Goal: Task Accomplishment & Management: Manage account settings

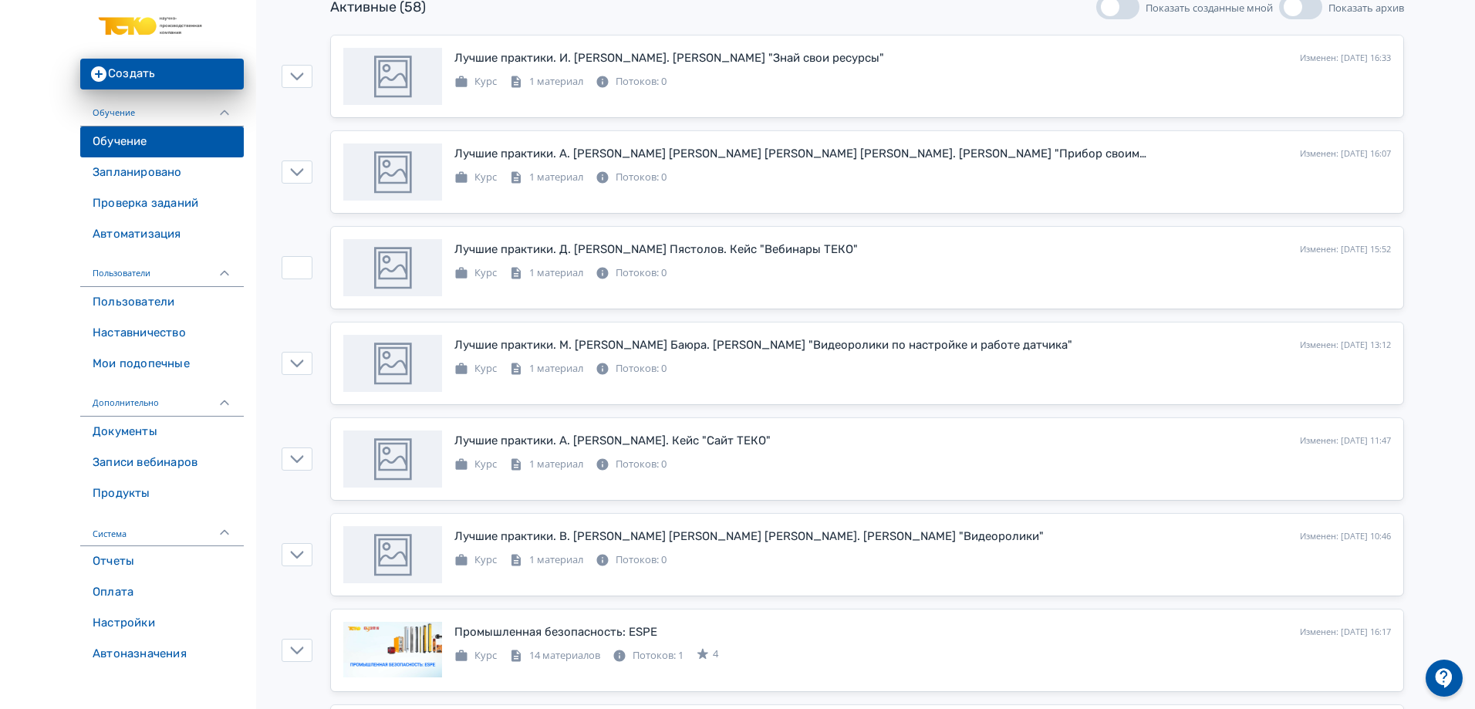
scroll to position [231, 0]
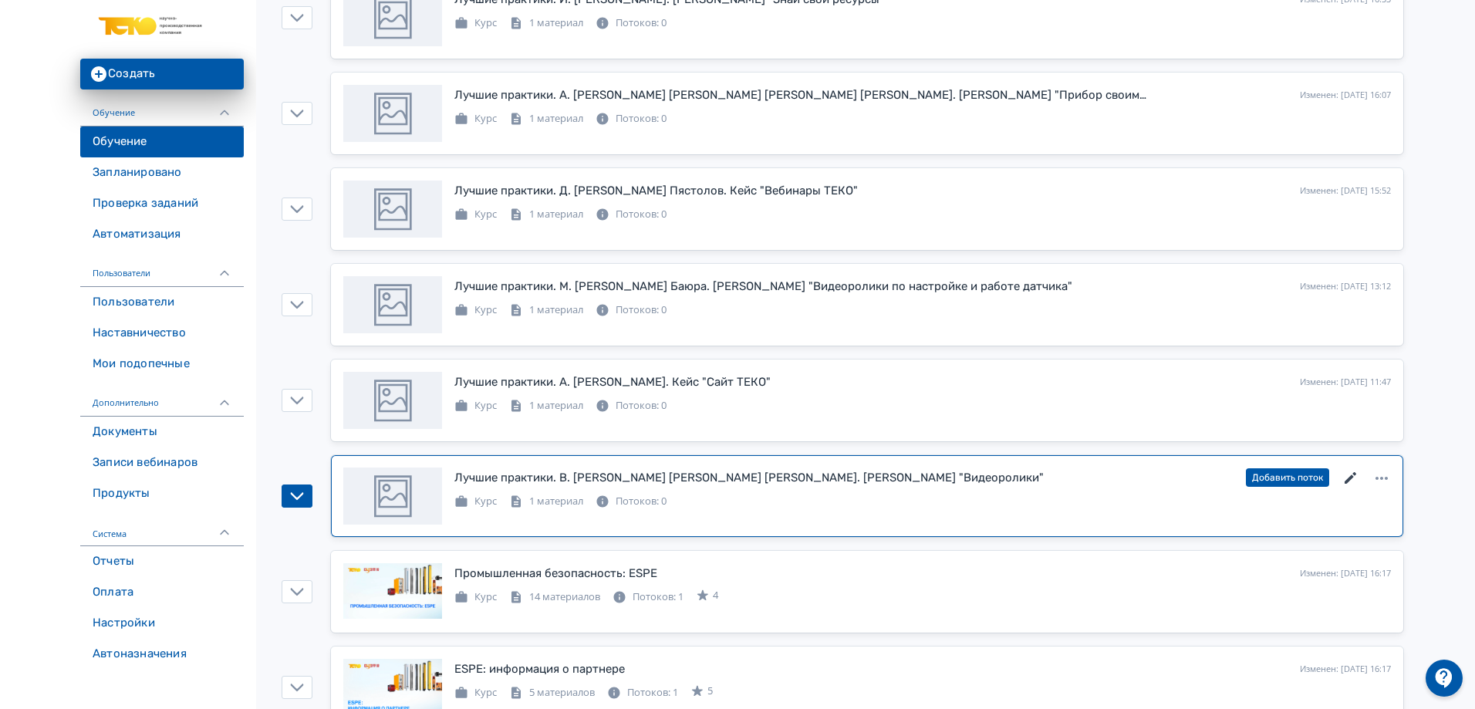
click at [1352, 473] on icon at bounding box center [1351, 478] width 19 height 19
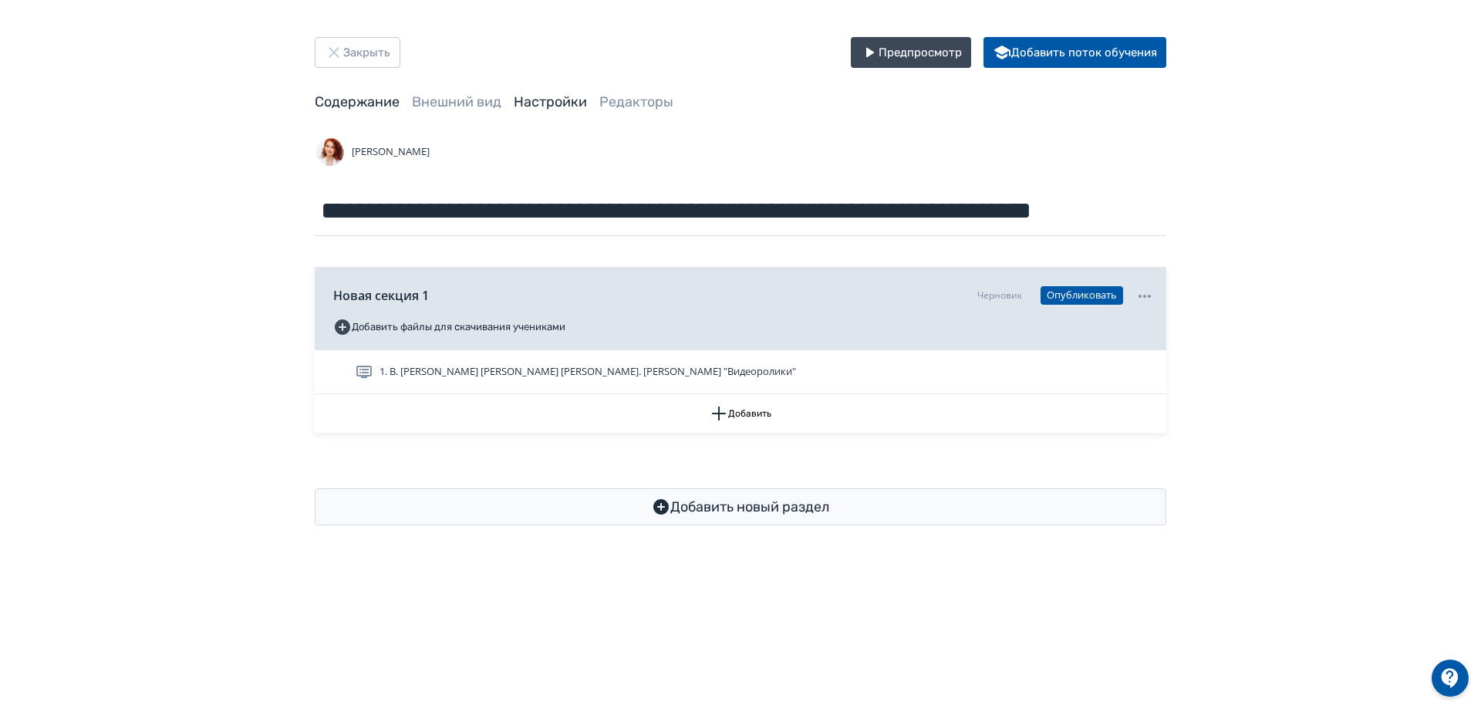
click at [558, 96] on link "Настройки" at bounding box center [550, 101] width 73 height 17
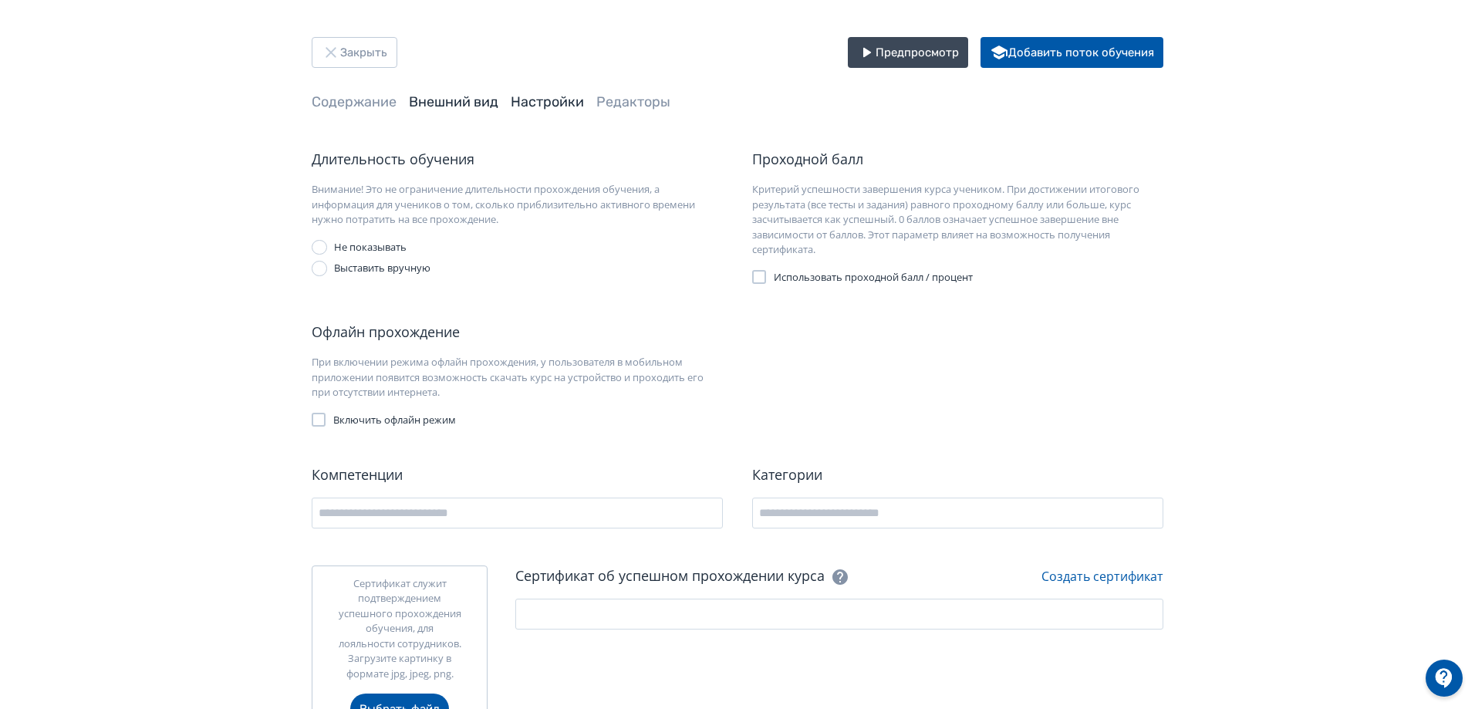
click at [445, 102] on link "Внешний вид" at bounding box center [453, 101] width 89 height 17
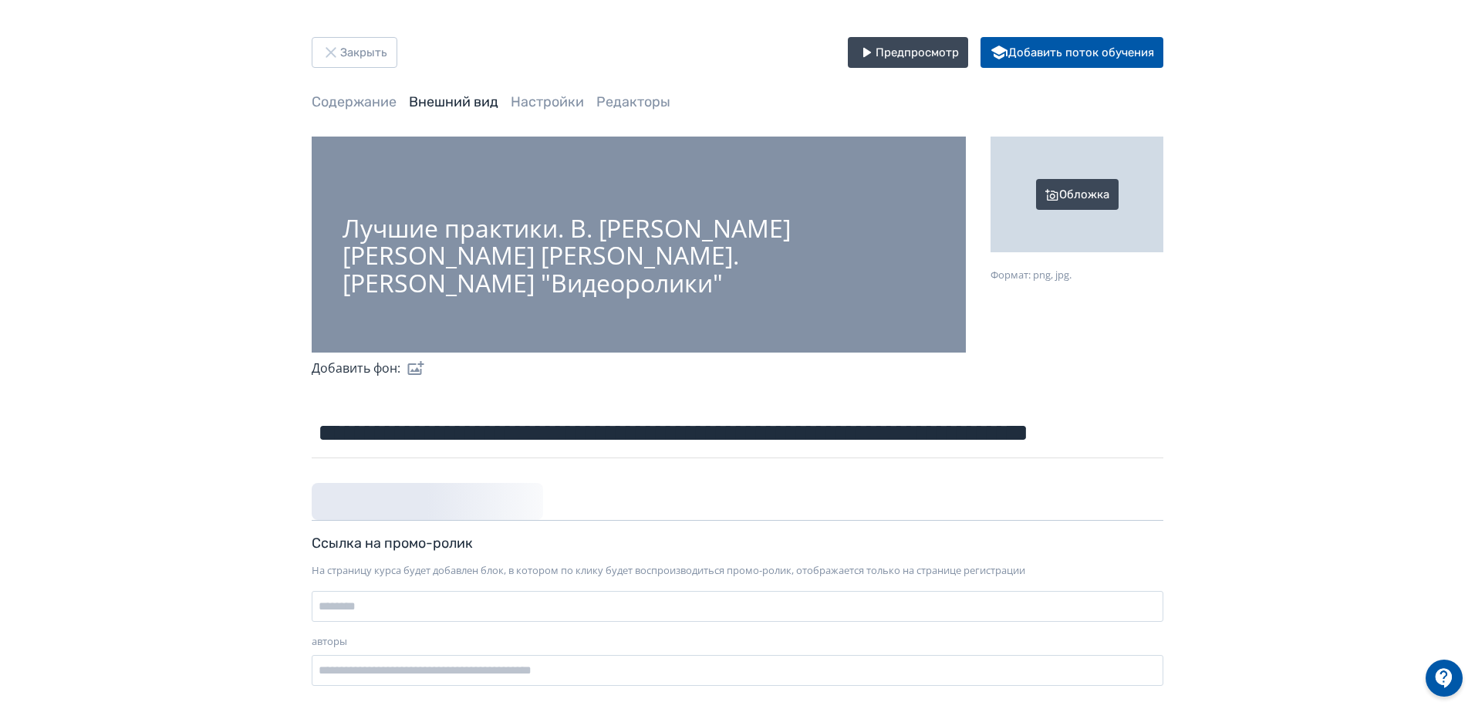
click at [1082, 203] on div "Обложка" at bounding box center [1077, 195] width 173 height 116
click at [0, 0] on input "Обложка Формат: png, jpg." at bounding box center [0, 0] width 0 height 0
click at [1067, 191] on div "Обложка" at bounding box center [1077, 195] width 173 height 116
click at [0, 0] on input "Обложка Формат: png, jpg." at bounding box center [0, 0] width 0 height 0
click at [1312, 453] on div "**********" at bounding box center [737, 367] width 1475 height 735
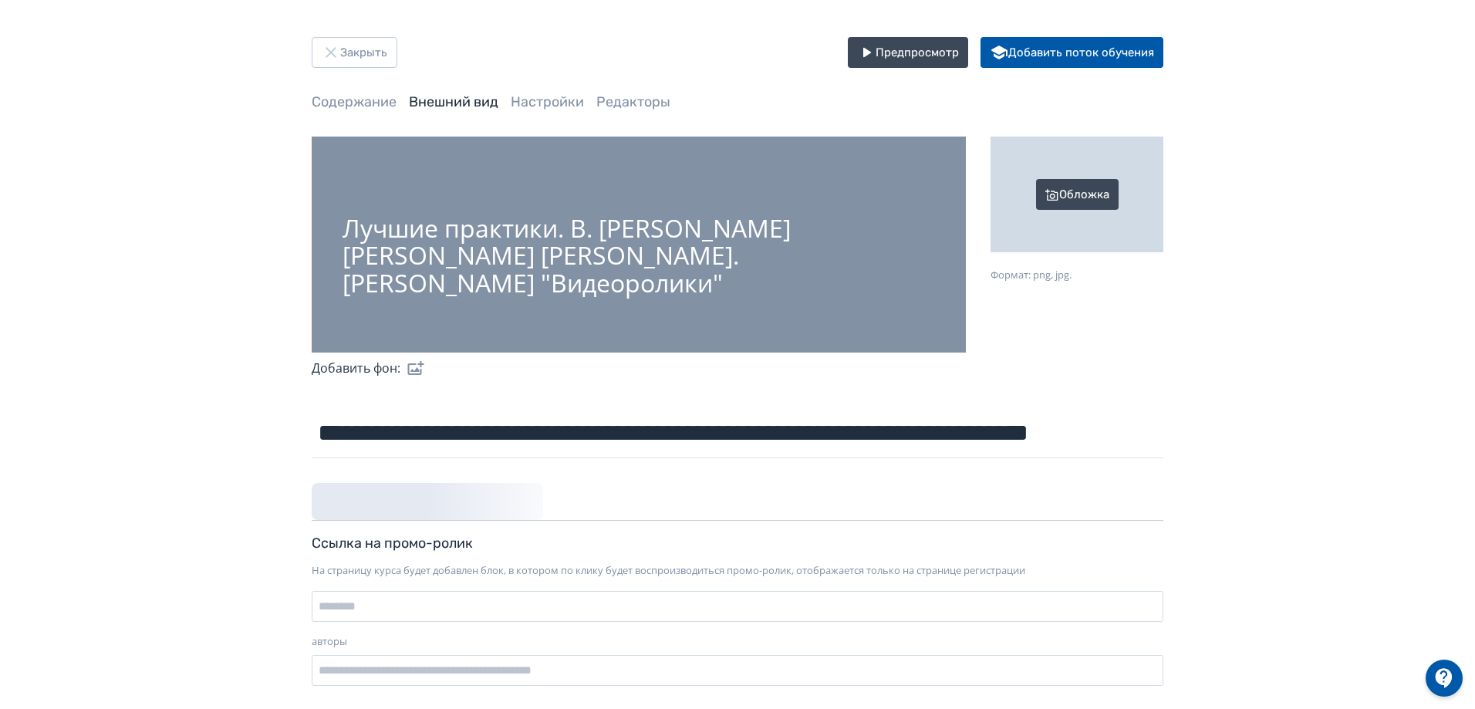
click at [1089, 213] on div "Обложка" at bounding box center [1077, 195] width 173 height 116
click at [0, 0] on input "Обложка Формат: png, jpg." at bounding box center [0, 0] width 0 height 0
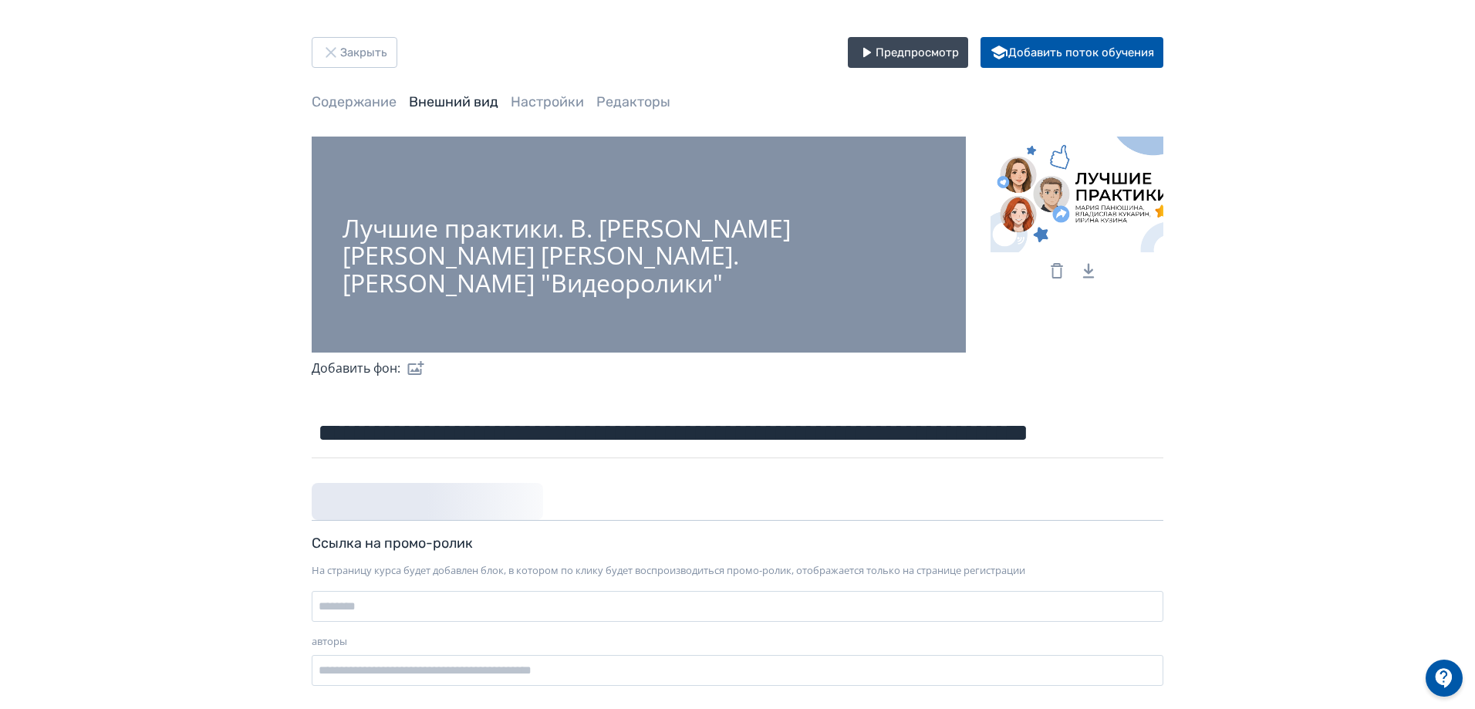
click at [415, 364] on label at bounding box center [412, 368] width 25 height 31
click at [0, 0] on input "file" at bounding box center [0, 0] width 0 height 0
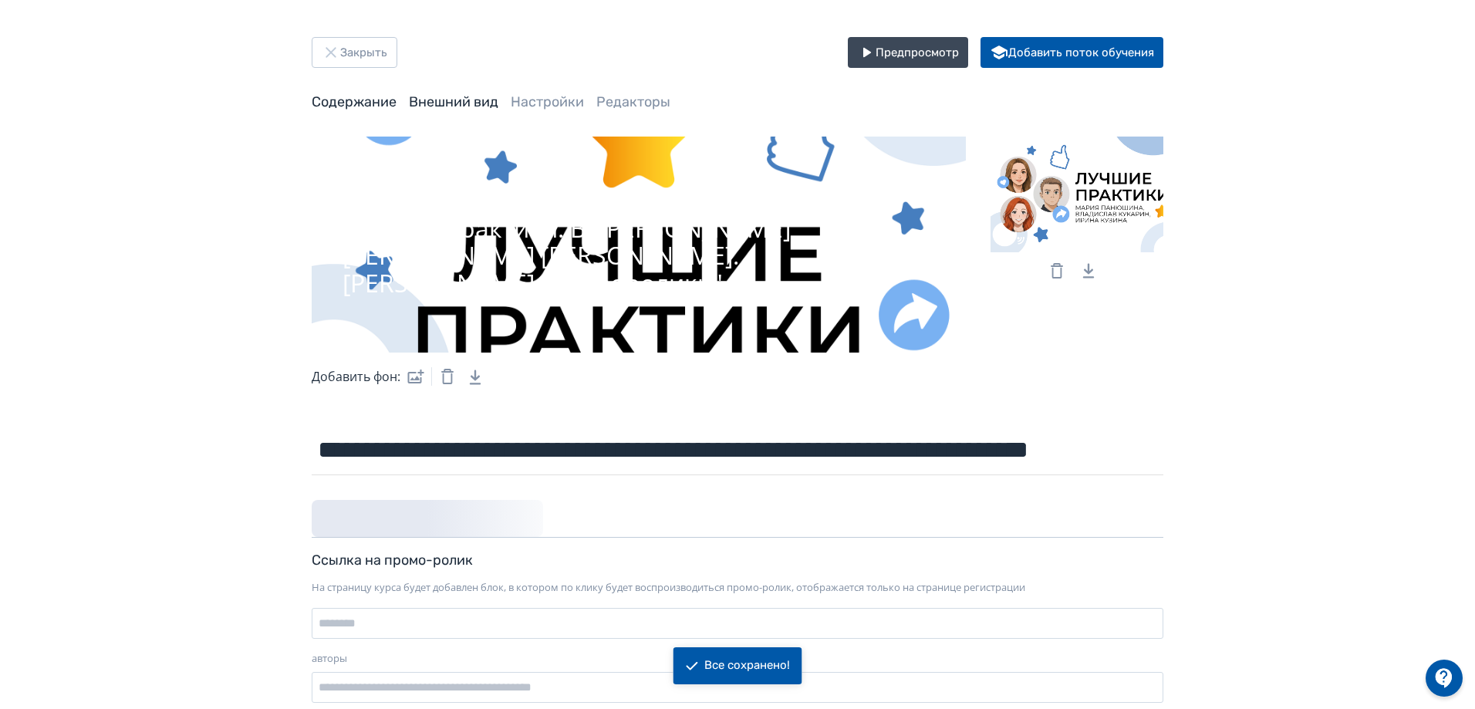
click at [387, 93] on link "Содержание" at bounding box center [354, 101] width 85 height 17
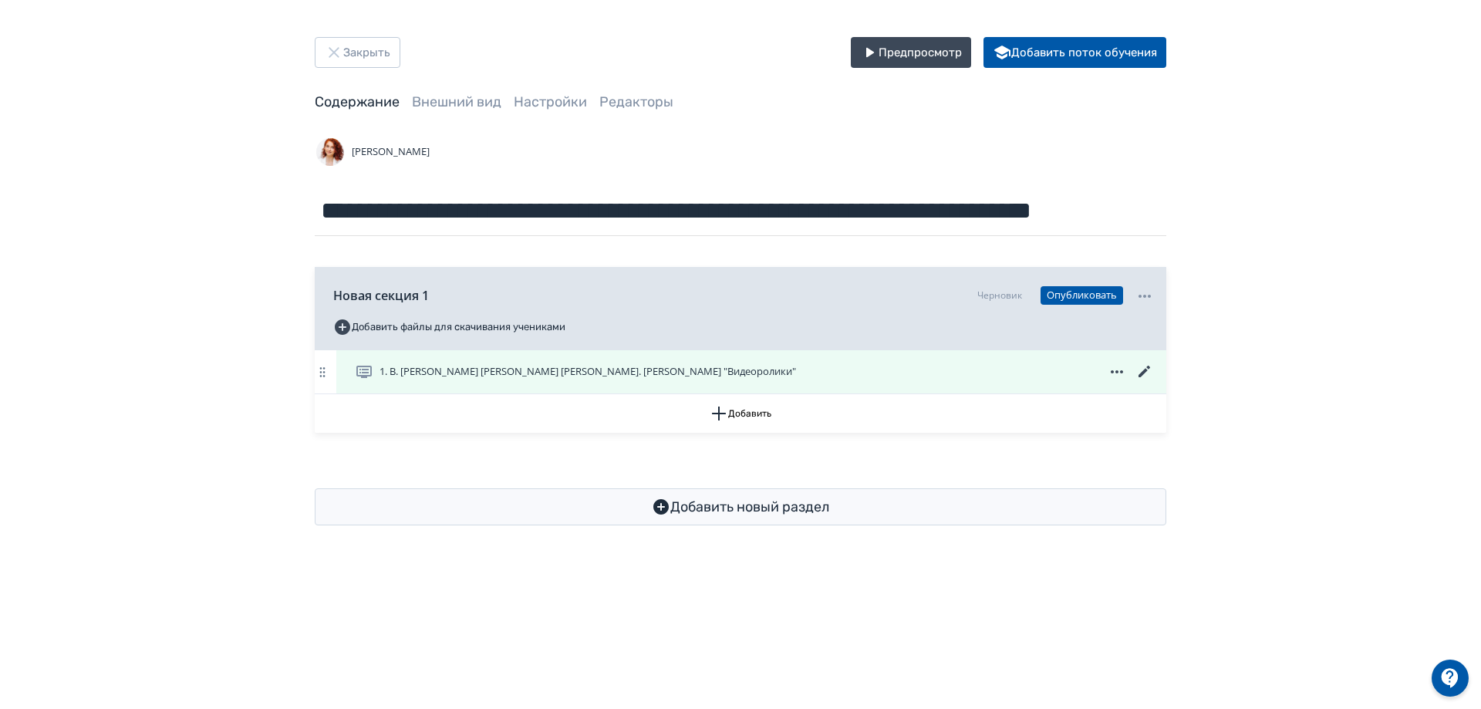
click at [1152, 371] on icon at bounding box center [1145, 372] width 19 height 19
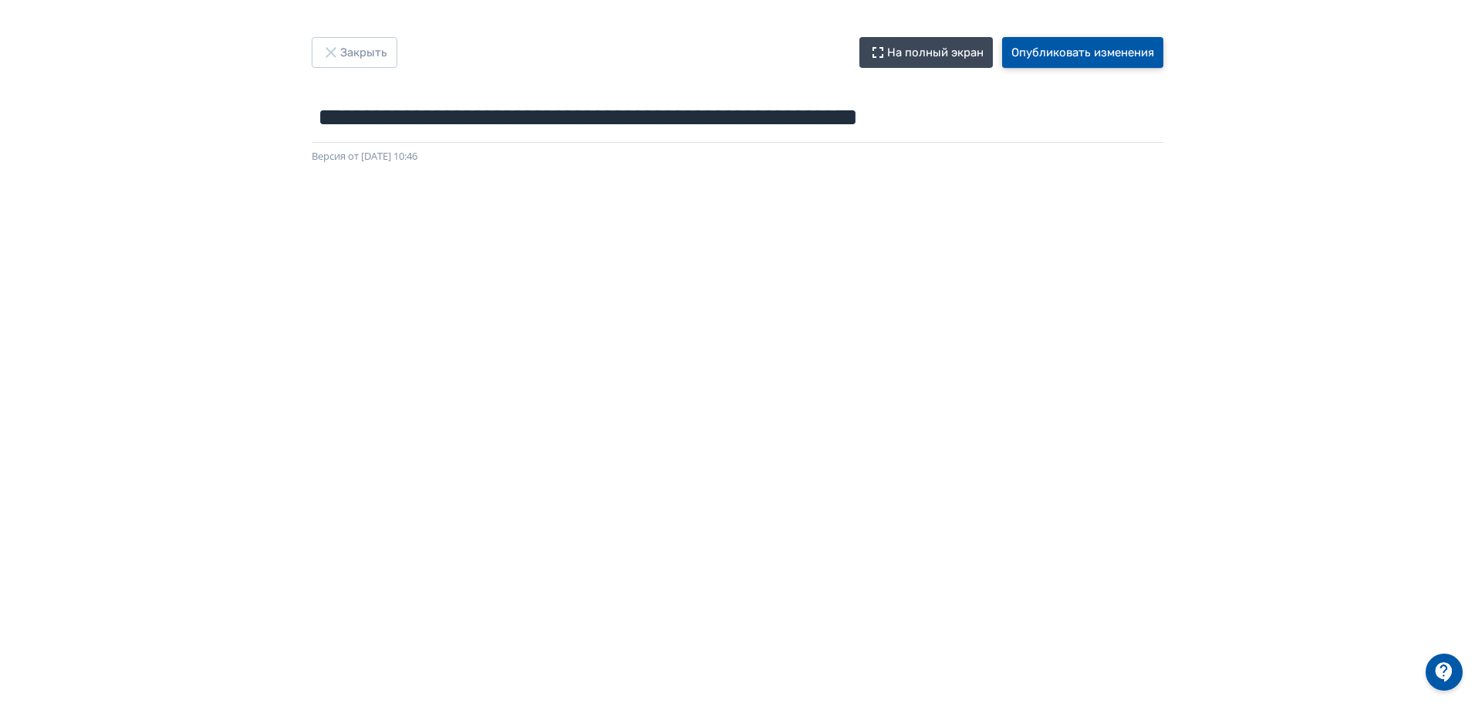
click at [1126, 46] on button "Опубликовать изменения" at bounding box center [1082, 52] width 161 height 31
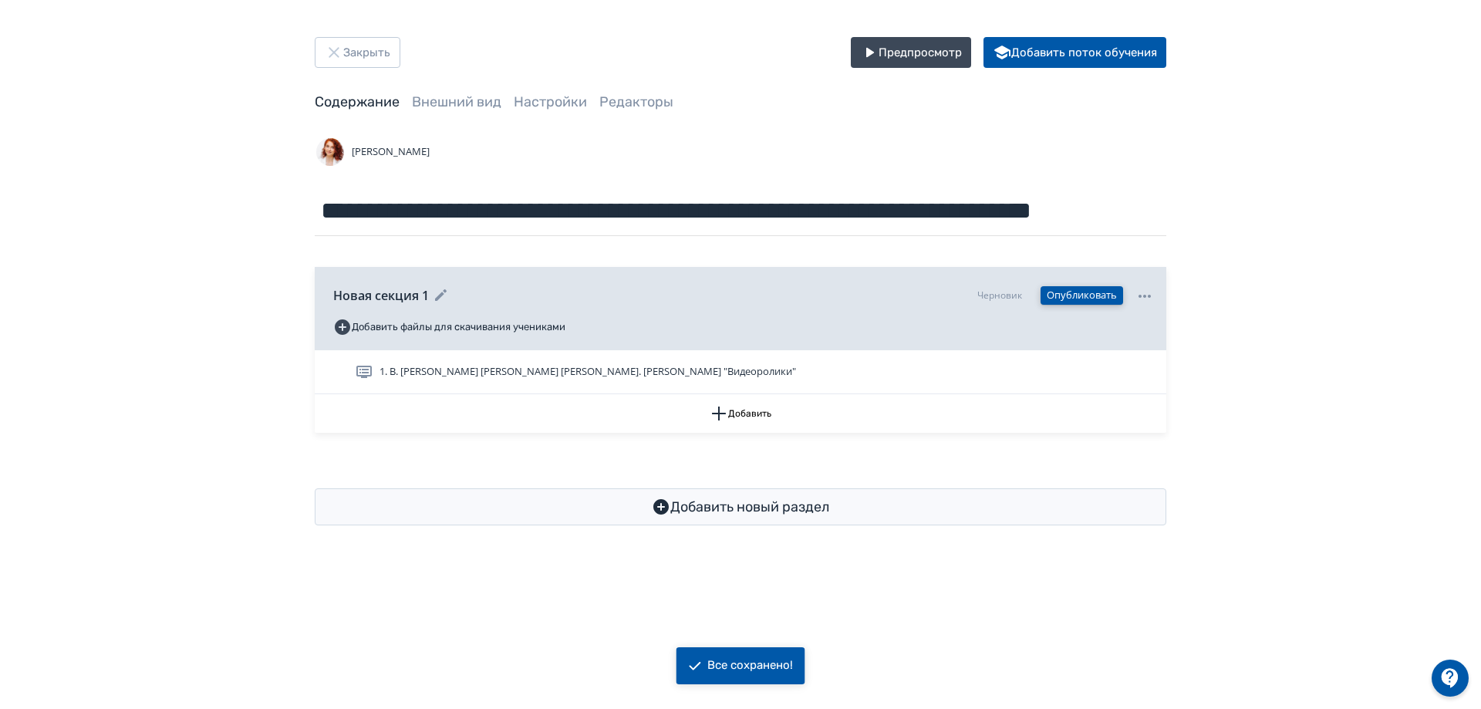
click at [1079, 299] on button "Опубликовать" at bounding box center [1082, 295] width 83 height 19
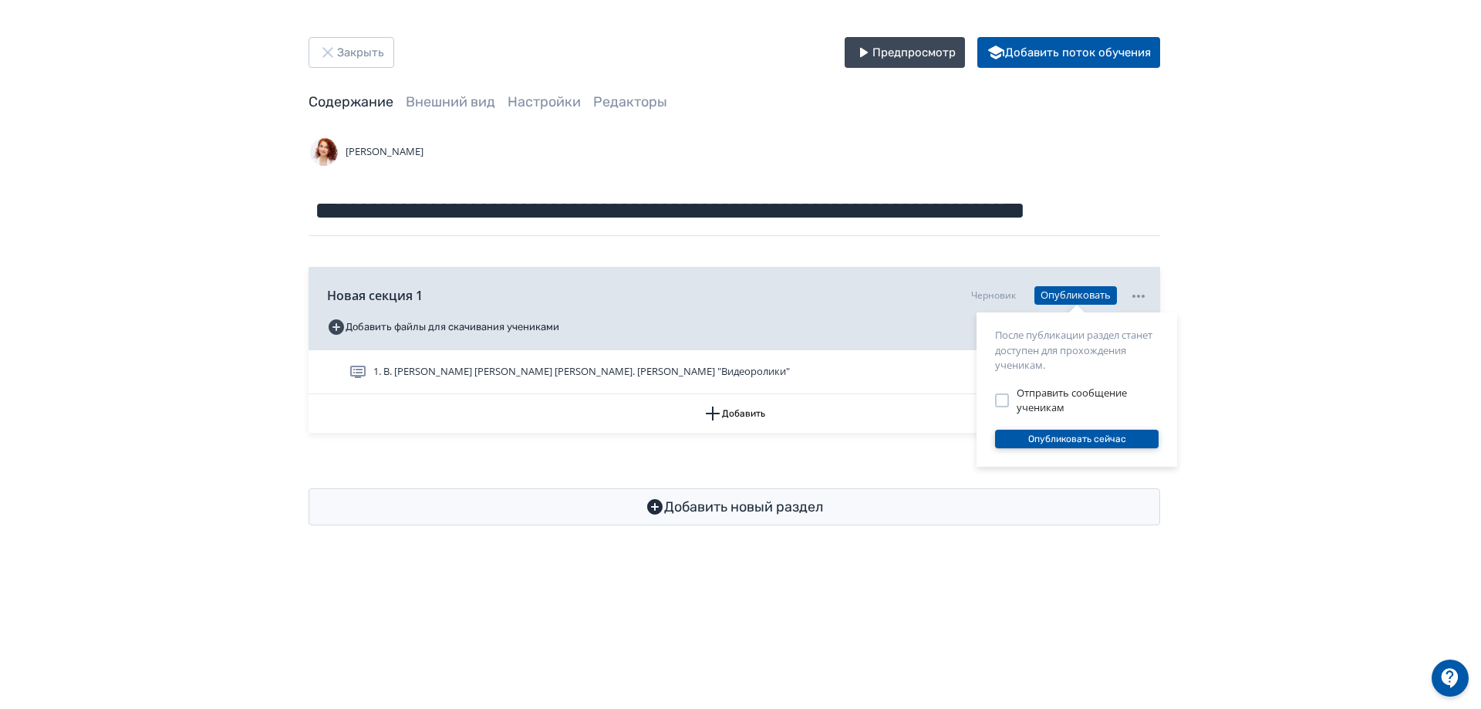
click at [1086, 440] on button "Опубликовать сейчас" at bounding box center [1077, 439] width 164 height 19
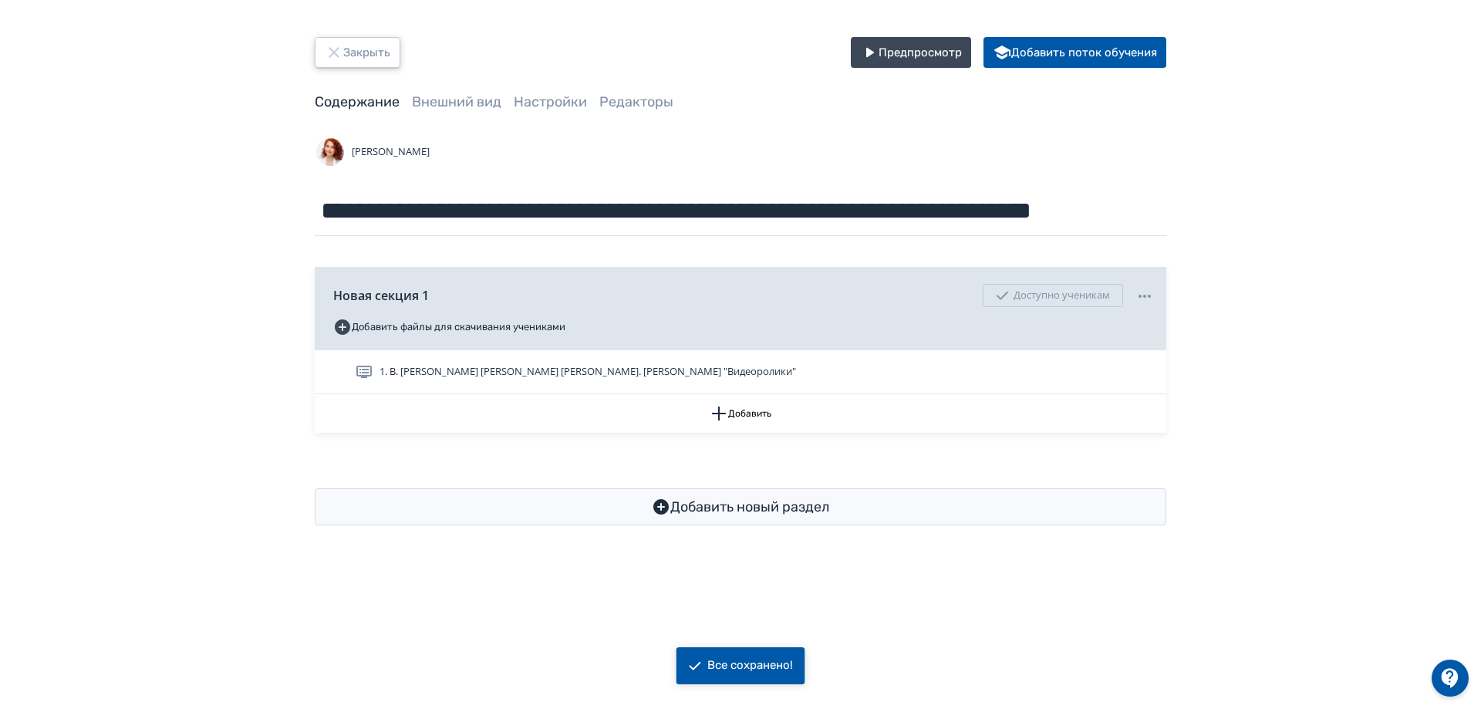
click at [373, 58] on button "Закрыть" at bounding box center [358, 52] width 86 height 31
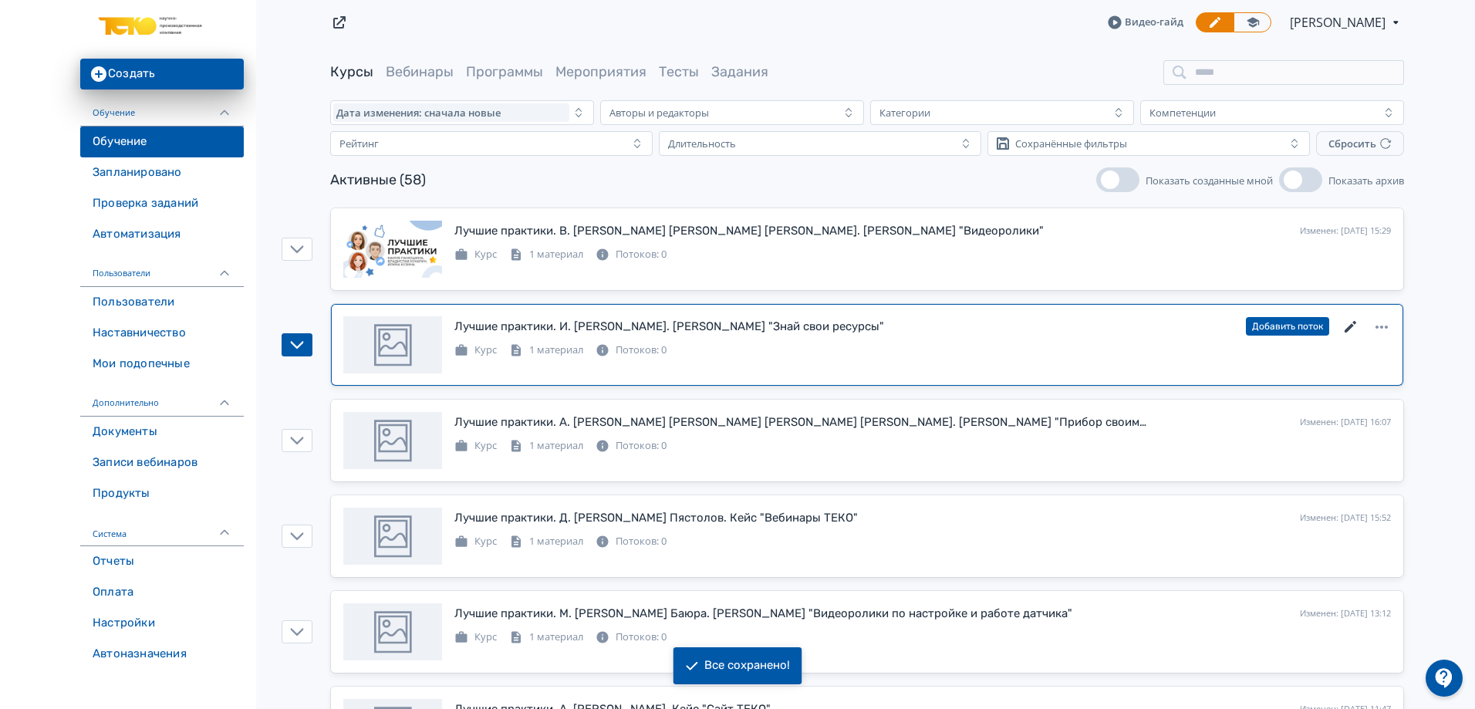
click at [1349, 326] on icon at bounding box center [1351, 327] width 19 height 19
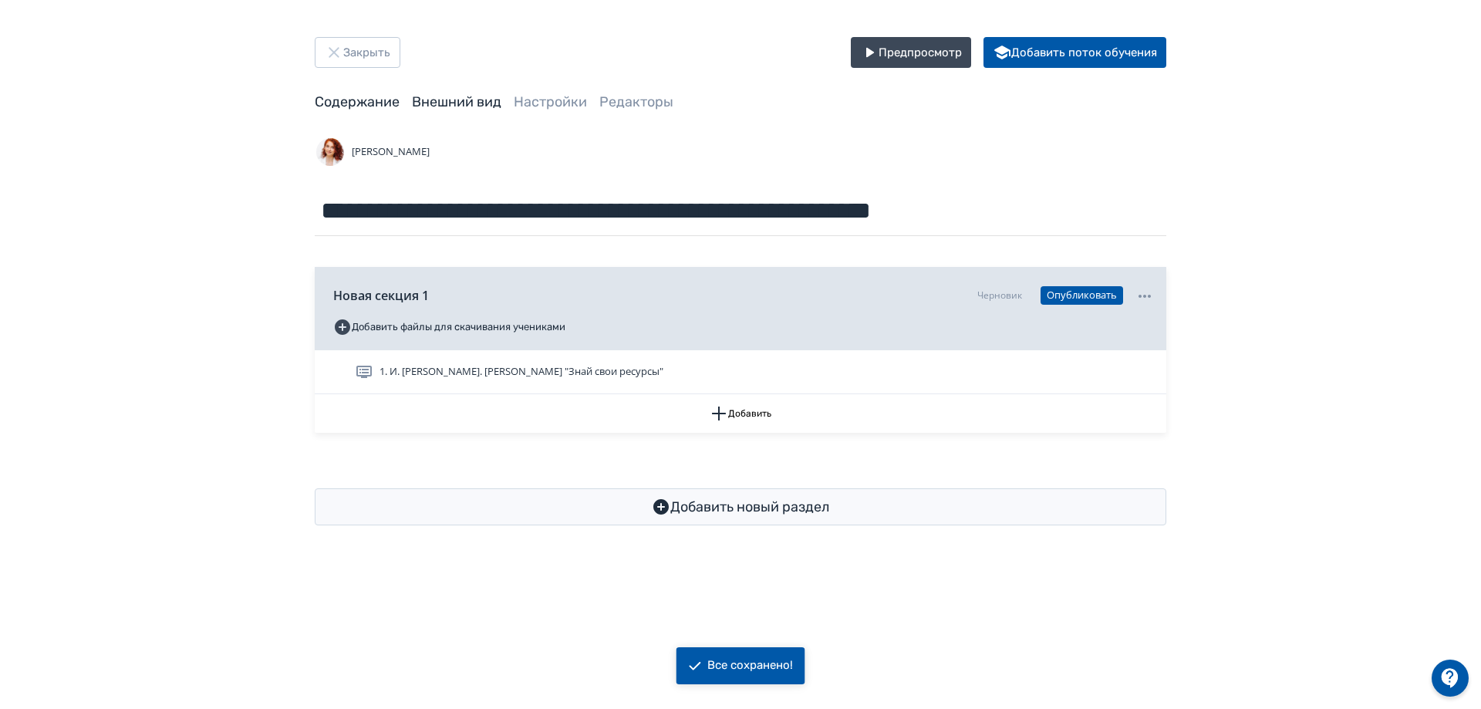
click at [474, 96] on link "Внешний вид" at bounding box center [456, 101] width 89 height 17
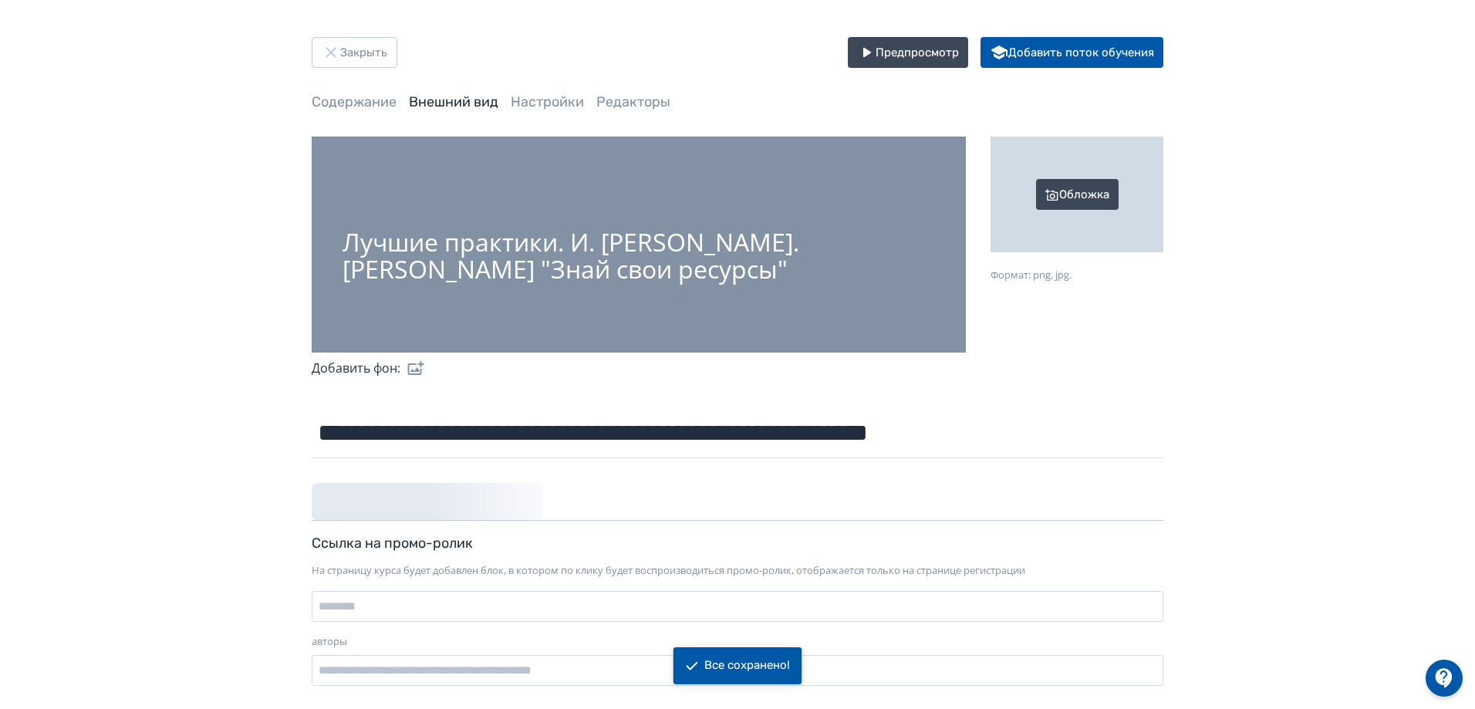
click at [1070, 175] on div "Обложка" at bounding box center [1077, 195] width 173 height 116
click at [0, 0] on input "Обложка Формат: png, jpg." at bounding box center [0, 0] width 0 height 0
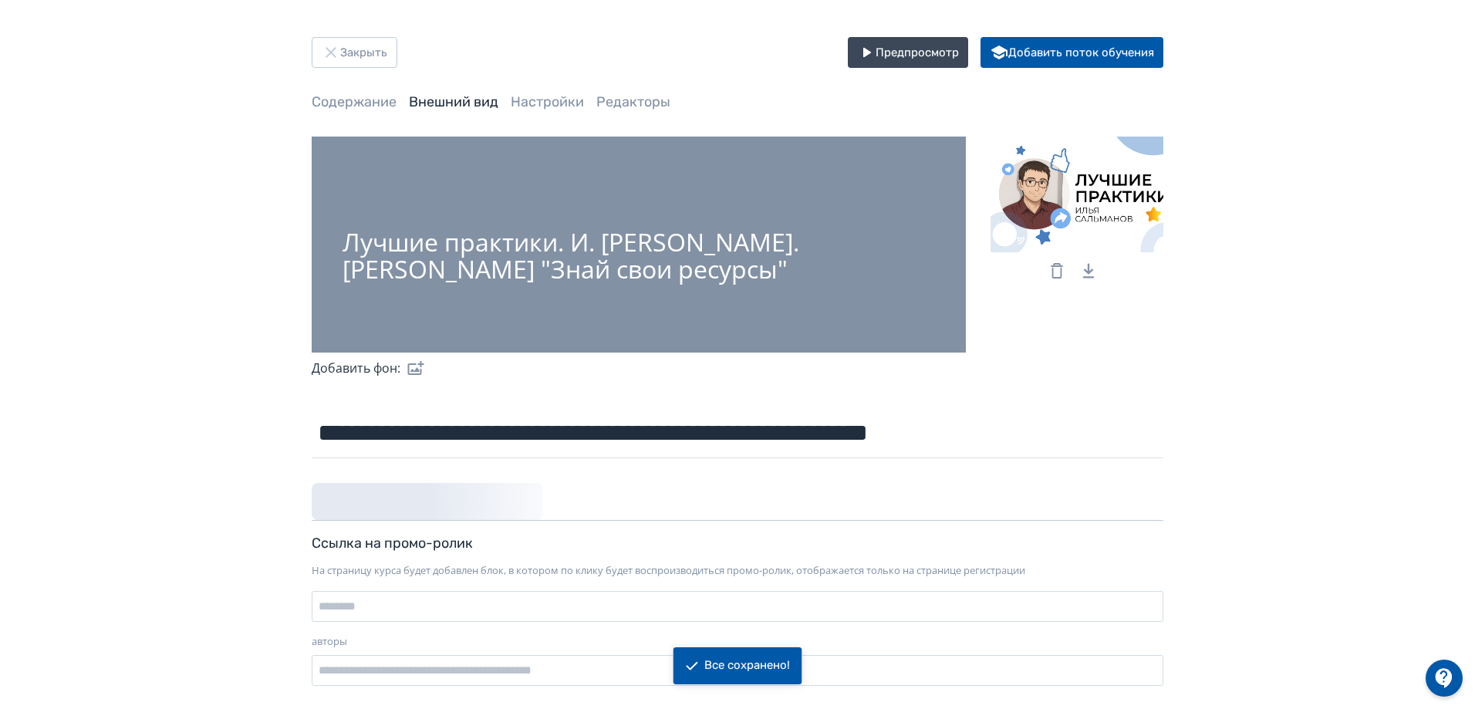
click at [419, 368] on label at bounding box center [412, 368] width 25 height 31
click at [0, 0] on input "file" at bounding box center [0, 0] width 0 height 0
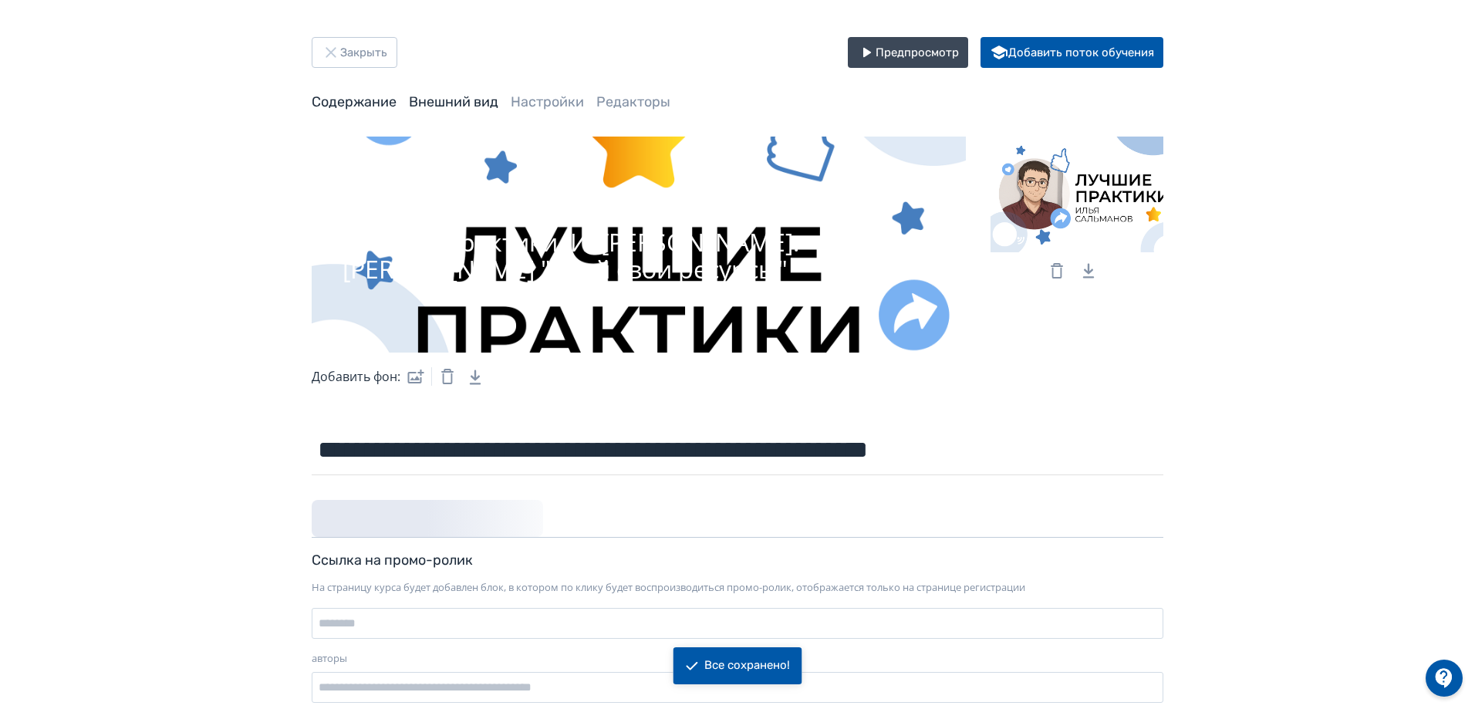
click at [345, 94] on link "Содержание" at bounding box center [354, 101] width 85 height 17
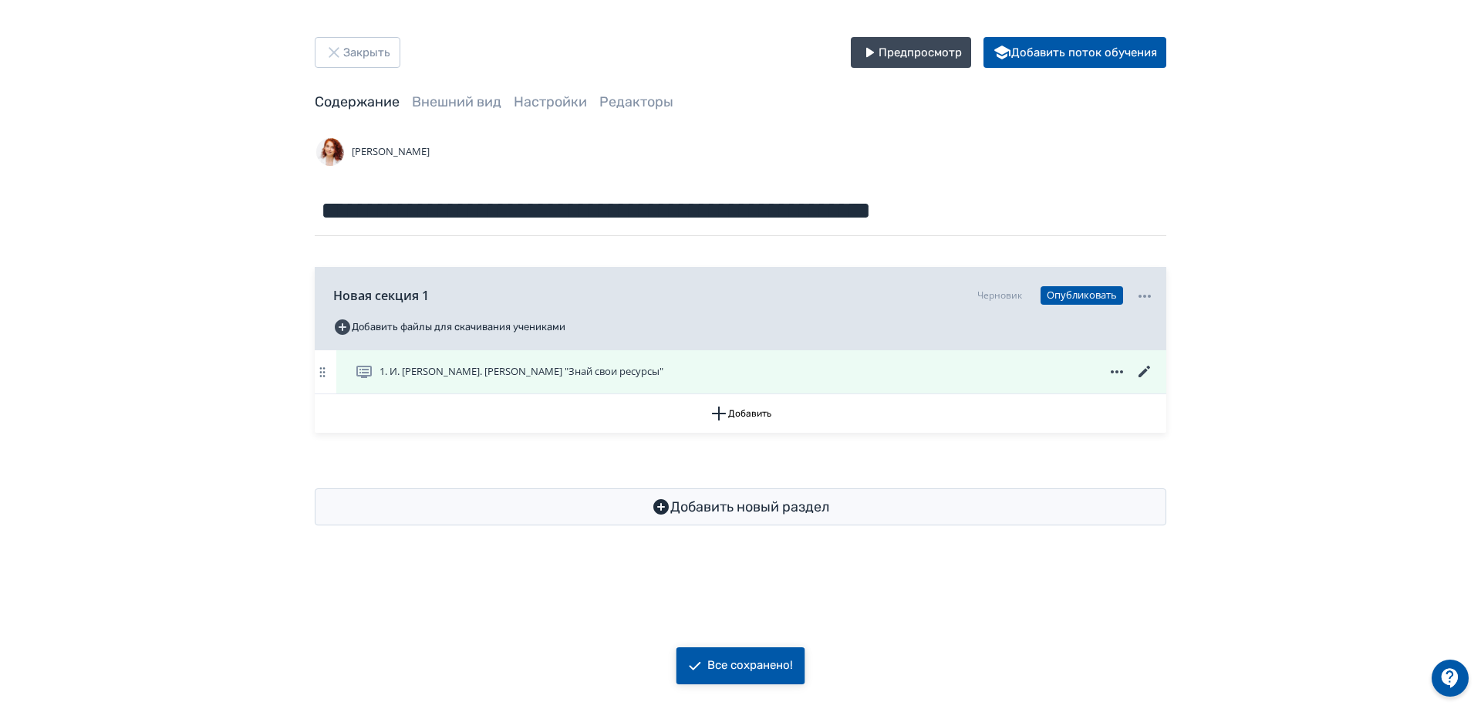
click at [1145, 371] on icon at bounding box center [1145, 372] width 12 height 12
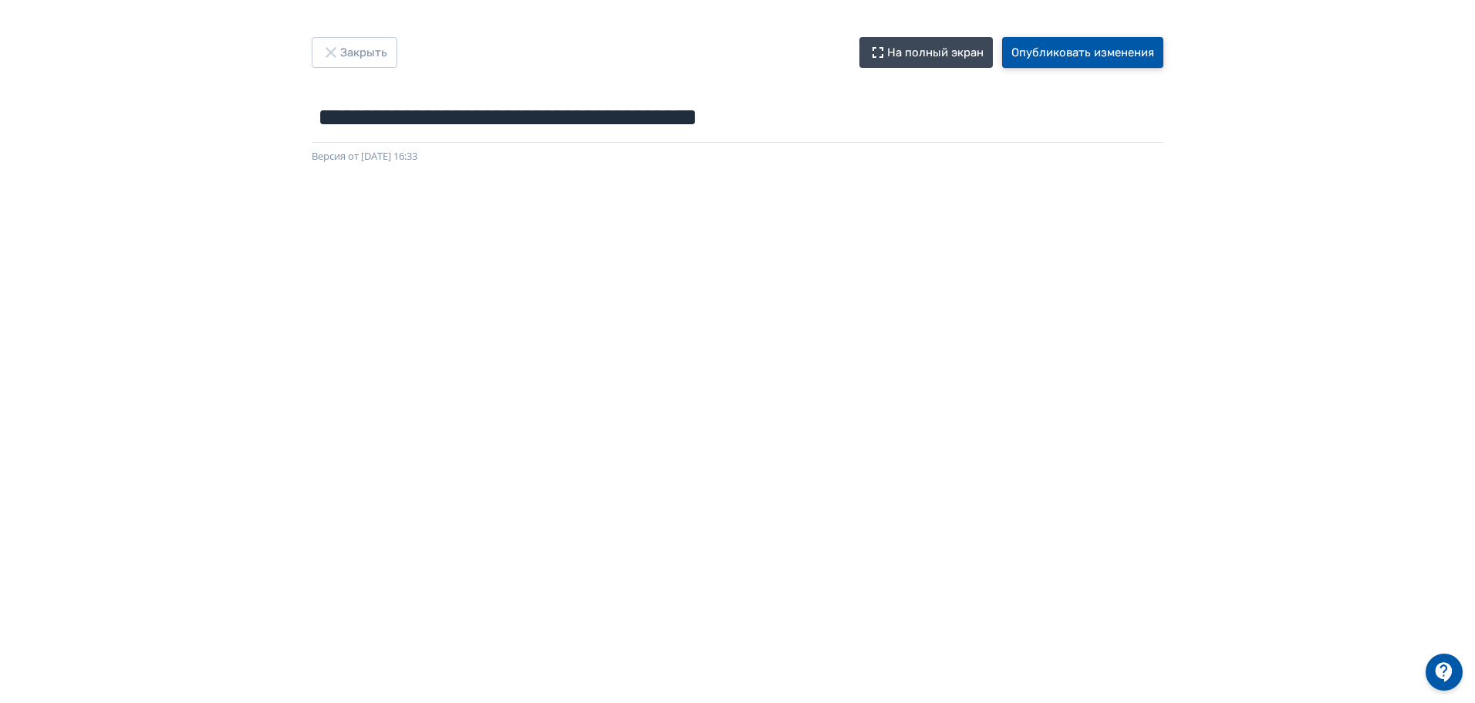
click at [1105, 42] on button "Опубликовать изменения" at bounding box center [1082, 52] width 161 height 31
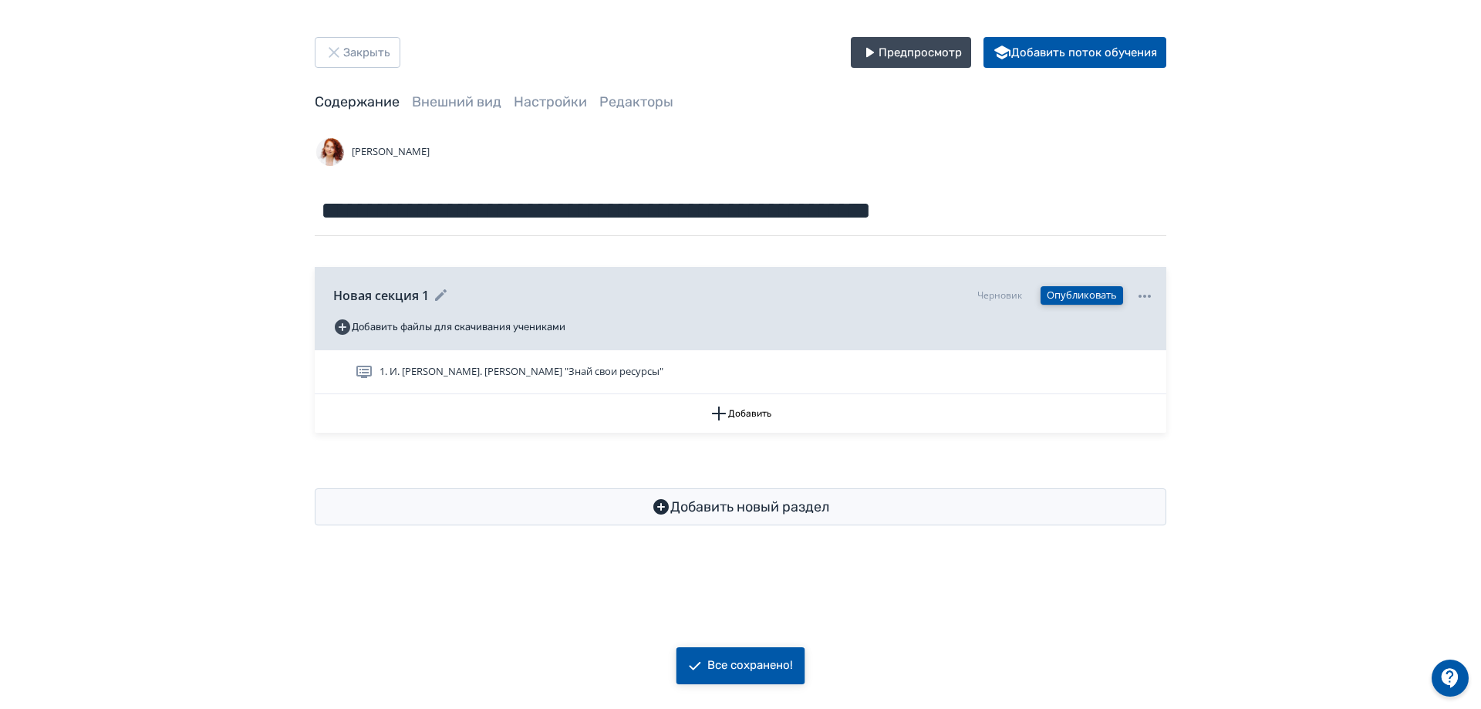
click at [1079, 302] on button "Опубликовать" at bounding box center [1082, 295] width 83 height 19
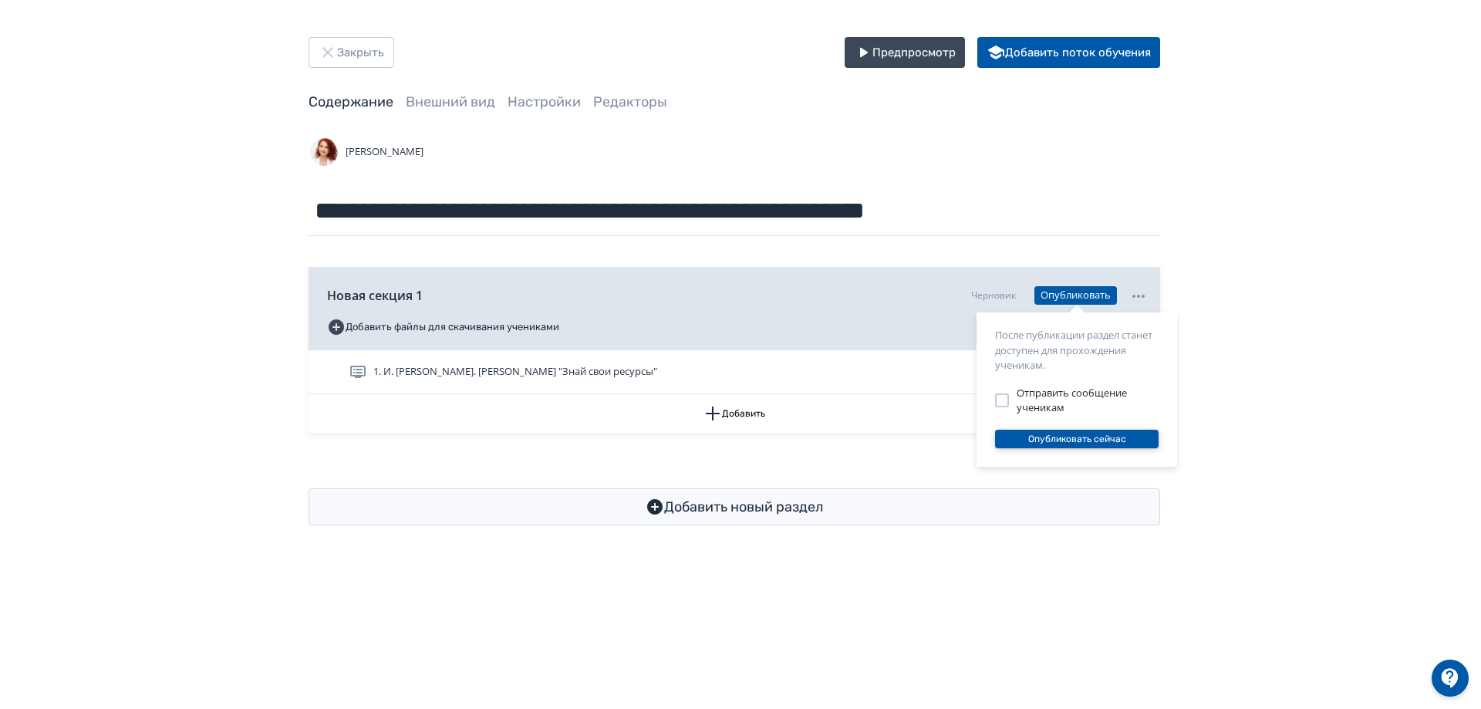
click at [1092, 438] on button "Опубликовать сейчас" at bounding box center [1077, 439] width 164 height 19
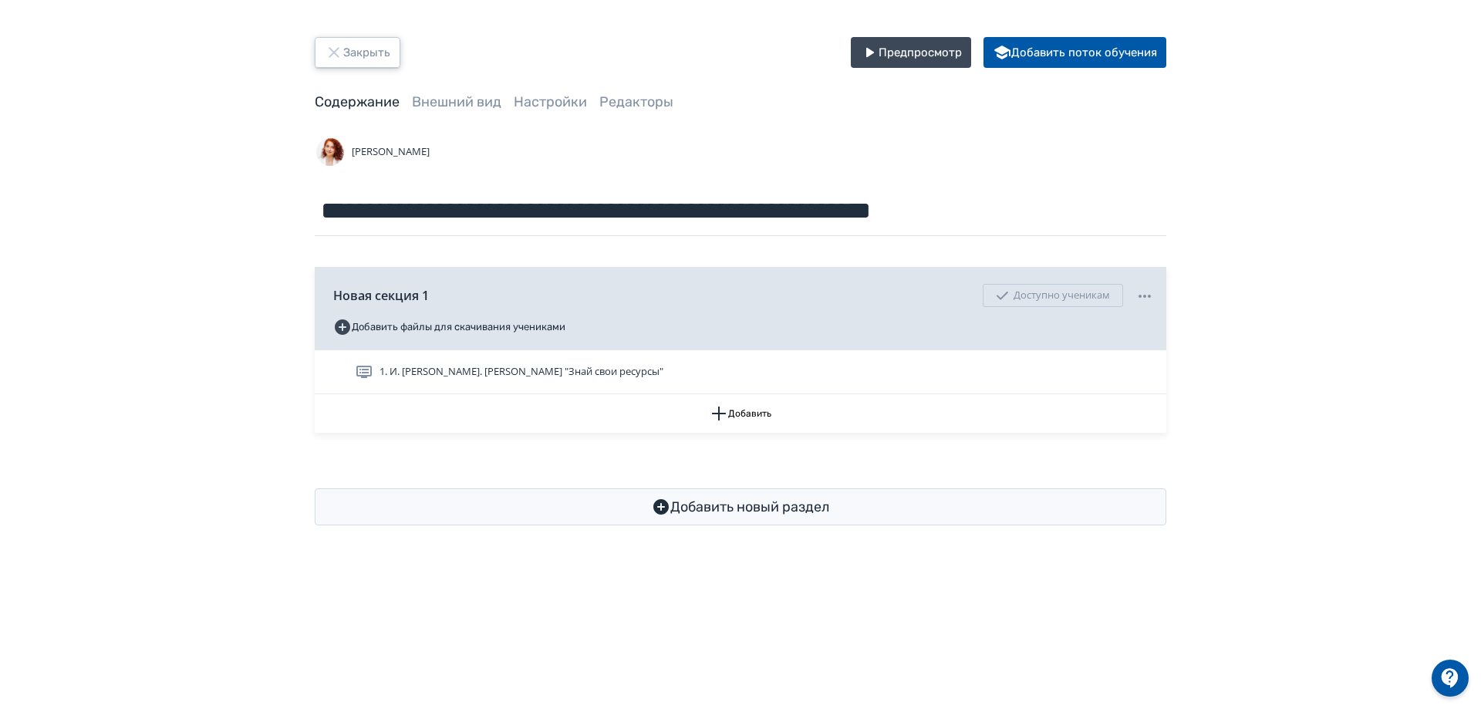
click at [365, 58] on button "Закрыть" at bounding box center [358, 52] width 86 height 31
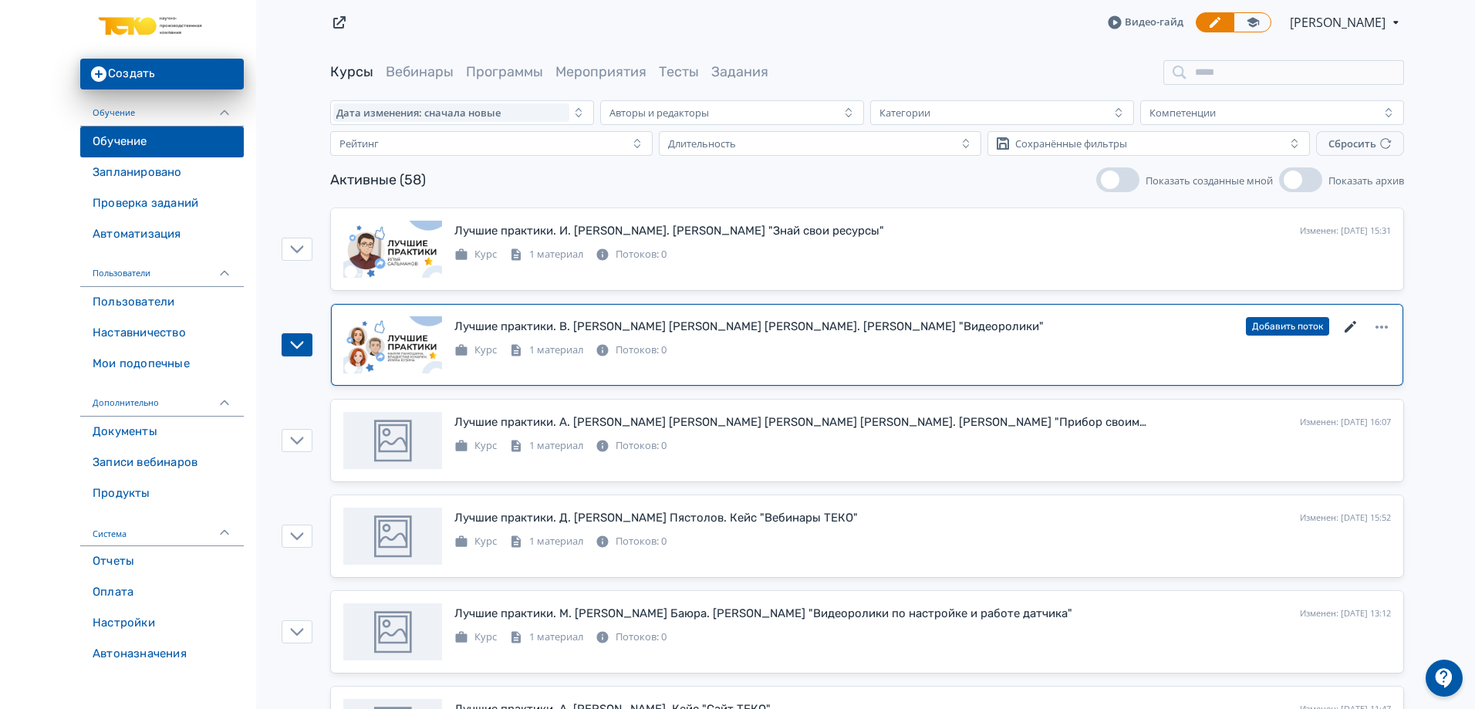
click at [1356, 325] on icon at bounding box center [1351, 327] width 19 height 19
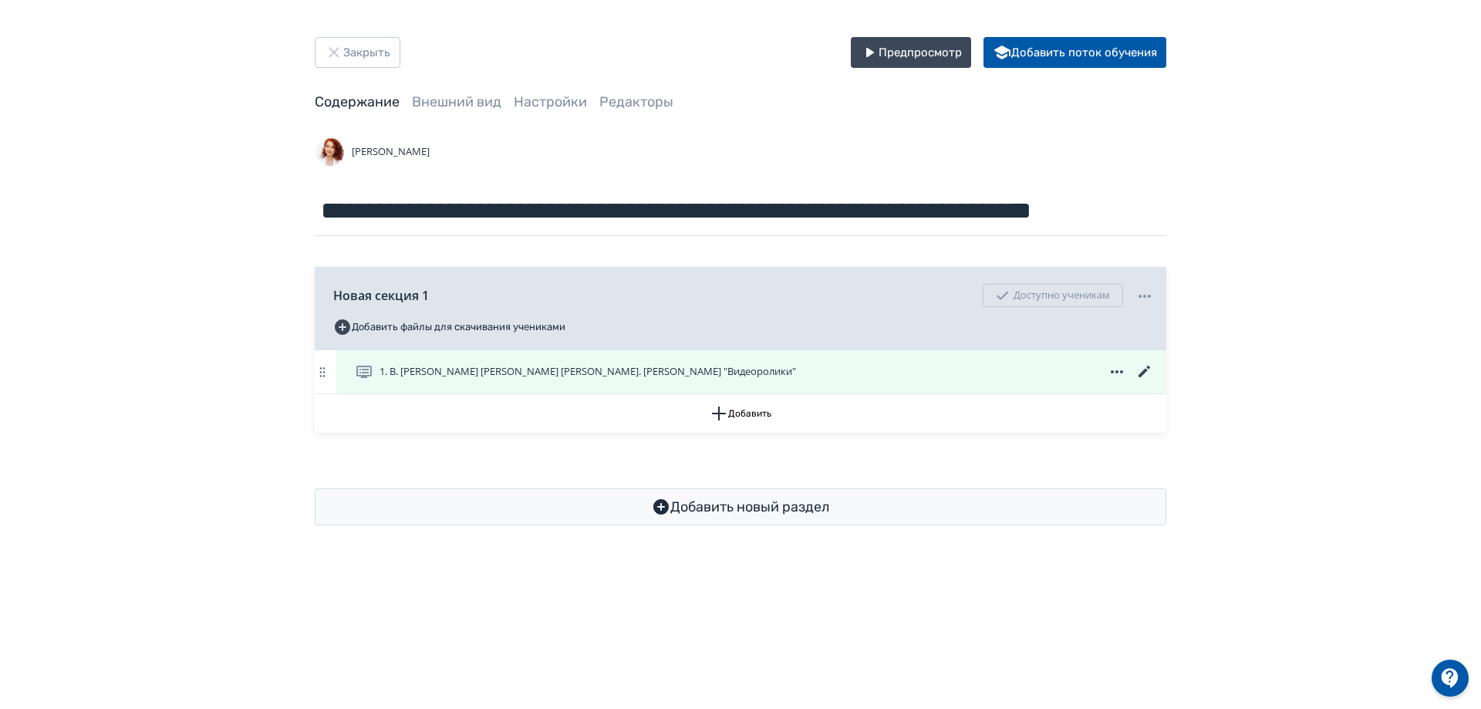
click at [1139, 375] on icon at bounding box center [1145, 372] width 19 height 19
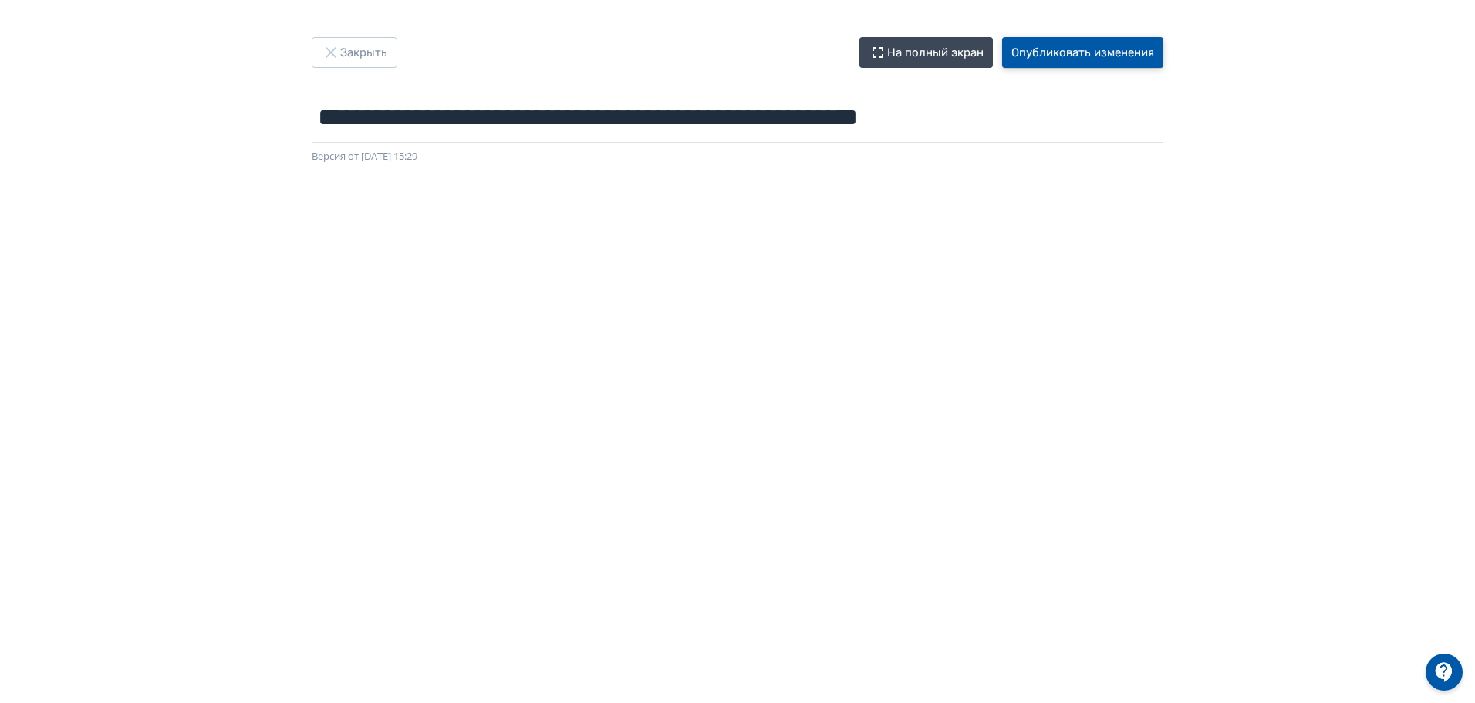
click at [1099, 46] on button "Опубликовать изменения" at bounding box center [1082, 52] width 161 height 31
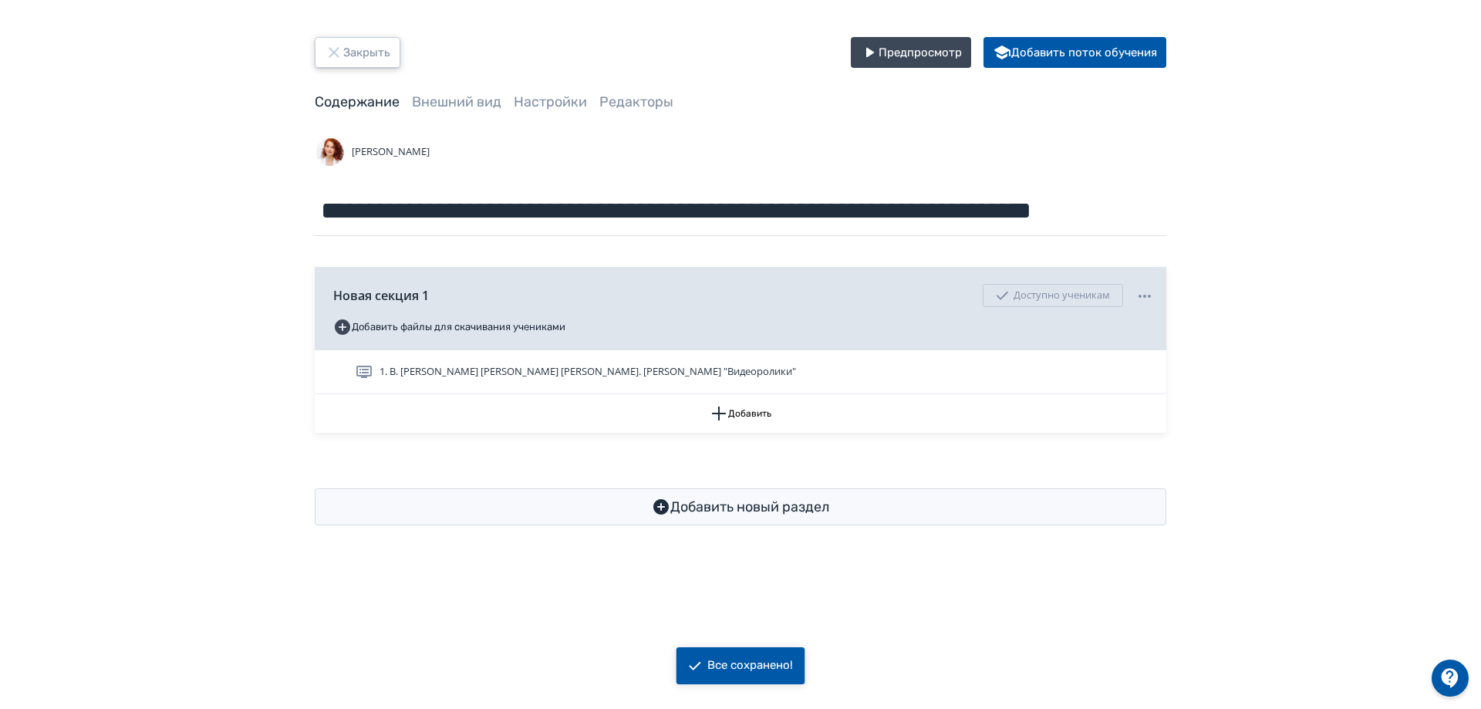
click at [377, 50] on button "Закрыть" at bounding box center [358, 52] width 86 height 31
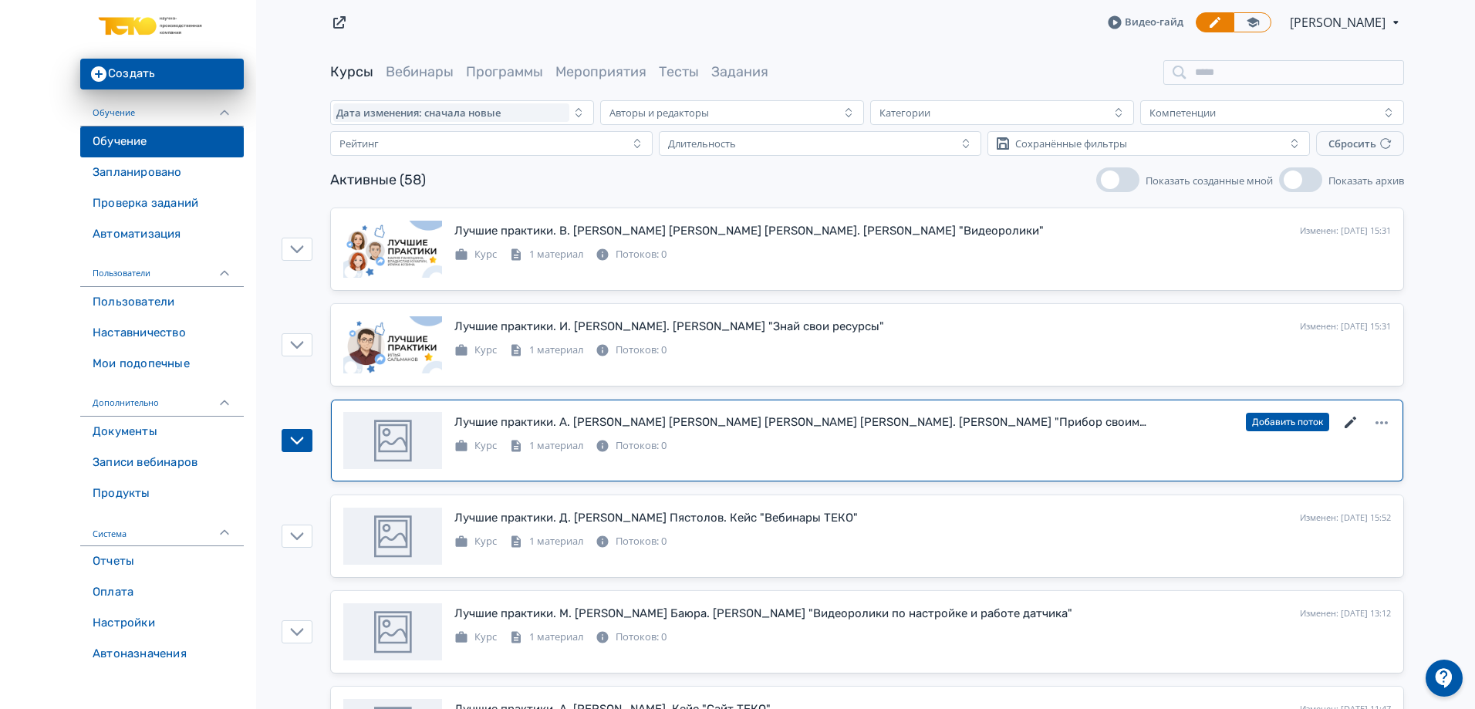
click at [1354, 426] on icon at bounding box center [1351, 423] width 19 height 19
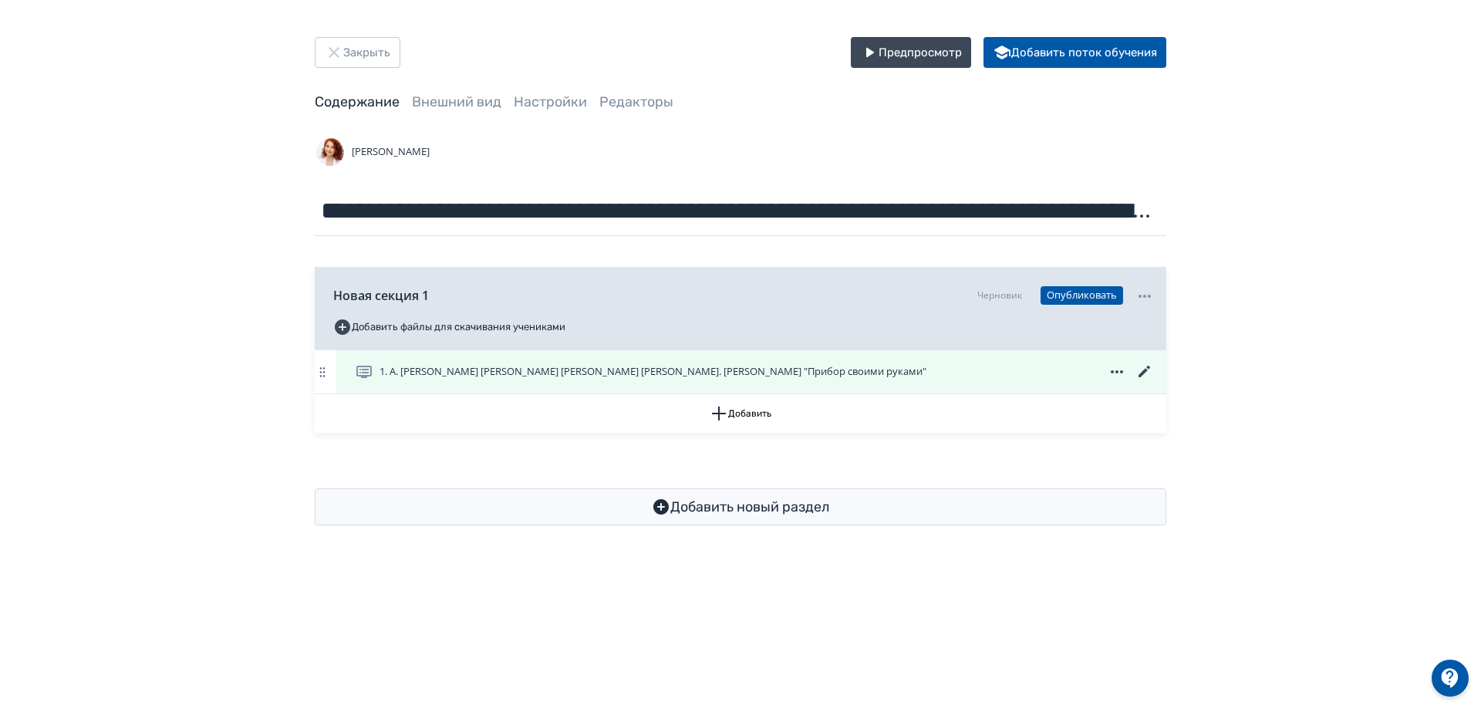
click at [1143, 373] on icon at bounding box center [1145, 372] width 12 height 12
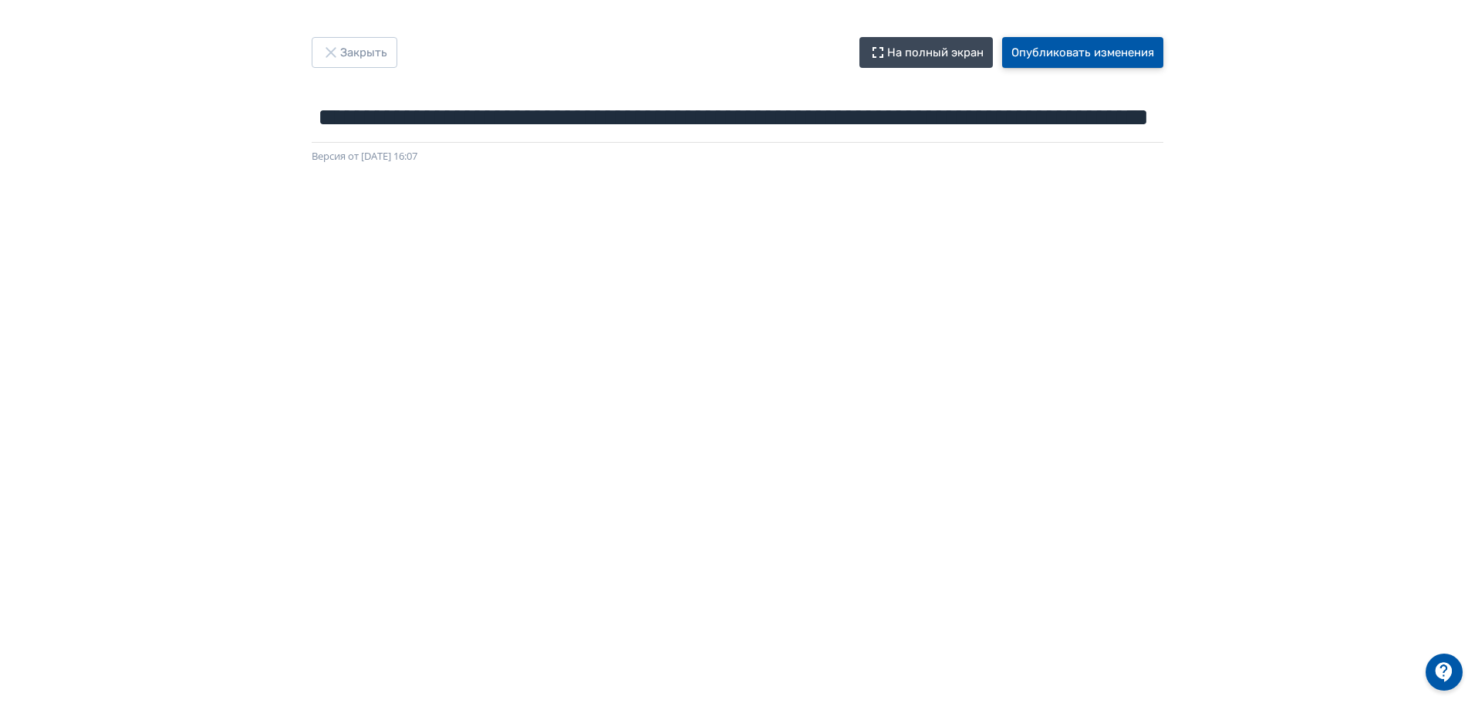
click at [1139, 66] on button "Опубликовать изменения" at bounding box center [1082, 52] width 161 height 31
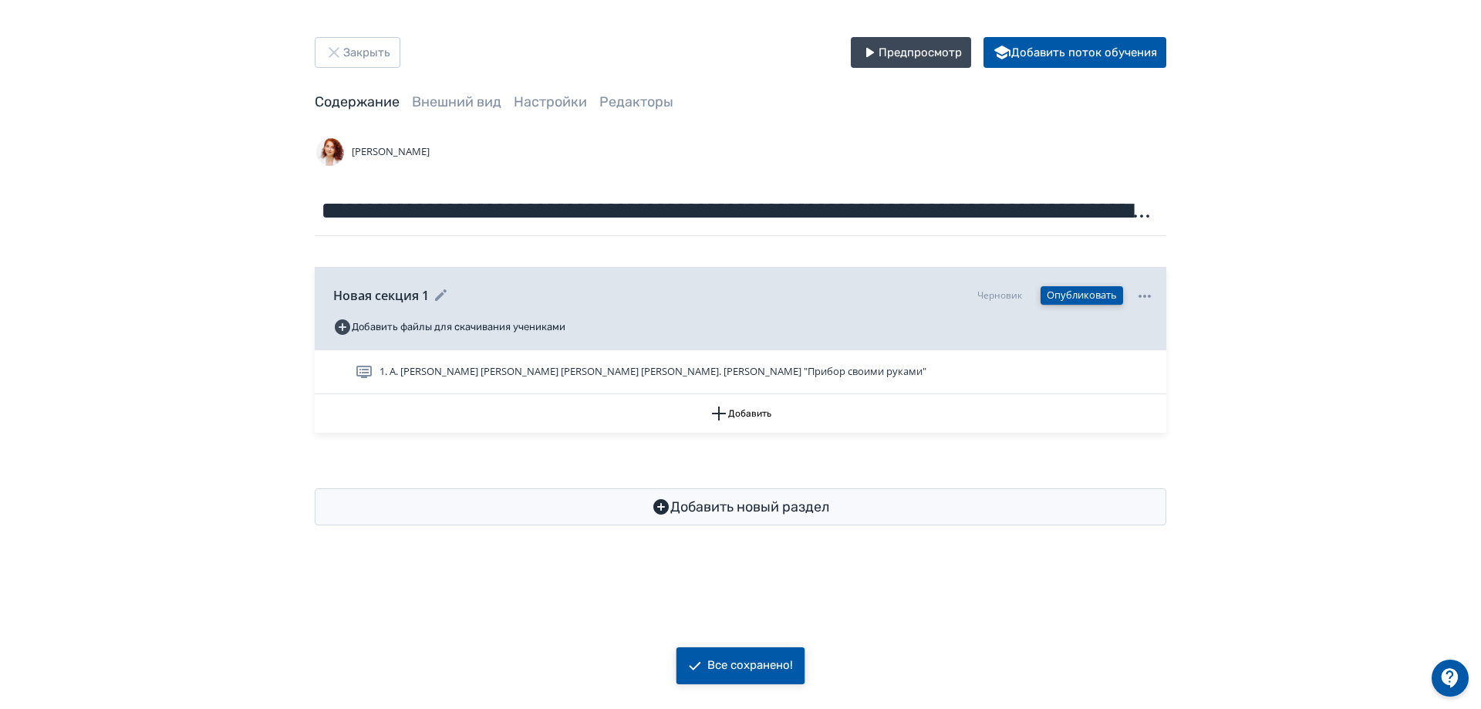
click at [1068, 299] on button "Опубликовать" at bounding box center [1082, 295] width 83 height 19
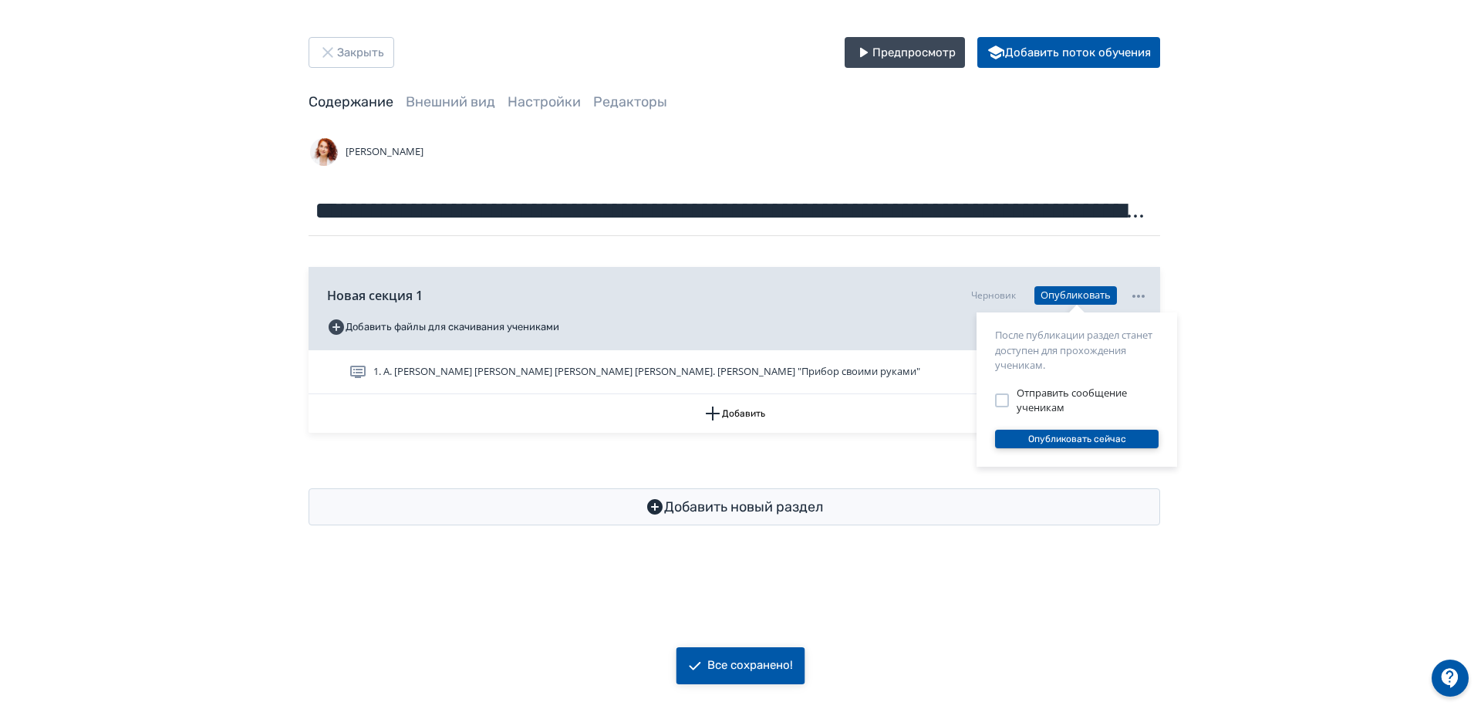
click at [1056, 442] on button "Опубликовать сейчас" at bounding box center [1077, 439] width 164 height 19
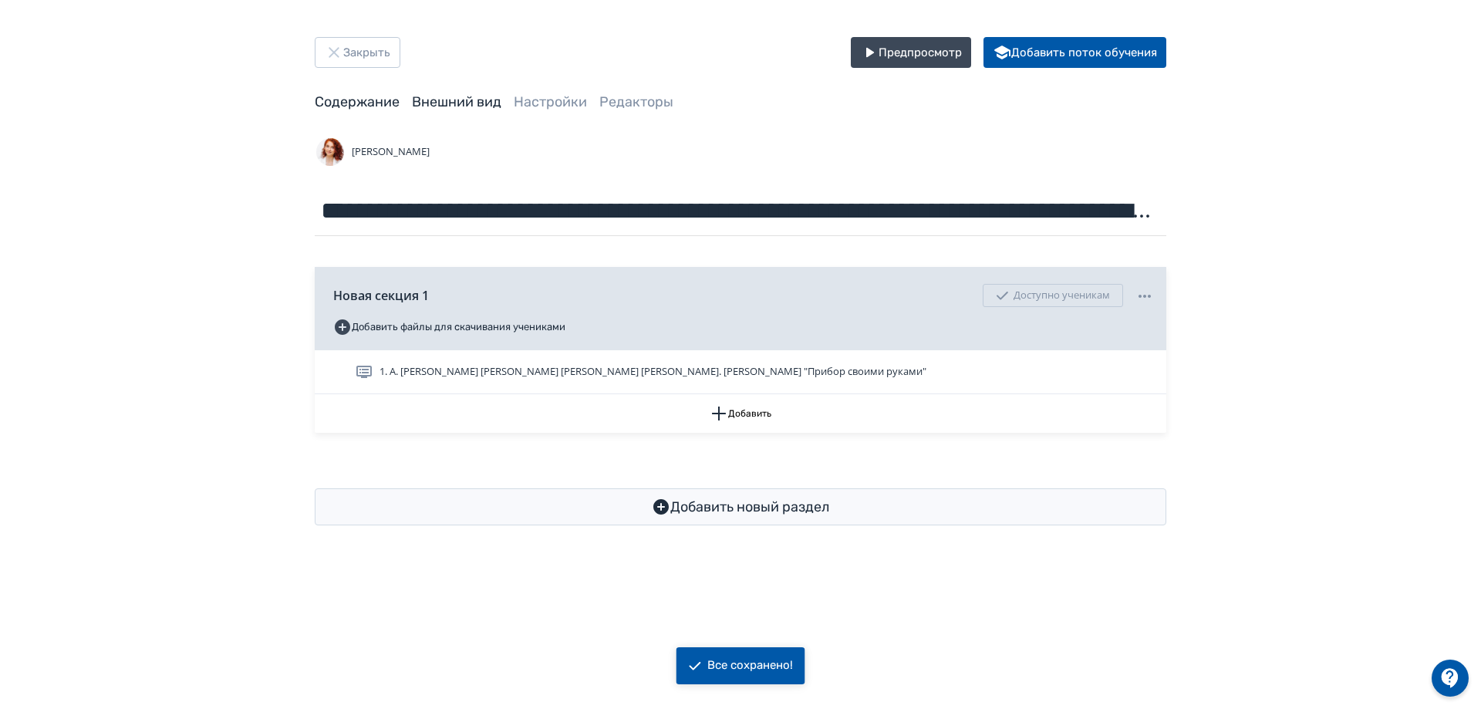
click at [468, 101] on link "Внешний вид" at bounding box center [456, 101] width 89 height 17
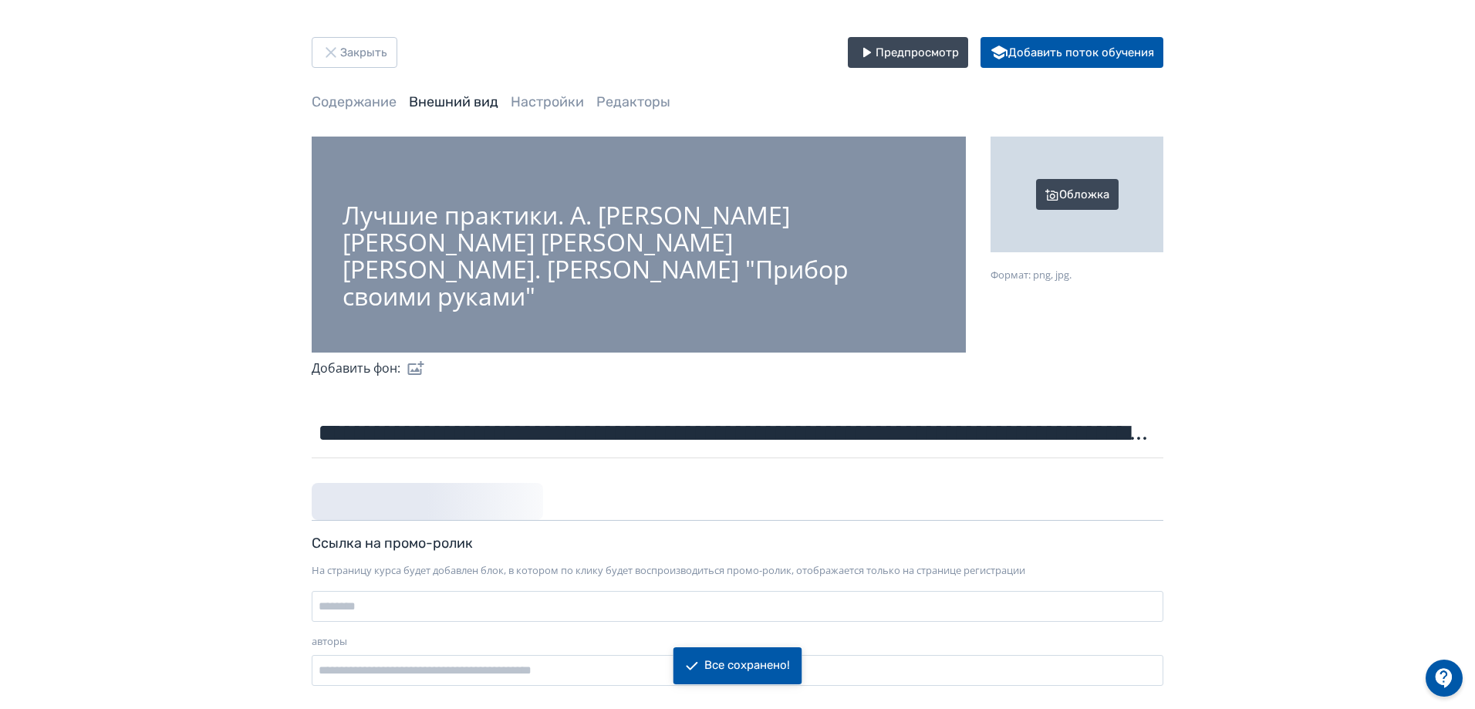
click at [1089, 204] on div "Обложка" at bounding box center [1077, 195] width 173 height 116
click at [0, 0] on input "Обложка Формат: png, jpg." at bounding box center [0, 0] width 0 height 0
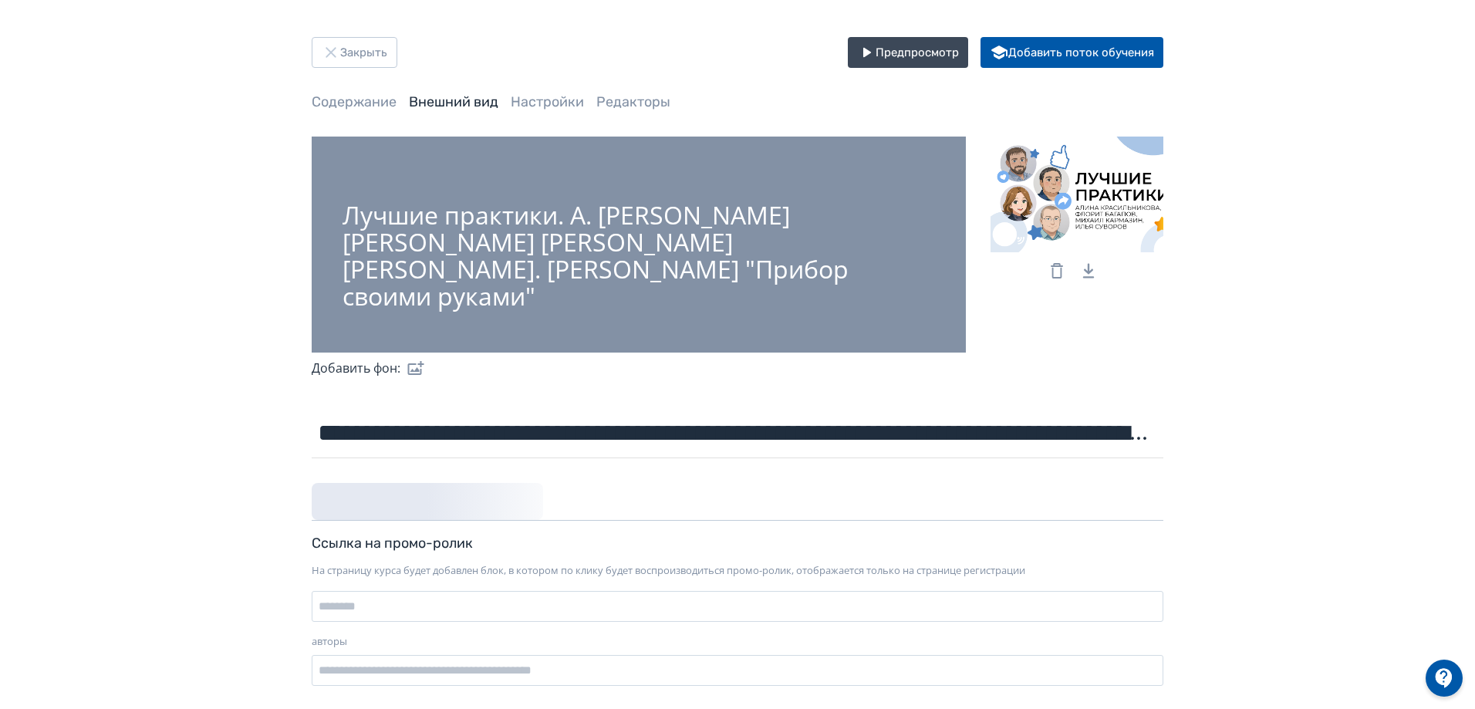
click at [409, 372] on label at bounding box center [412, 368] width 25 height 31
click at [0, 0] on input "file" at bounding box center [0, 0] width 0 height 0
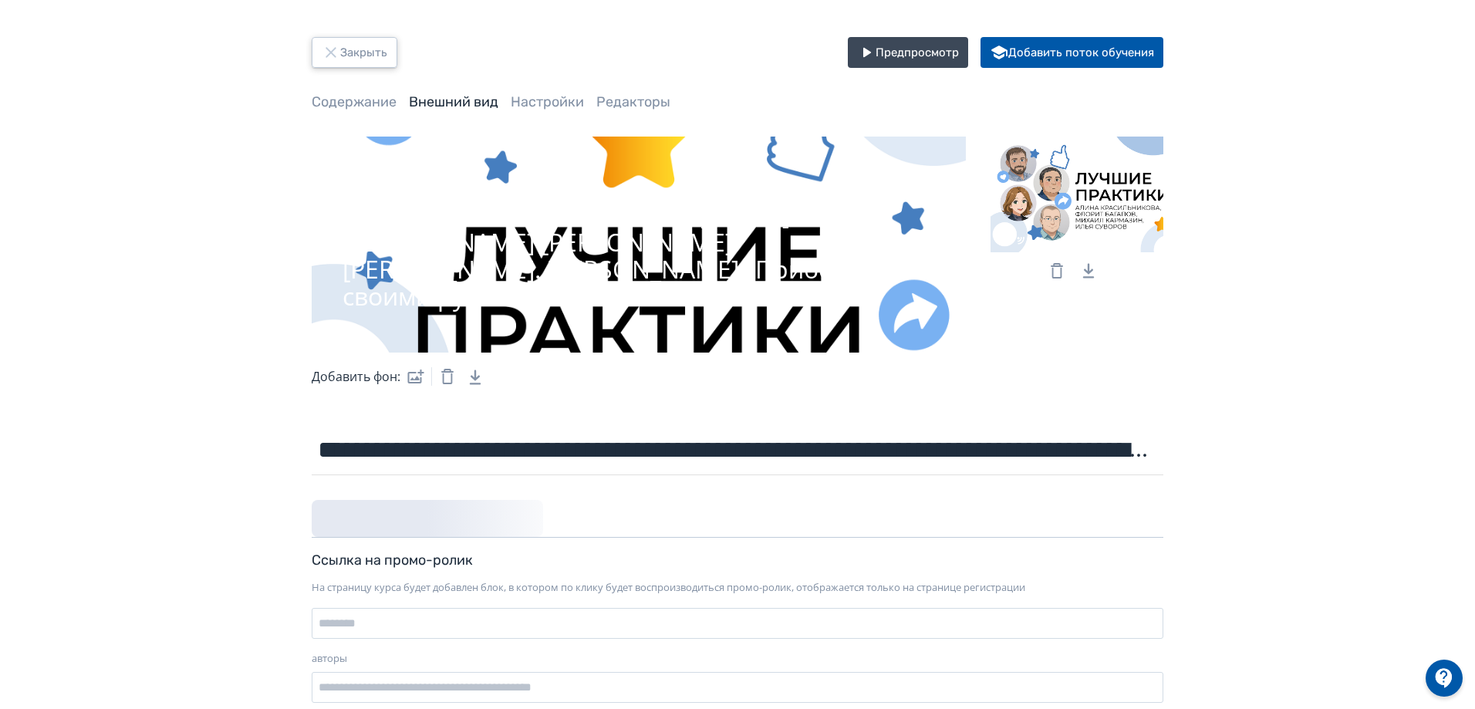
click at [368, 49] on button "Закрыть" at bounding box center [355, 52] width 86 height 31
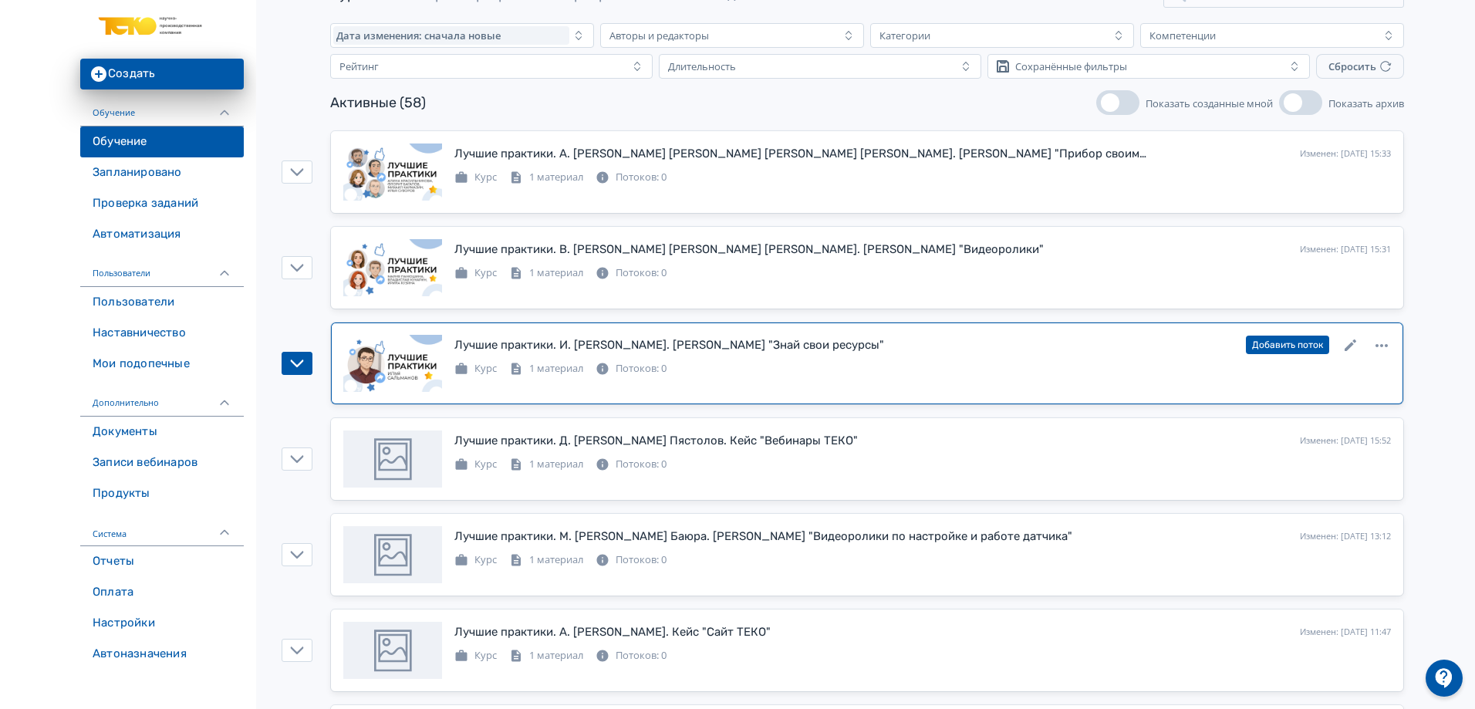
scroll to position [154, 0]
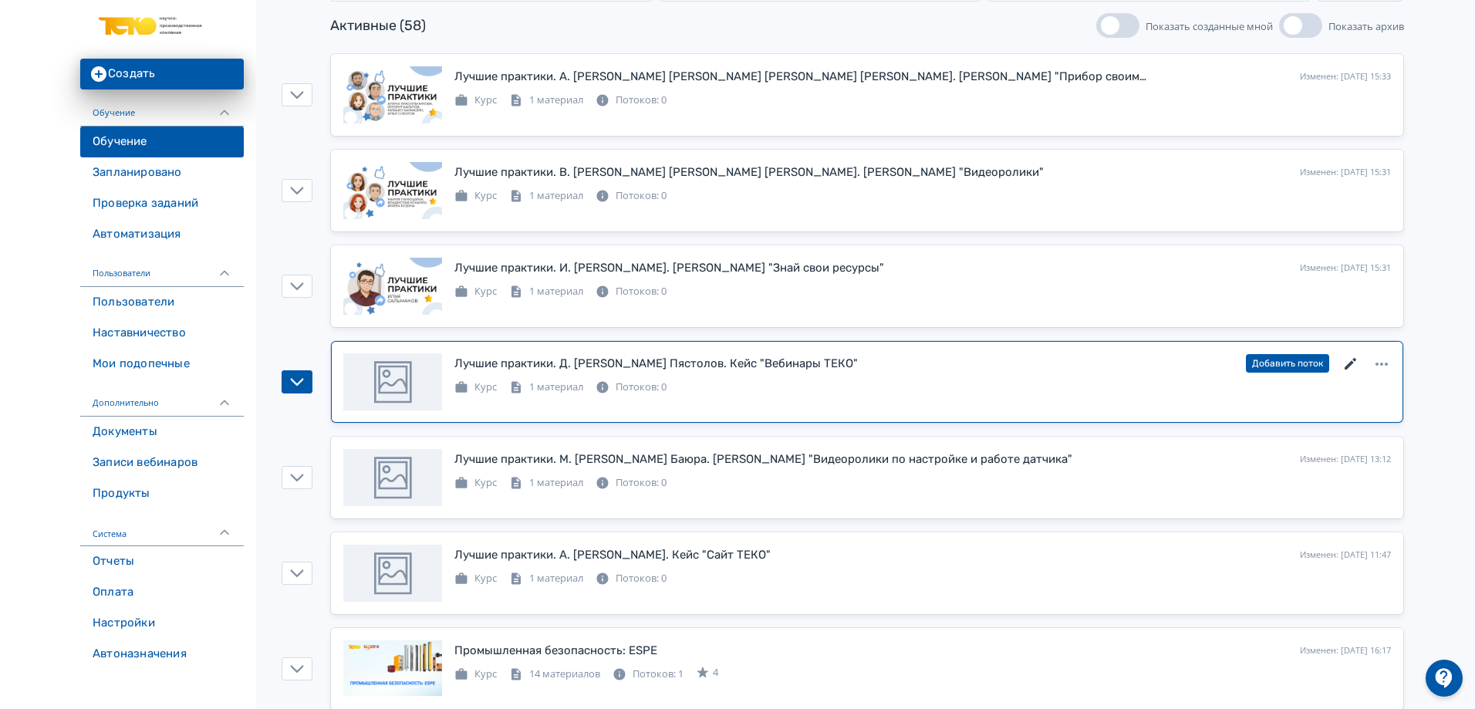
click at [1349, 363] on icon at bounding box center [1351, 364] width 19 height 19
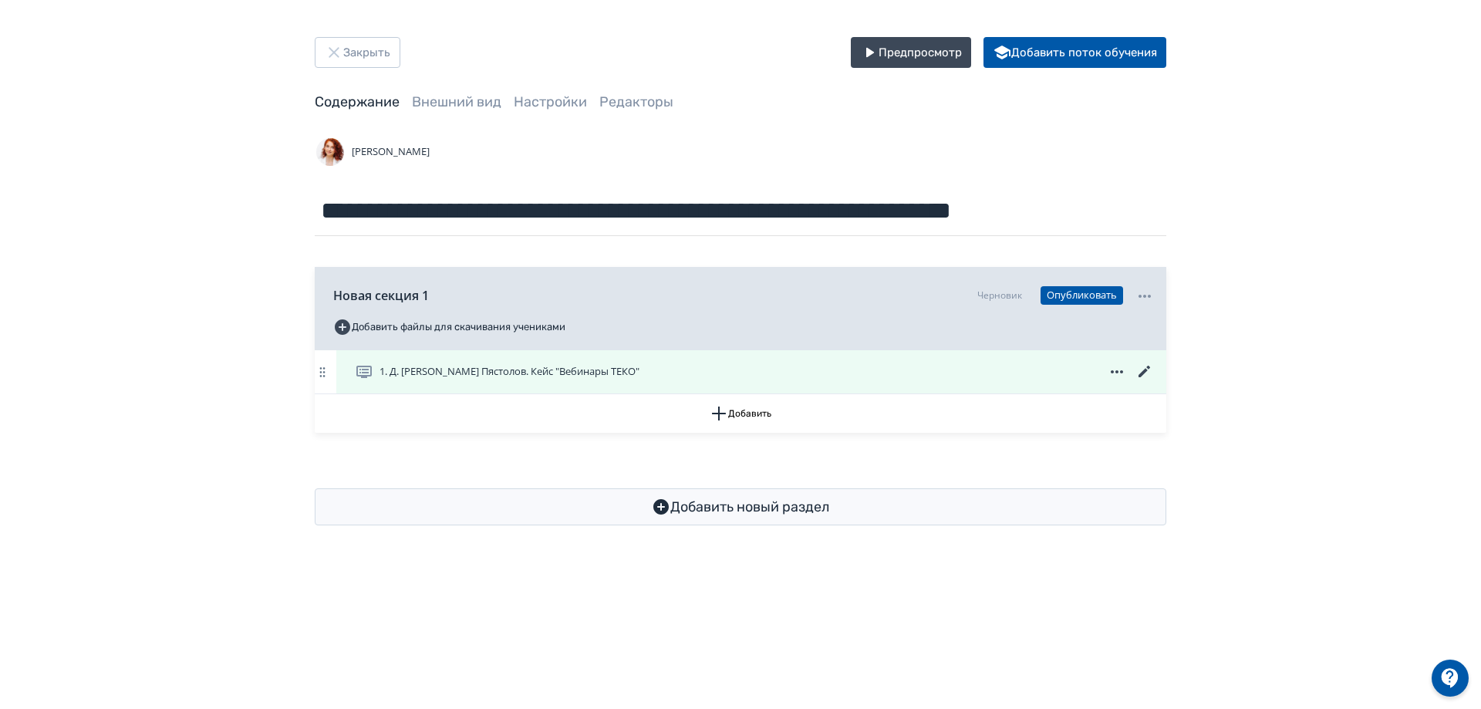
click at [1146, 370] on icon at bounding box center [1145, 372] width 12 height 12
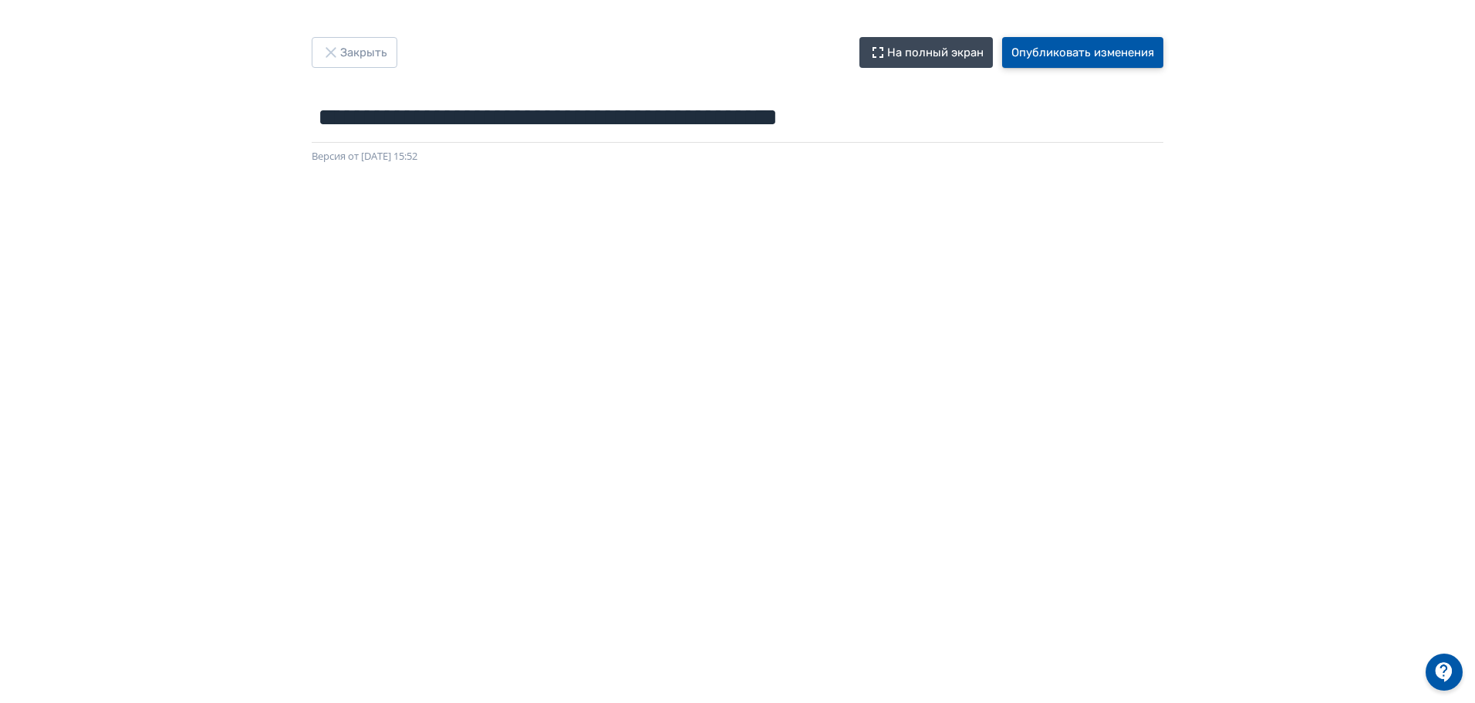
click at [1102, 56] on button "Опубликовать изменения" at bounding box center [1082, 52] width 161 height 31
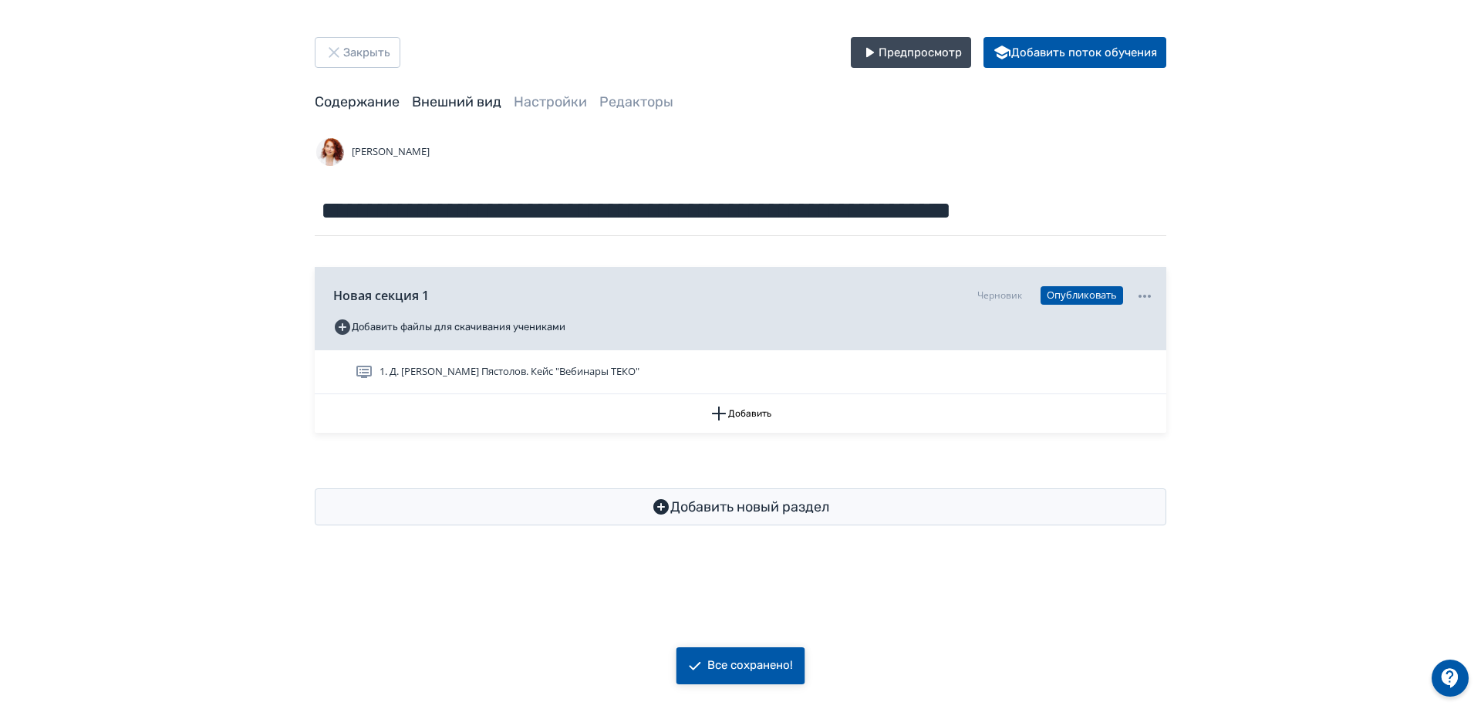
click at [480, 108] on link "Внешний вид" at bounding box center [456, 101] width 89 height 17
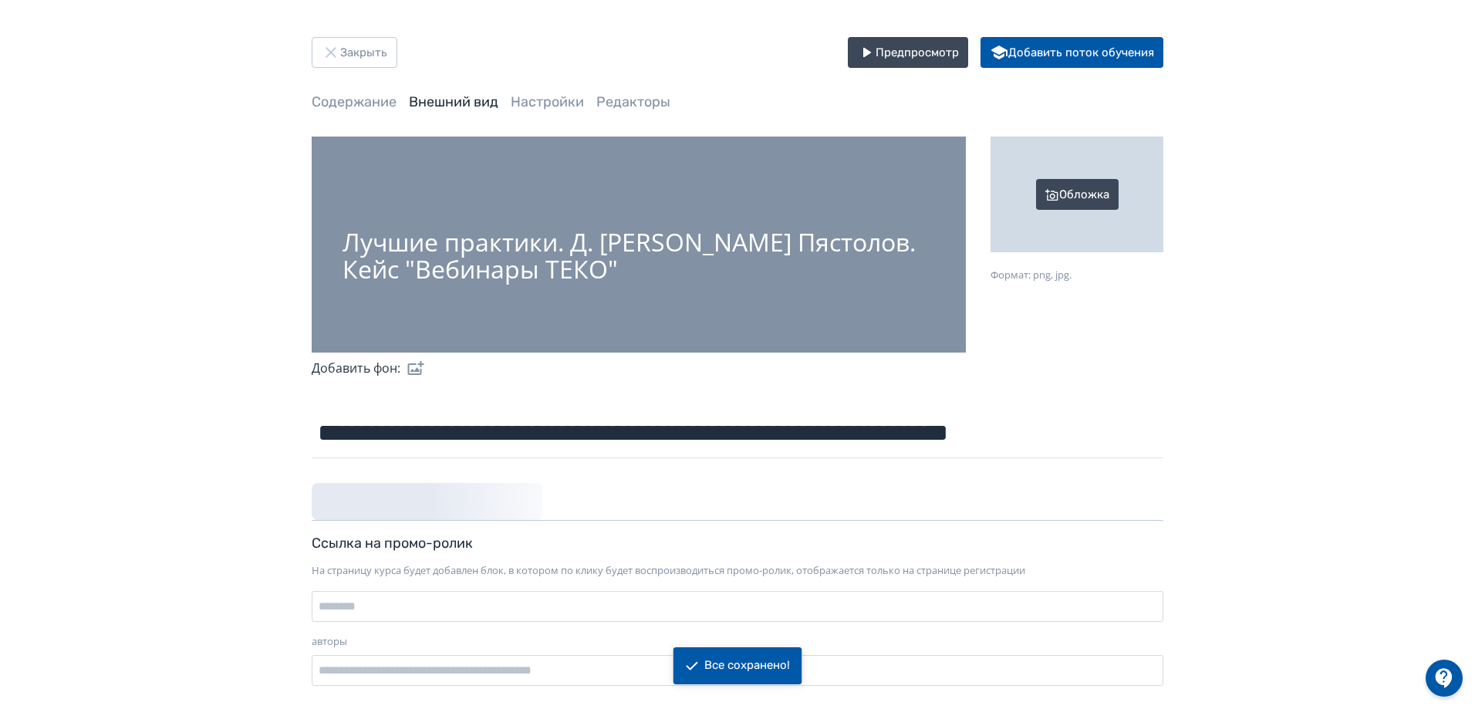
click at [1108, 223] on div "Обложка" at bounding box center [1077, 195] width 173 height 116
click at [0, 0] on input "Обложка Формат: png, jpg." at bounding box center [0, 0] width 0 height 0
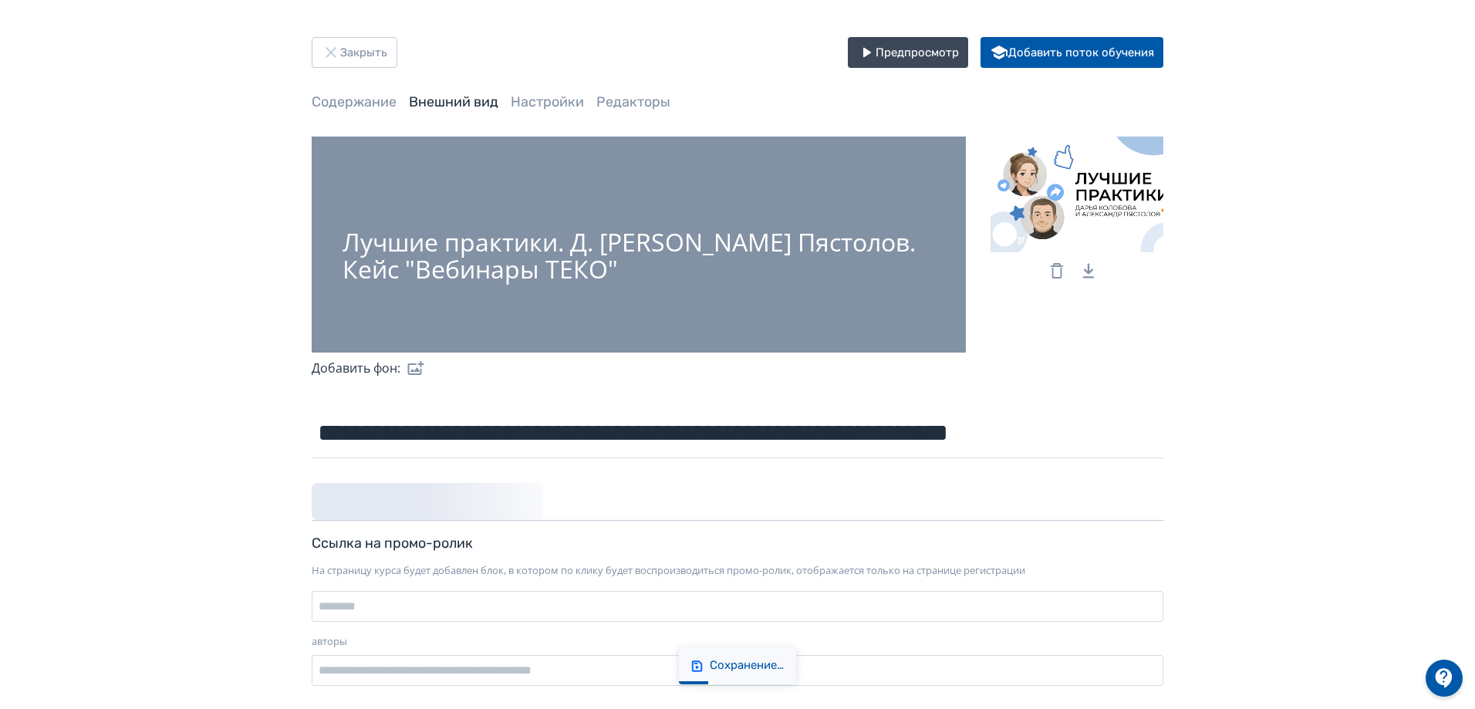
click at [411, 368] on label at bounding box center [412, 368] width 25 height 31
click at [0, 0] on input "file" at bounding box center [0, 0] width 0 height 0
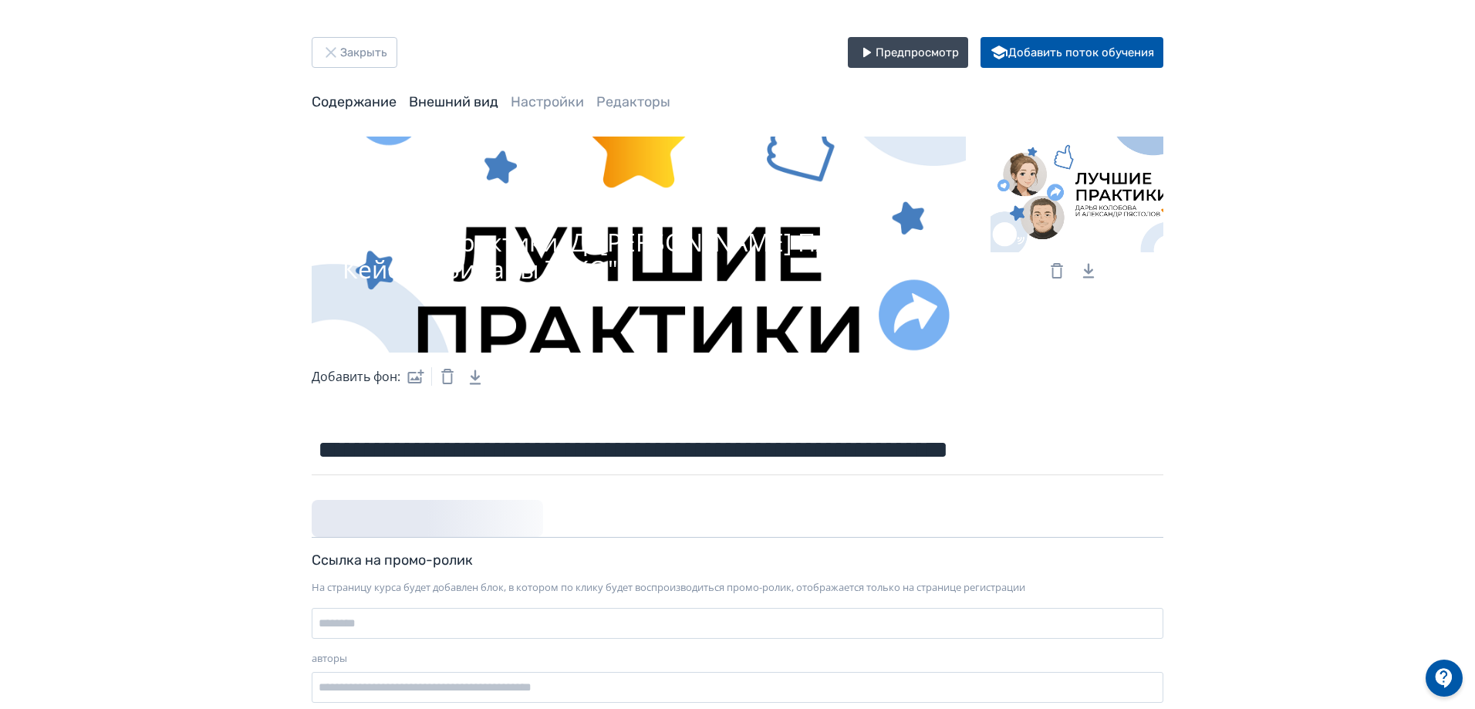
click at [371, 103] on link "Содержание" at bounding box center [354, 101] width 85 height 17
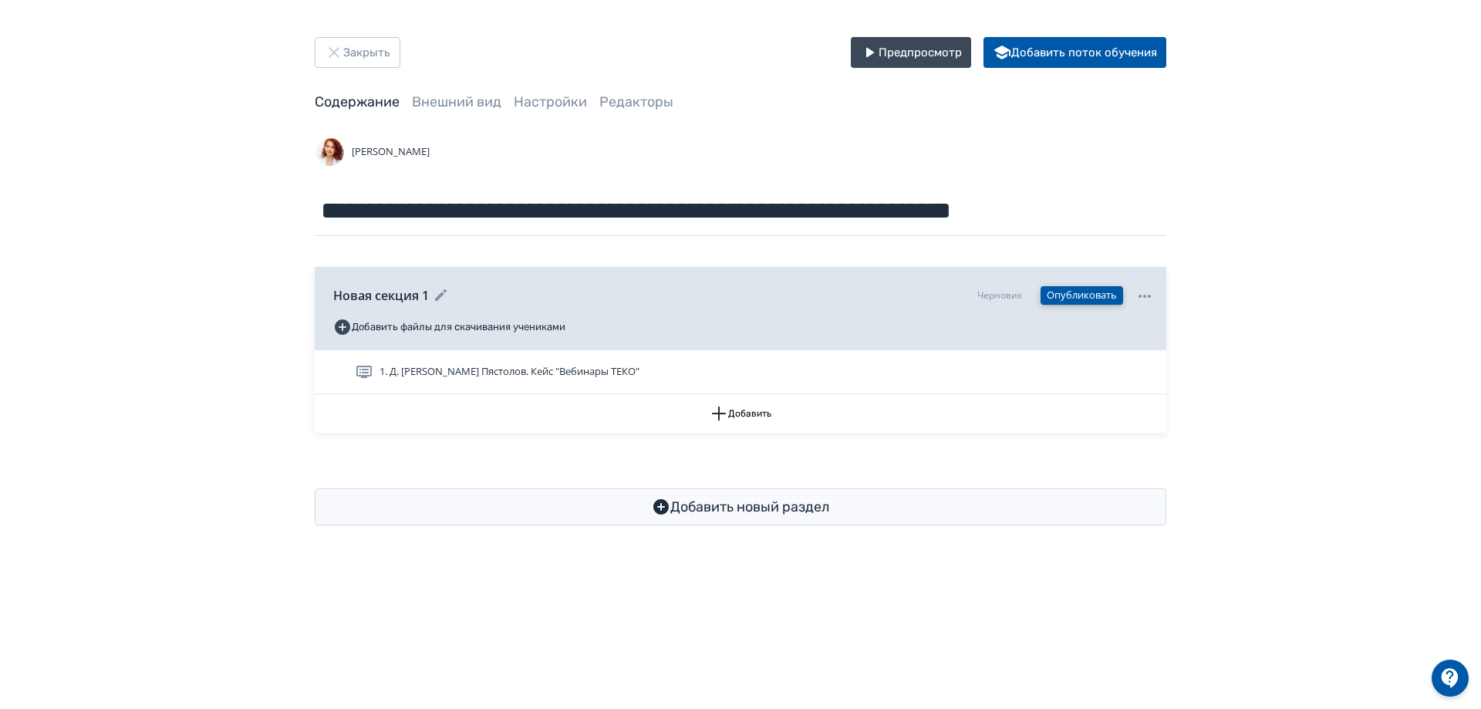
click at [1096, 296] on button "Опубликовать" at bounding box center [1082, 295] width 83 height 19
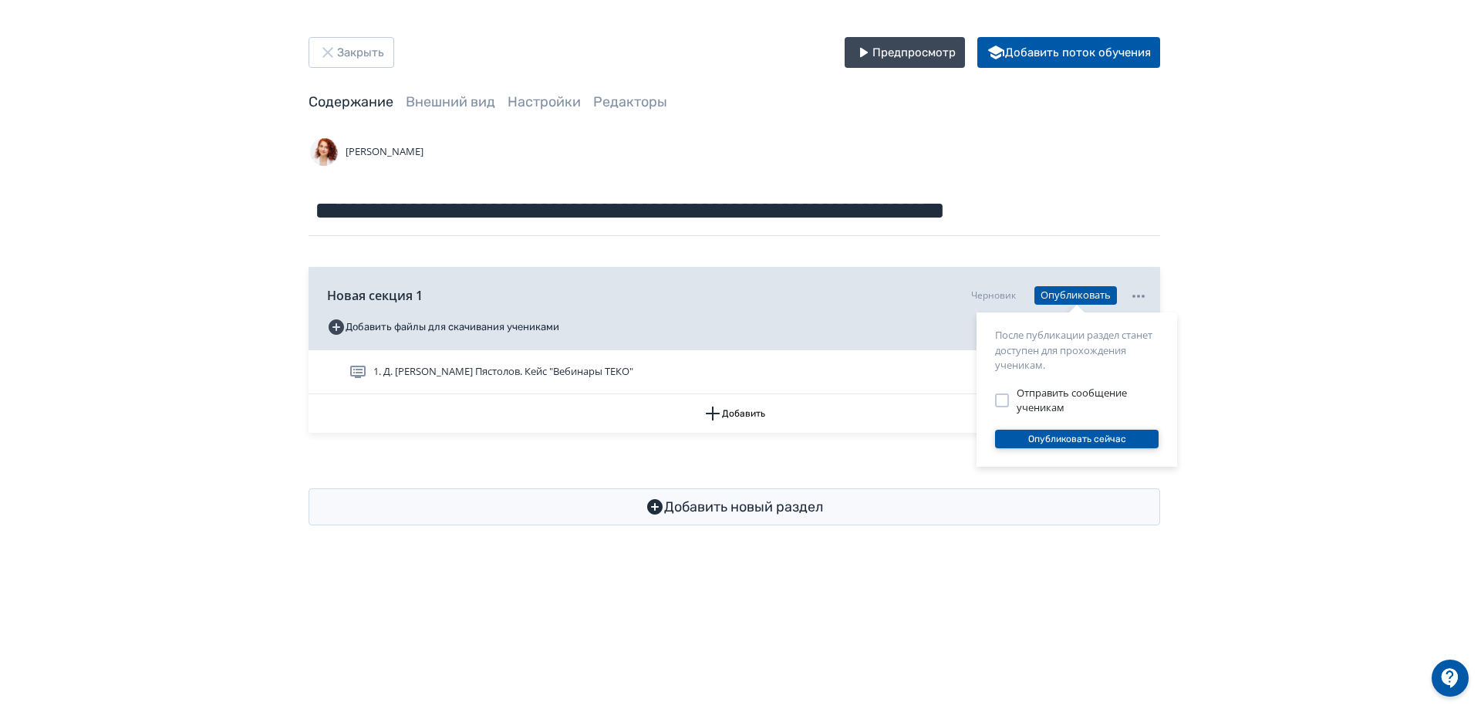
click at [1080, 446] on button "Опубликовать сейчас" at bounding box center [1077, 439] width 164 height 19
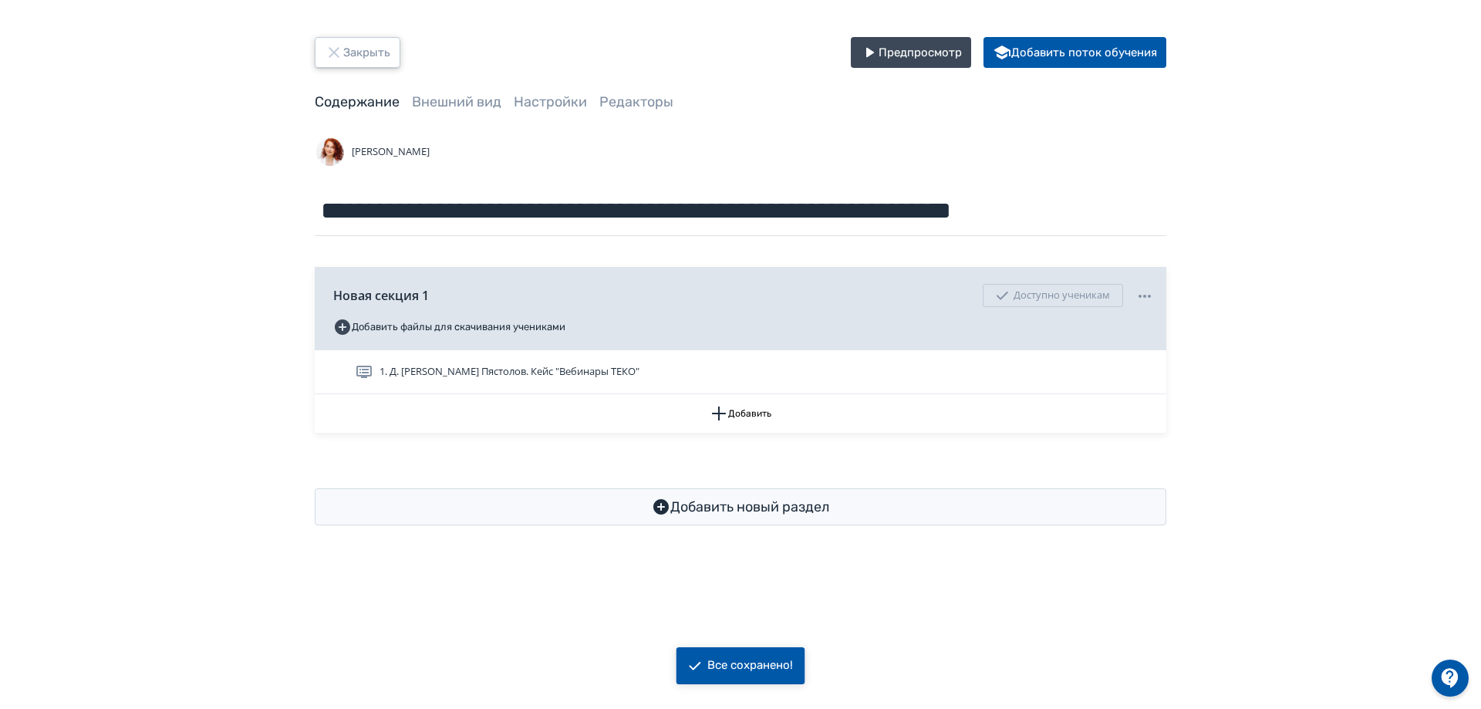
click at [336, 58] on icon "button" at bounding box center [334, 52] width 19 height 19
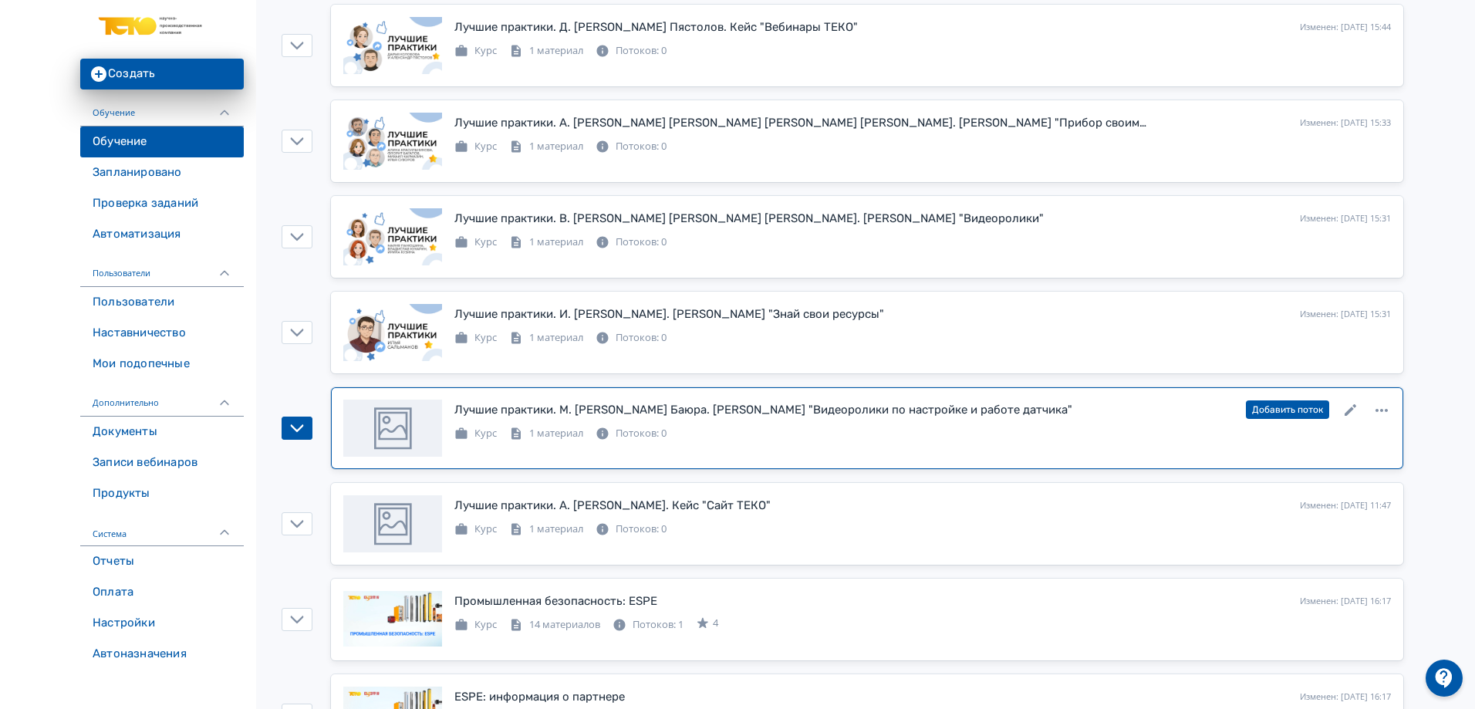
scroll to position [231, 0]
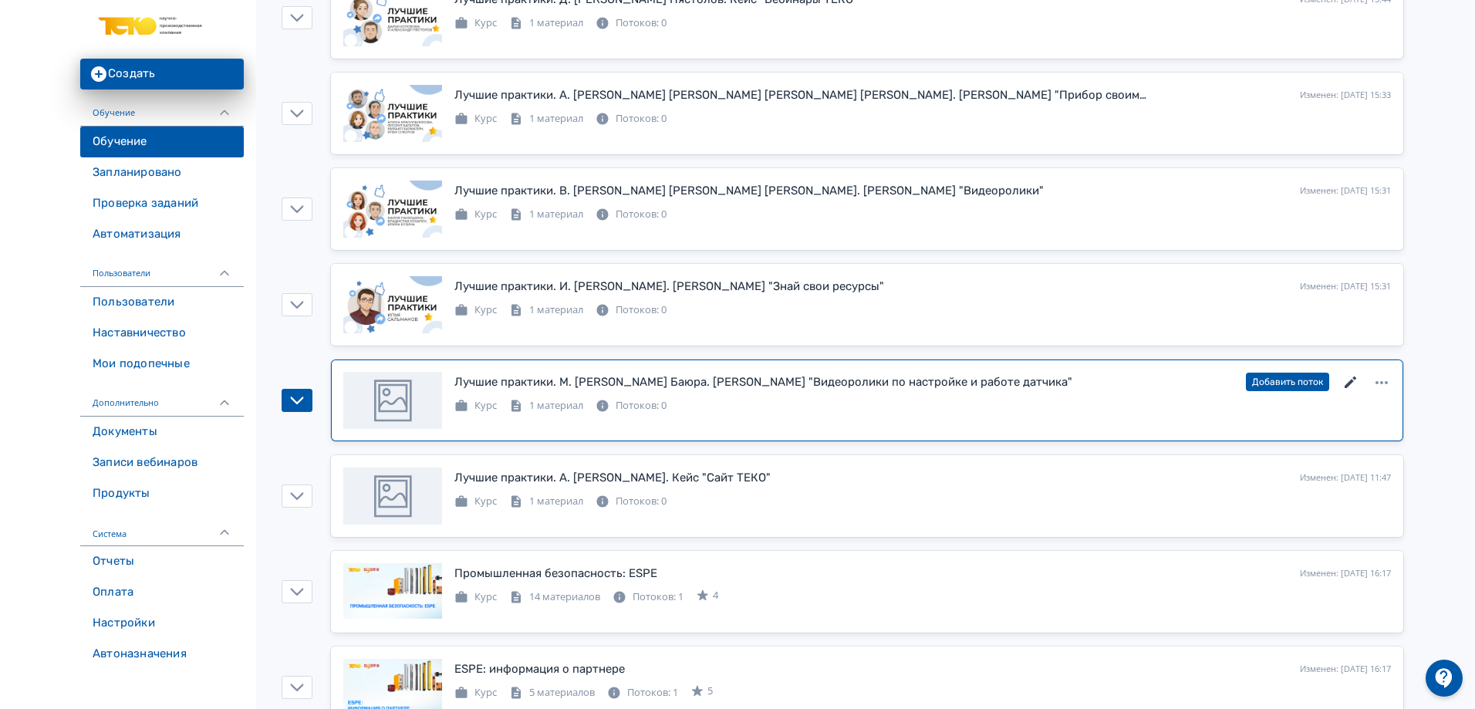
click at [1351, 383] on icon at bounding box center [1351, 383] width 12 height 12
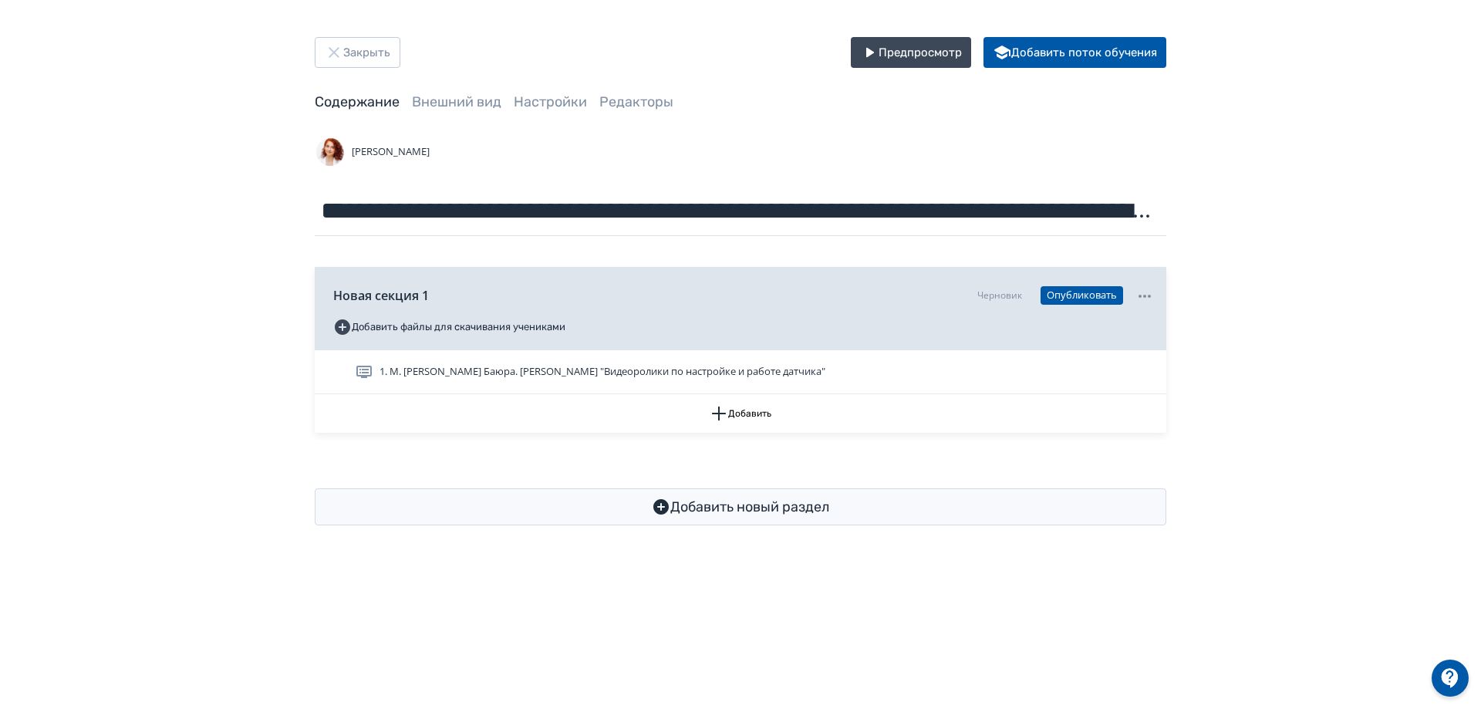
click at [461, 112] on span "Внешний вид" at bounding box center [456, 102] width 89 height 19
click at [468, 104] on link "Внешний вид" at bounding box center [456, 101] width 89 height 17
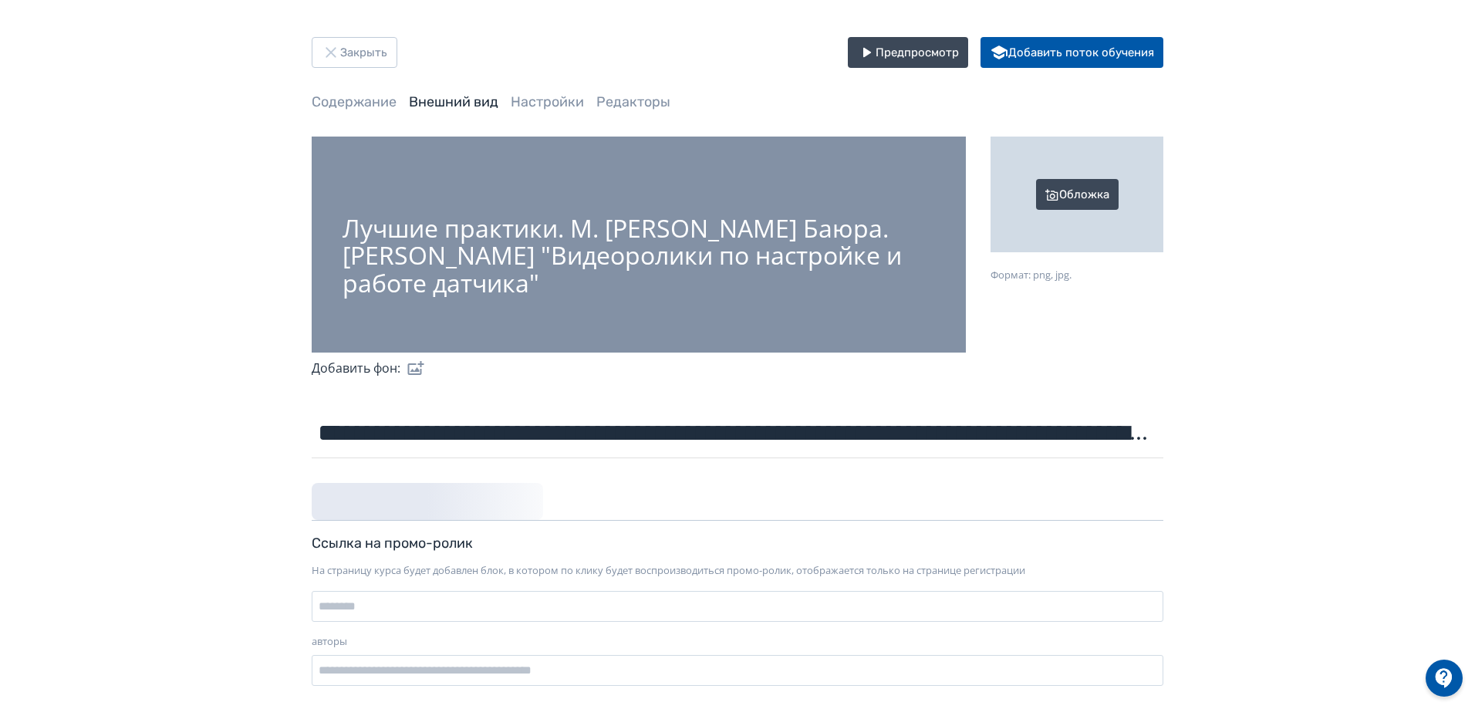
click at [1098, 198] on div "Обложка" at bounding box center [1077, 195] width 173 height 116
click at [0, 0] on input "Обложка Формат: png, jpg." at bounding box center [0, 0] width 0 height 0
click at [710, 441] on input "**********" at bounding box center [738, 433] width 852 height 50
click at [715, 436] on input "**********" at bounding box center [738, 433] width 852 height 50
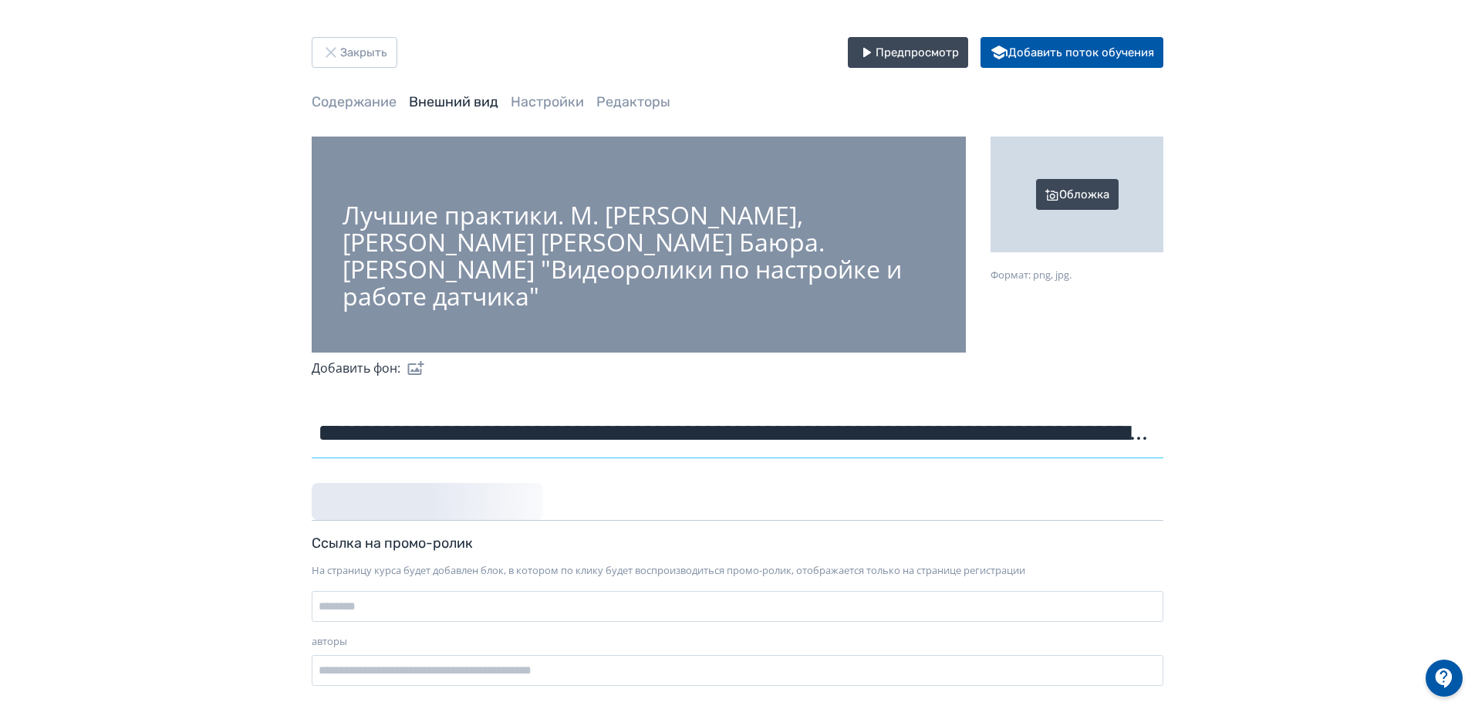
click at [901, 441] on input "**********" at bounding box center [738, 433] width 852 height 50
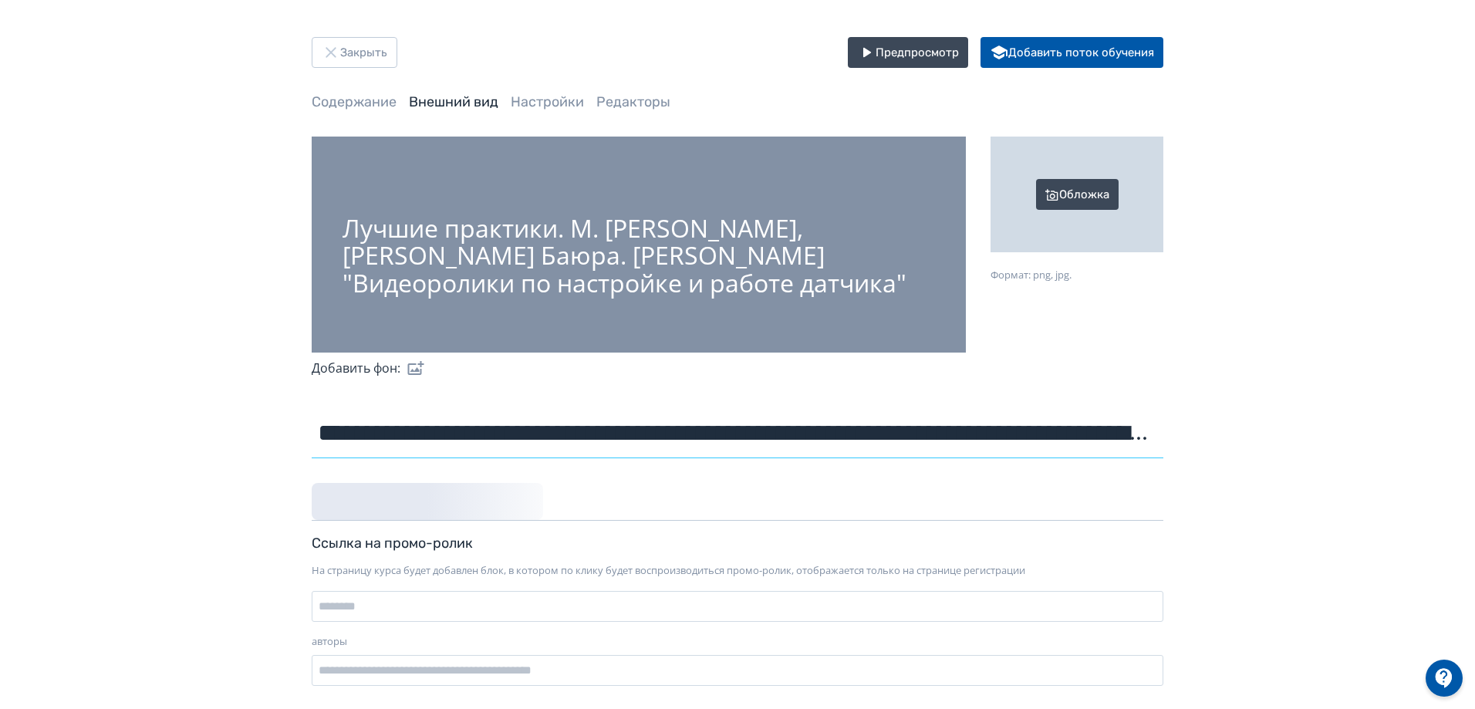
click at [715, 427] on input "**********" at bounding box center [738, 433] width 852 height 50
type input "**********"
click at [1061, 195] on div "Обложка" at bounding box center [1077, 195] width 173 height 116
click at [0, 0] on input "Обложка Формат: png, jpg." at bounding box center [0, 0] width 0 height 0
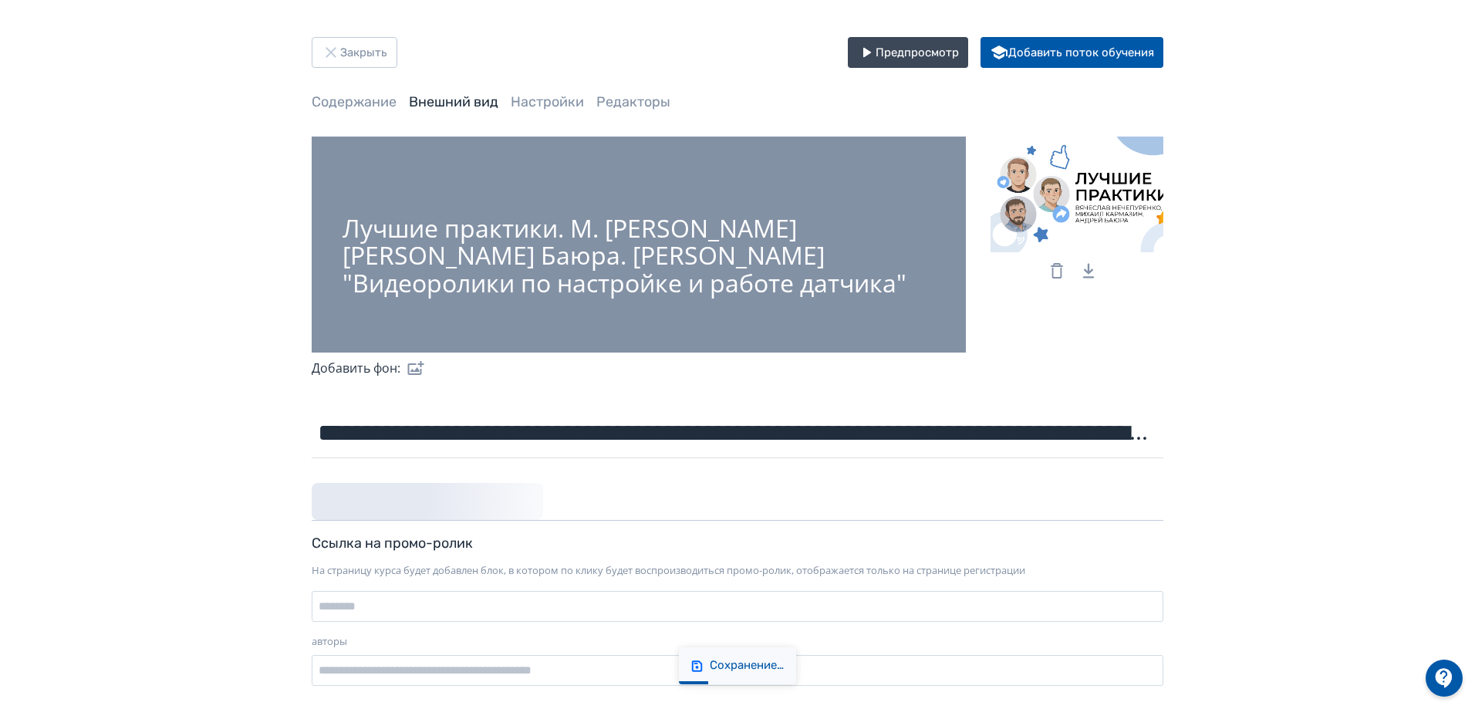
click at [684, 231] on div "Лучшие практики. М. [PERSON_NAME] [PERSON_NAME] Баюра. [PERSON_NAME] "Видеороли…" at bounding box center [639, 255] width 593 height 82
click at [418, 366] on label at bounding box center [412, 368] width 25 height 31
click at [0, 0] on input "file" at bounding box center [0, 0] width 0 height 0
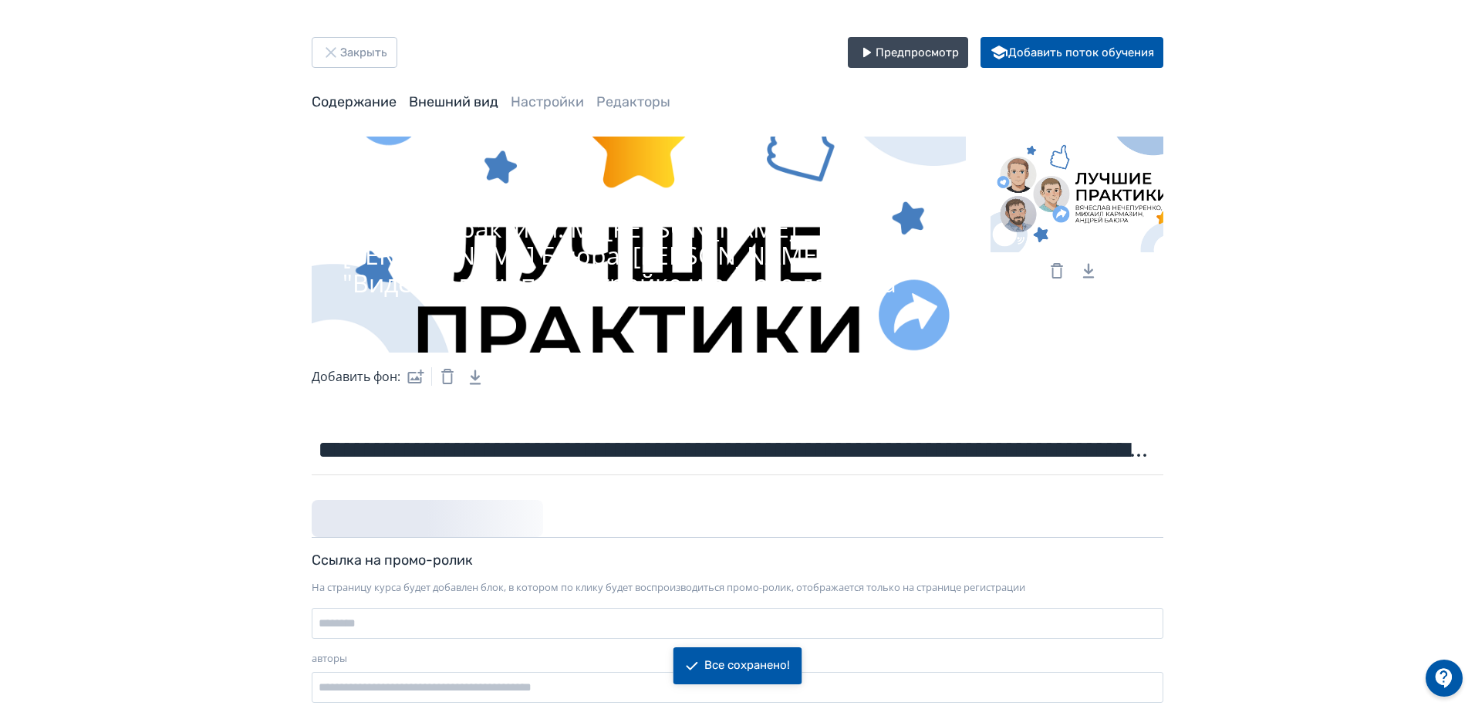
click at [359, 97] on link "Содержание" at bounding box center [354, 101] width 85 height 17
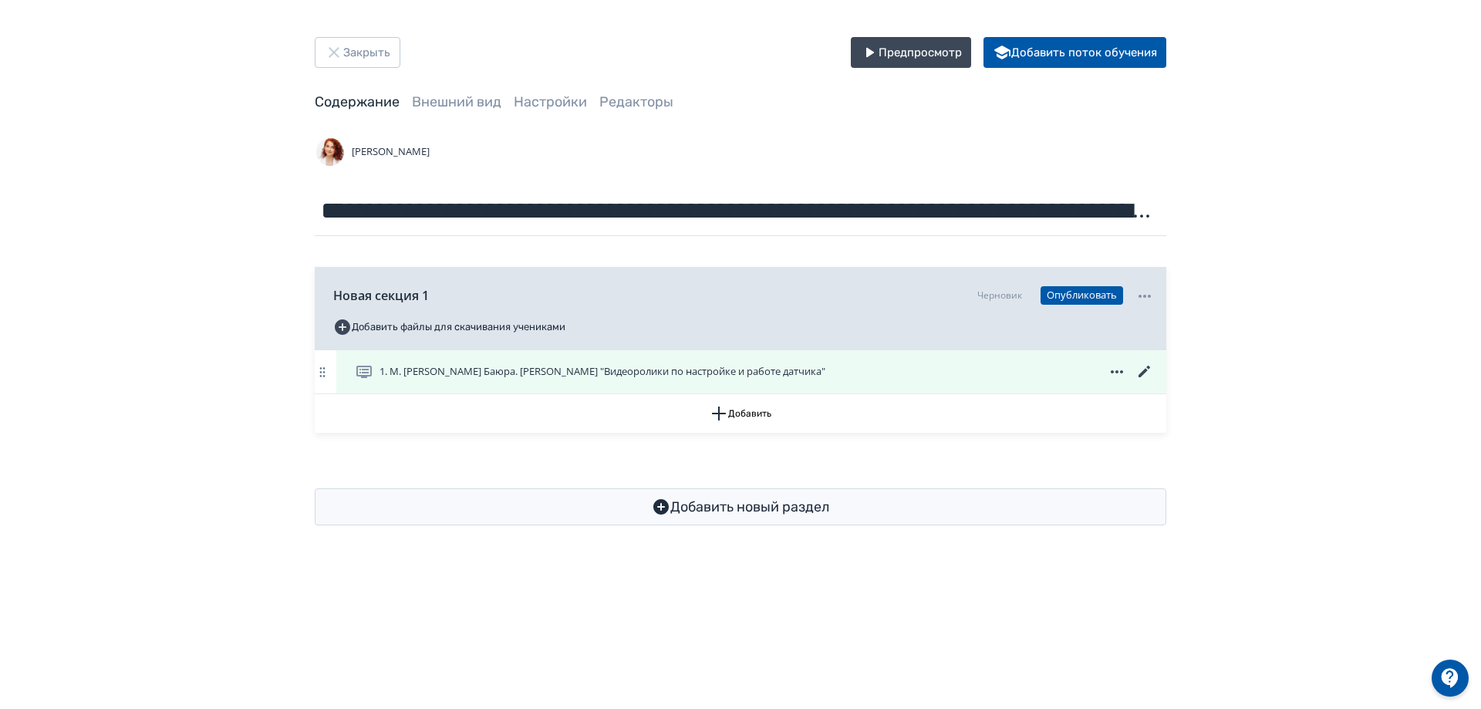
click at [1143, 369] on icon at bounding box center [1145, 372] width 19 height 19
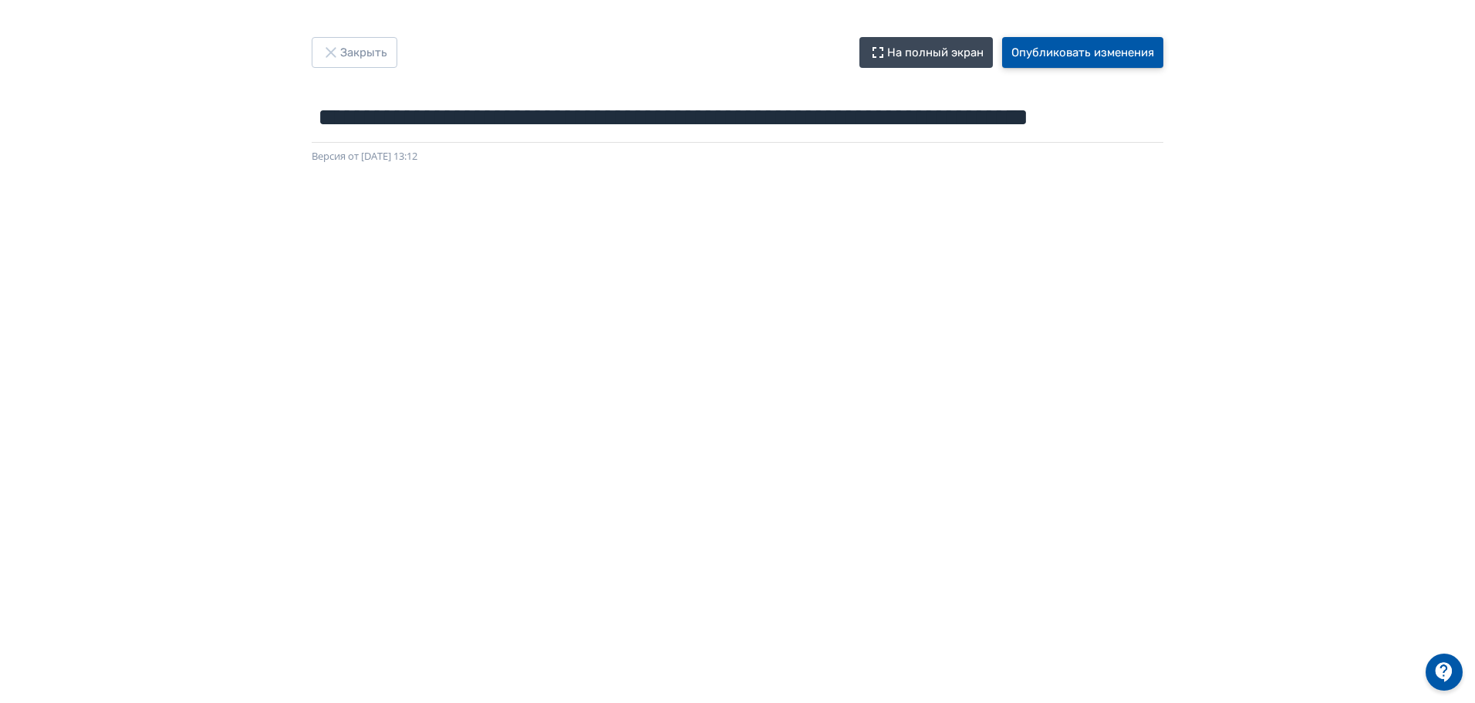
click at [1113, 49] on button "Опубликовать изменения" at bounding box center [1082, 52] width 161 height 31
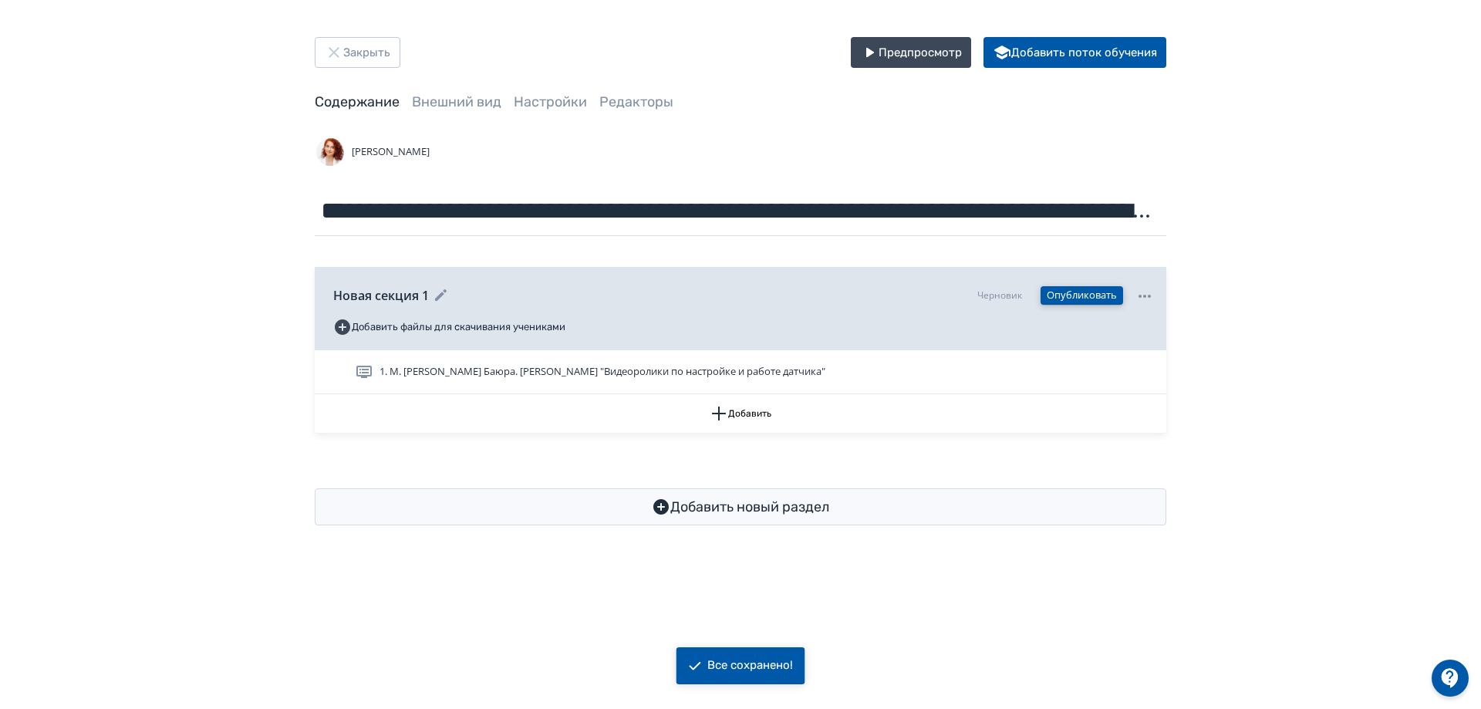
click at [1103, 294] on button "Опубликовать" at bounding box center [1082, 295] width 83 height 19
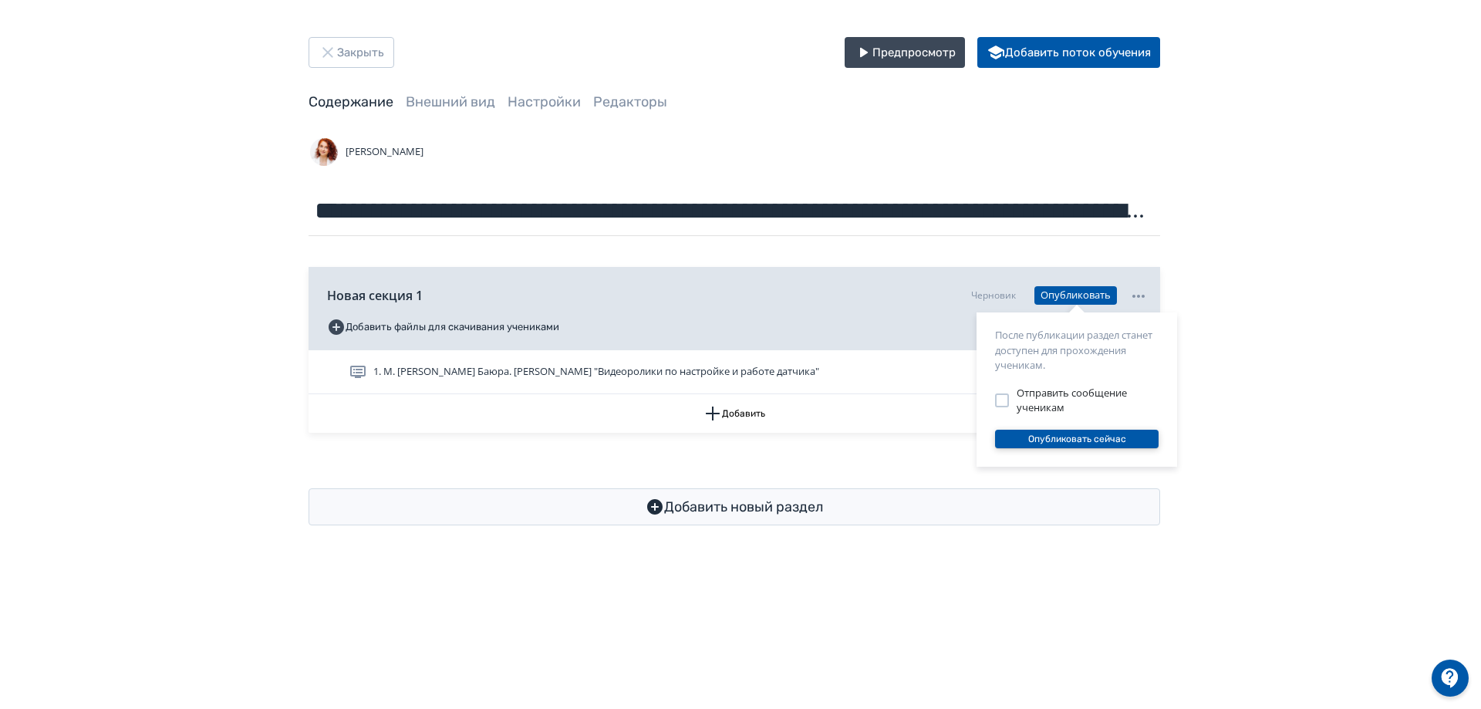
click at [1119, 437] on button "Опубликовать сейчас" at bounding box center [1077, 439] width 164 height 19
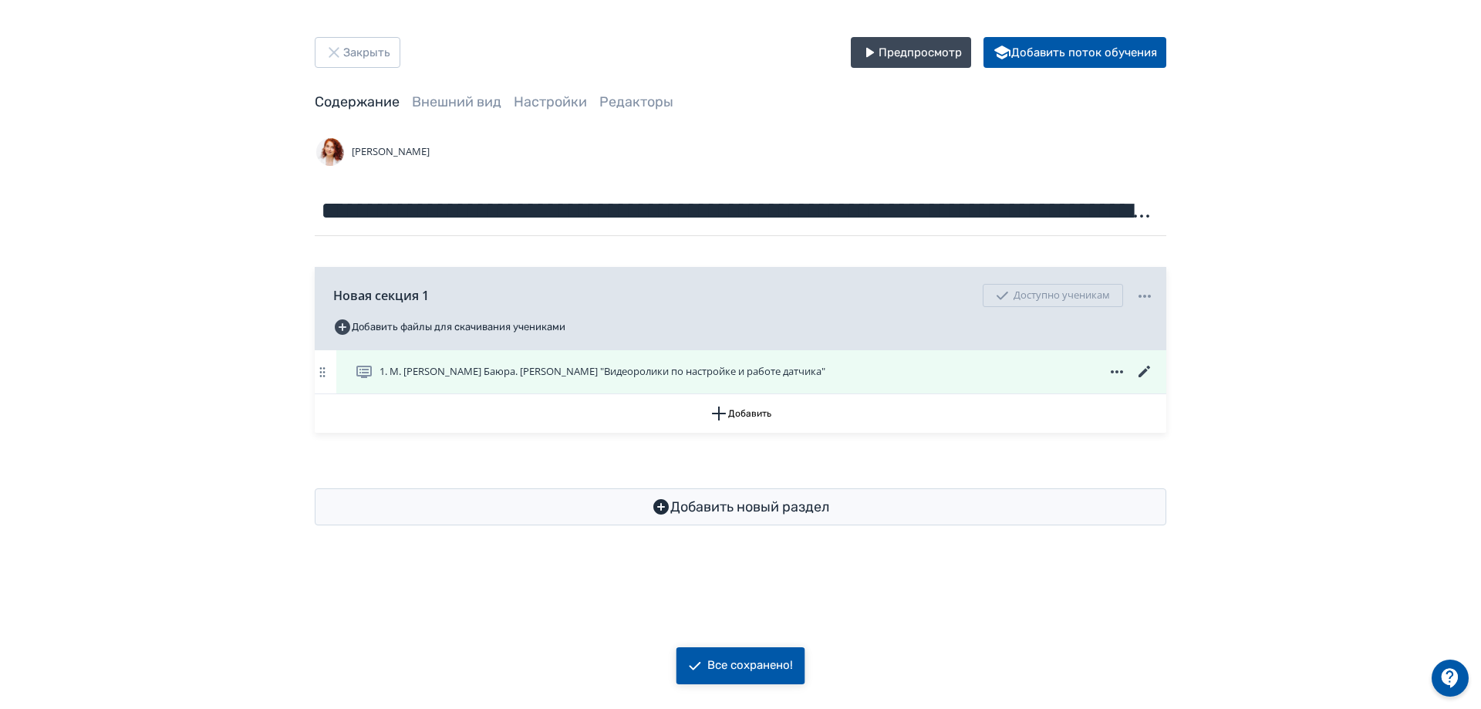
click at [1146, 373] on icon at bounding box center [1145, 372] width 19 height 19
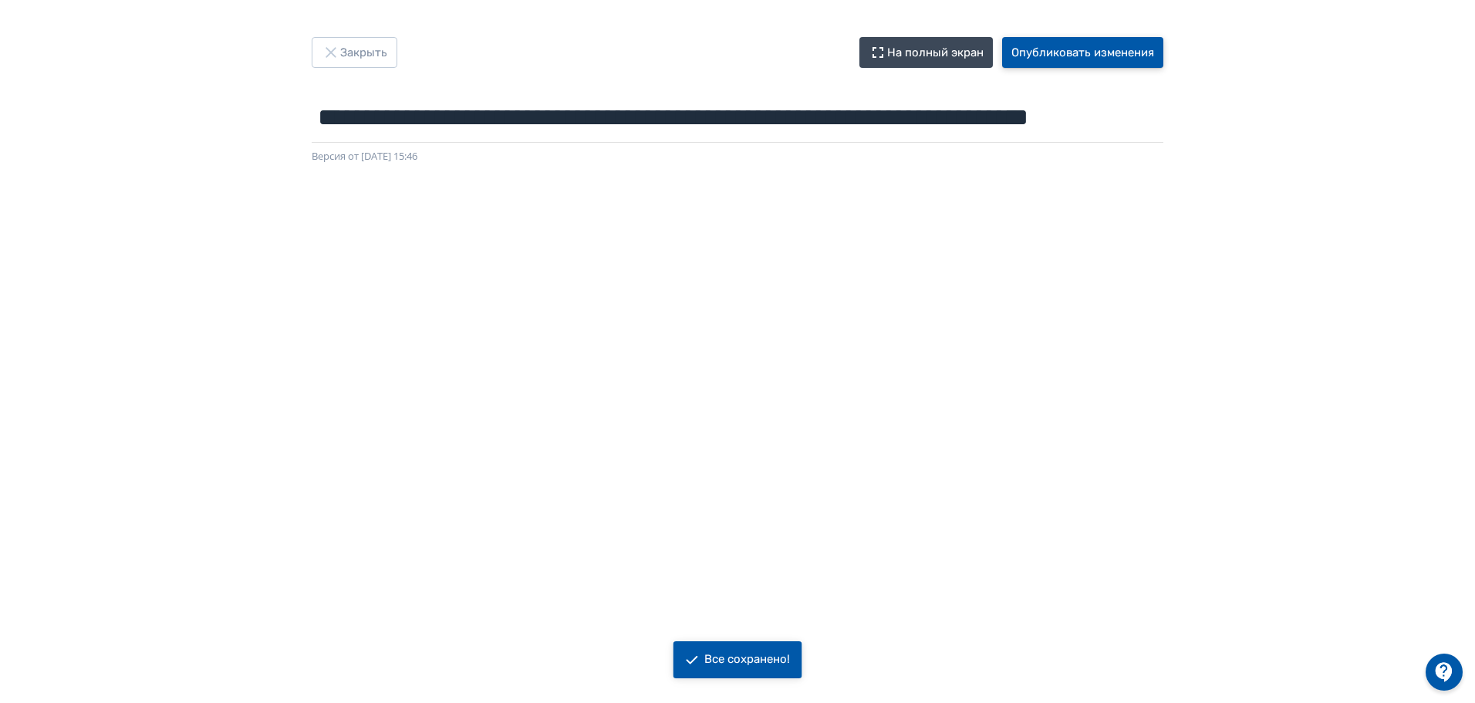
click at [1116, 50] on button "Опубликовать изменения" at bounding box center [1082, 52] width 161 height 31
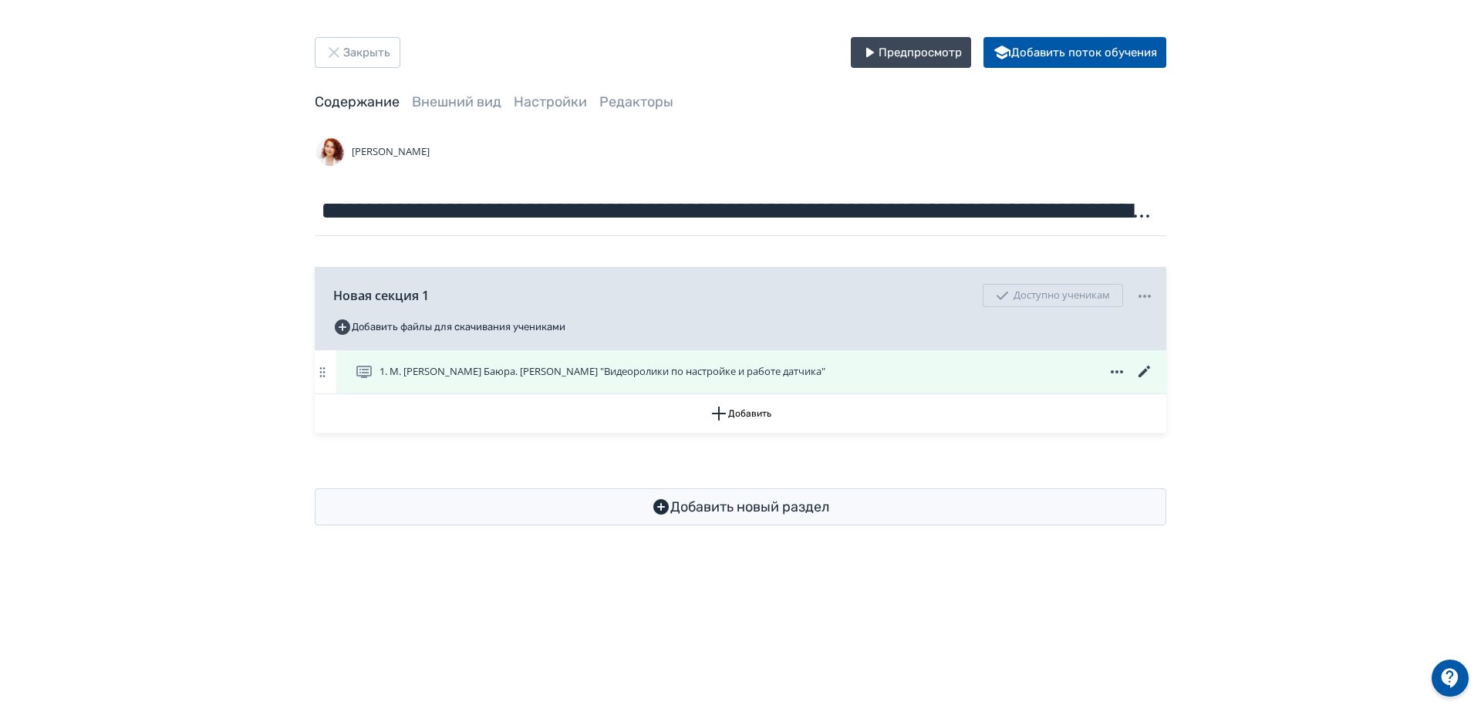
click at [1140, 370] on icon at bounding box center [1145, 372] width 19 height 19
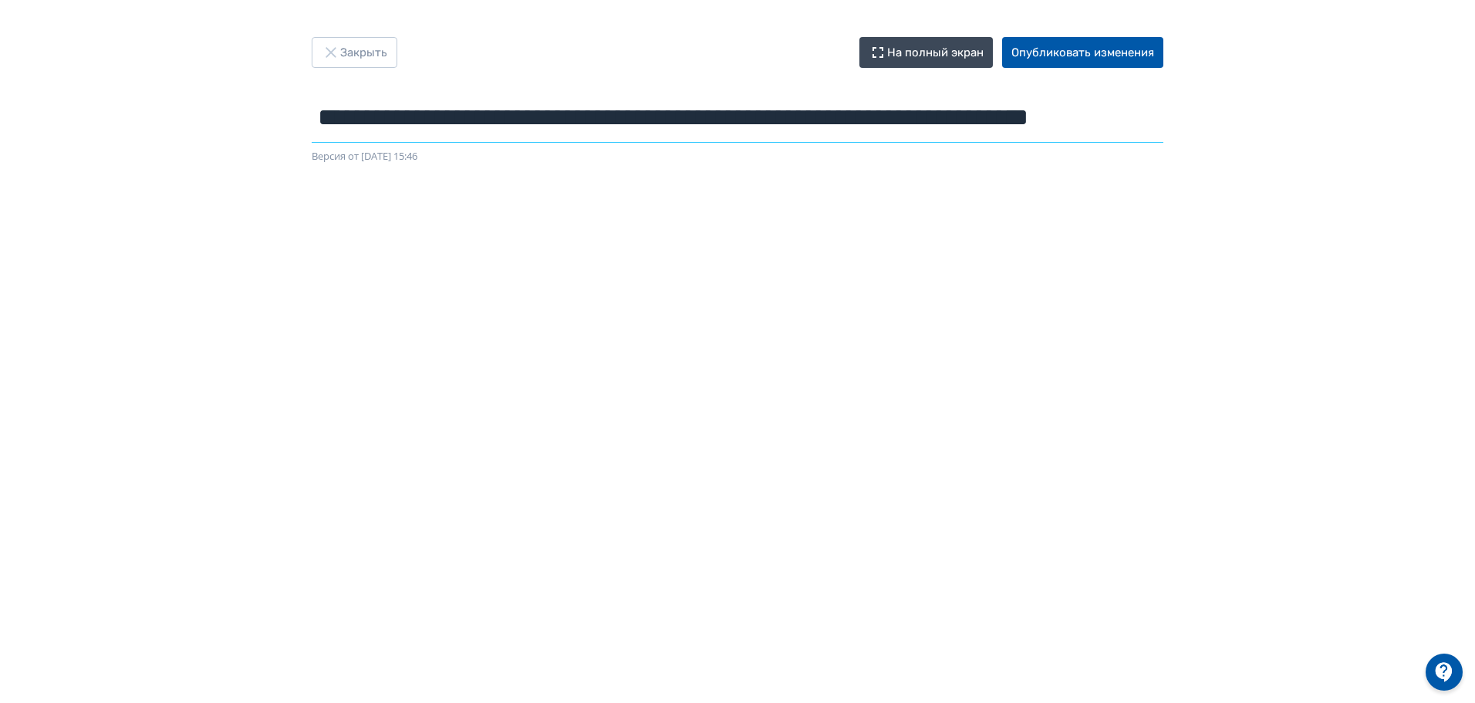
click at [486, 117] on input "**********" at bounding box center [738, 118] width 852 height 50
paste input "**********"
type input "**********"
click at [1132, 59] on button "Опубликовать изменения" at bounding box center [1082, 52] width 161 height 31
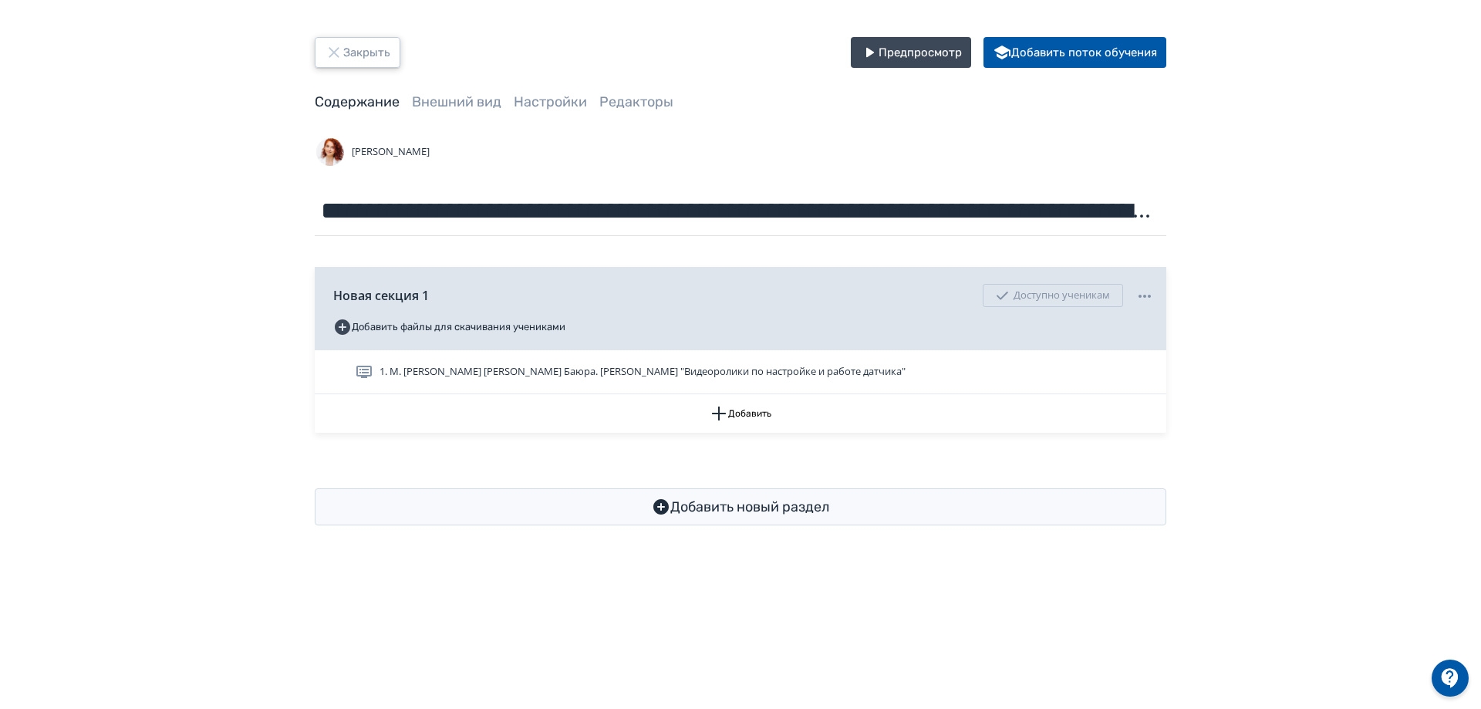
click at [376, 64] on button "Закрыть" at bounding box center [358, 52] width 86 height 31
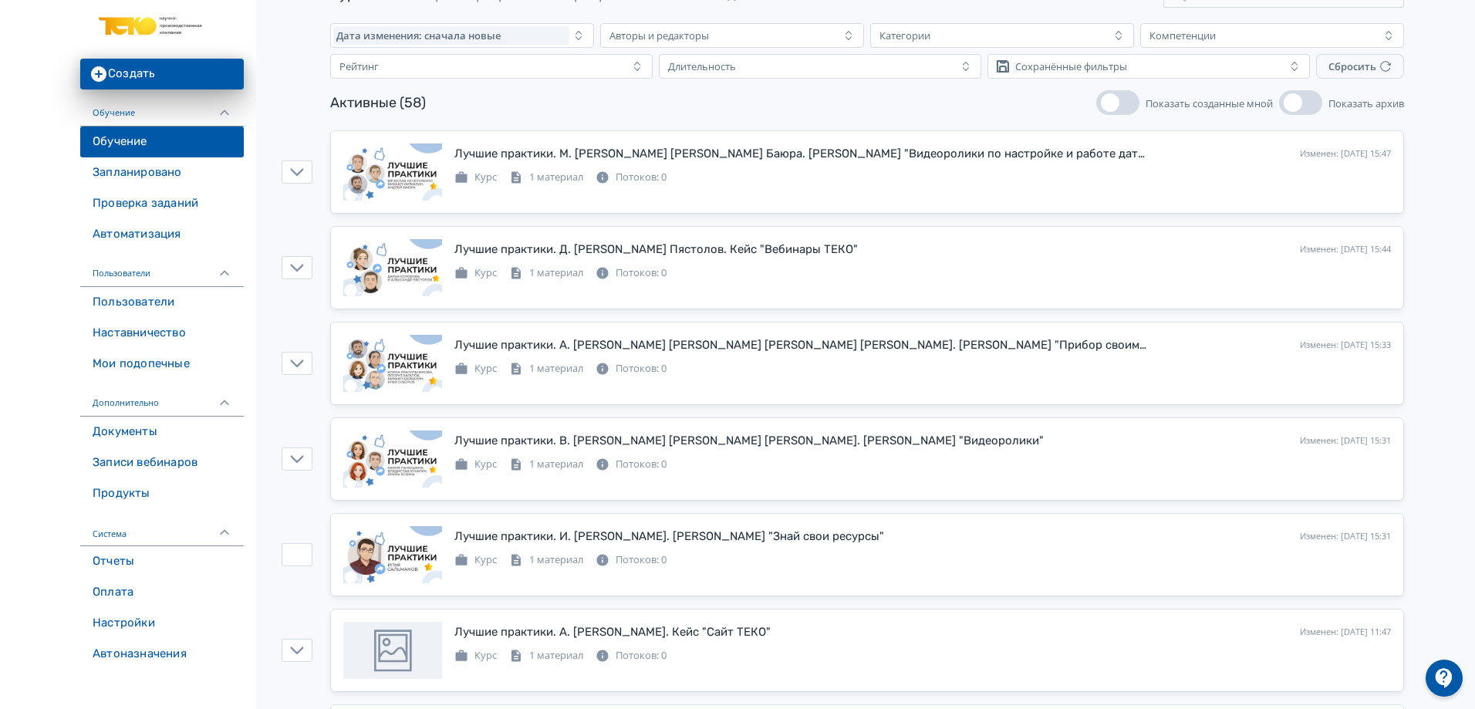
scroll to position [154, 0]
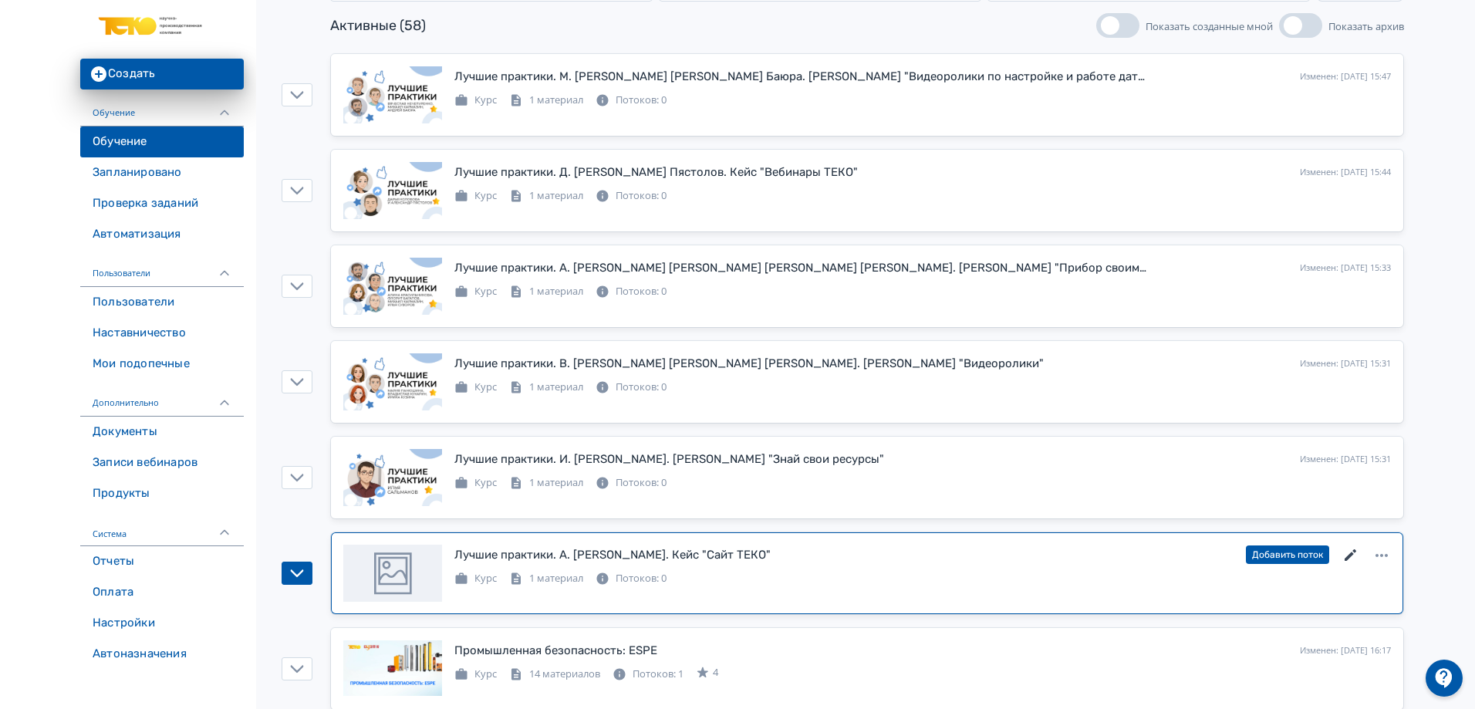
click at [1347, 557] on icon at bounding box center [1351, 555] width 12 height 12
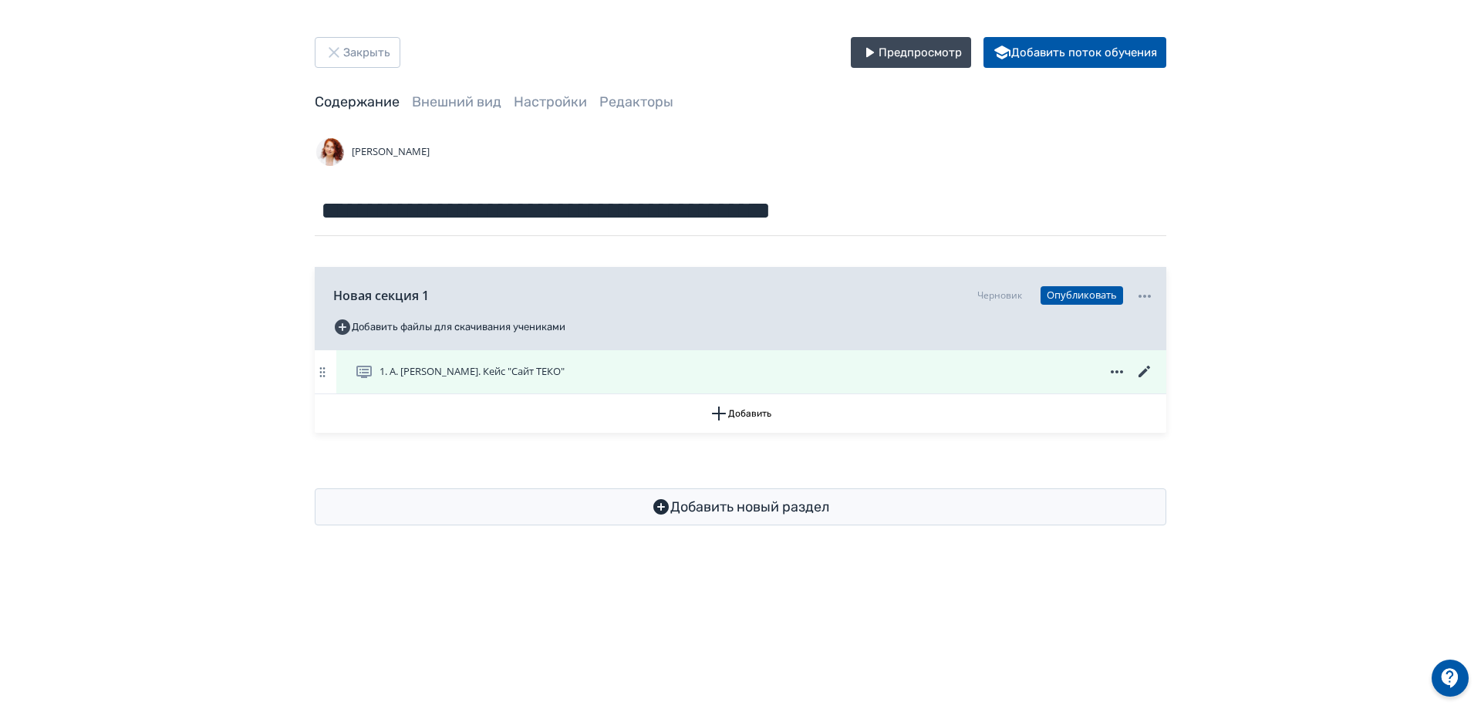
click at [1148, 373] on icon at bounding box center [1145, 372] width 19 height 19
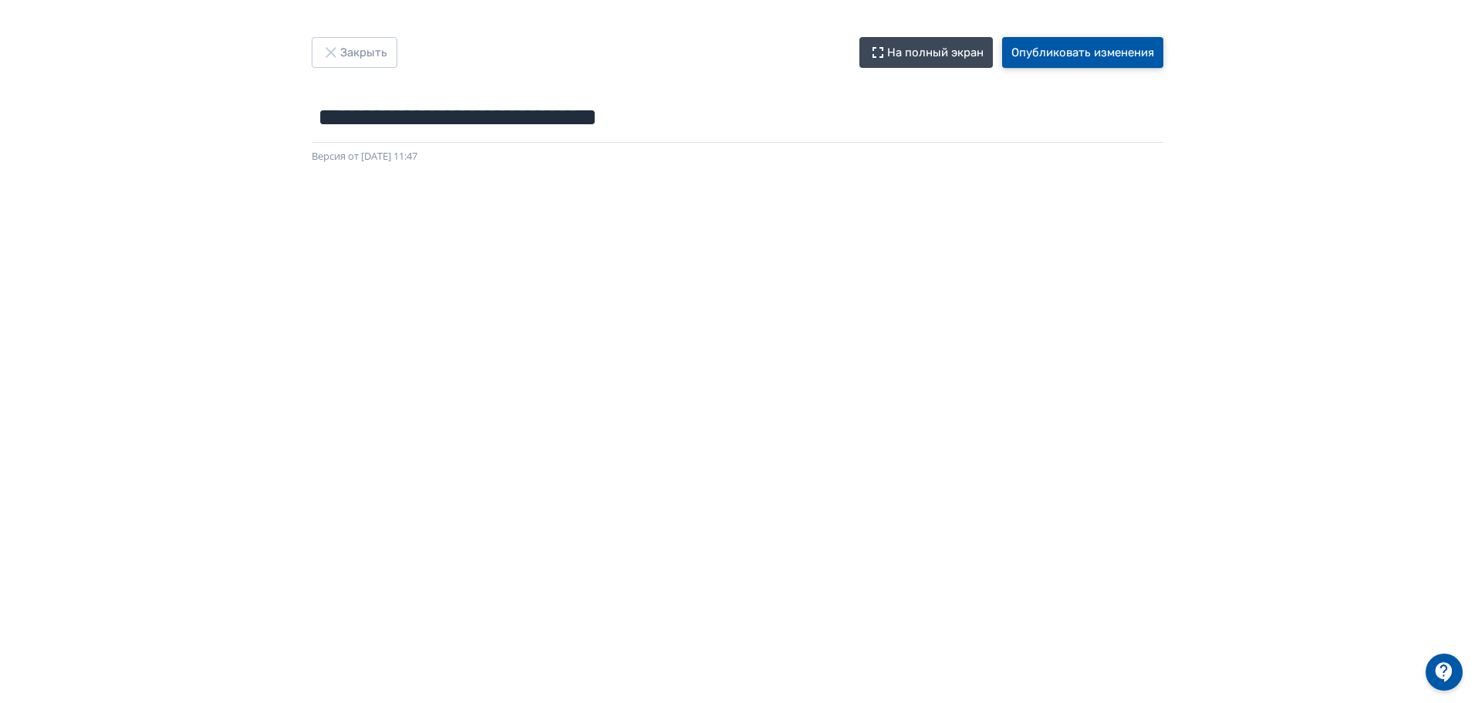
click at [1073, 43] on button "Опубликовать изменения" at bounding box center [1082, 52] width 161 height 31
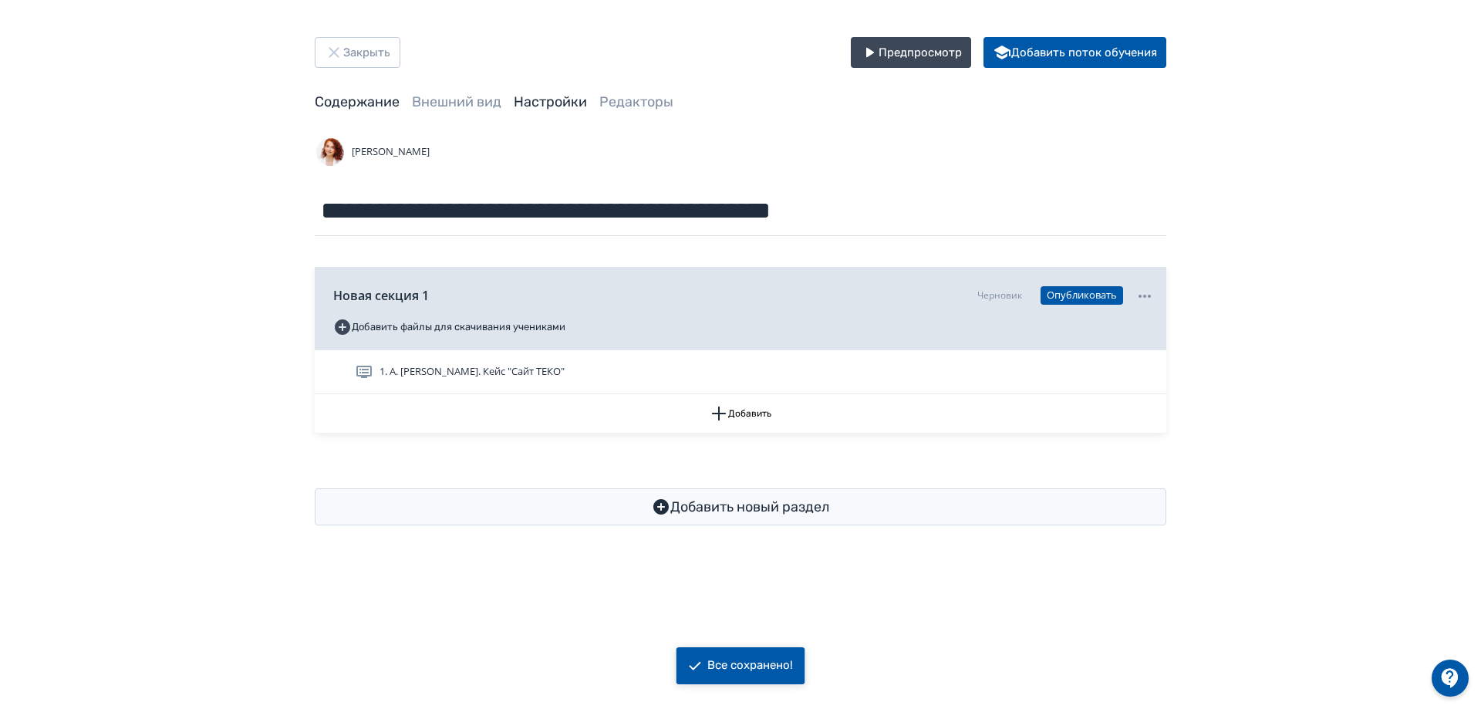
click at [542, 100] on link "Настройки" at bounding box center [550, 101] width 73 height 17
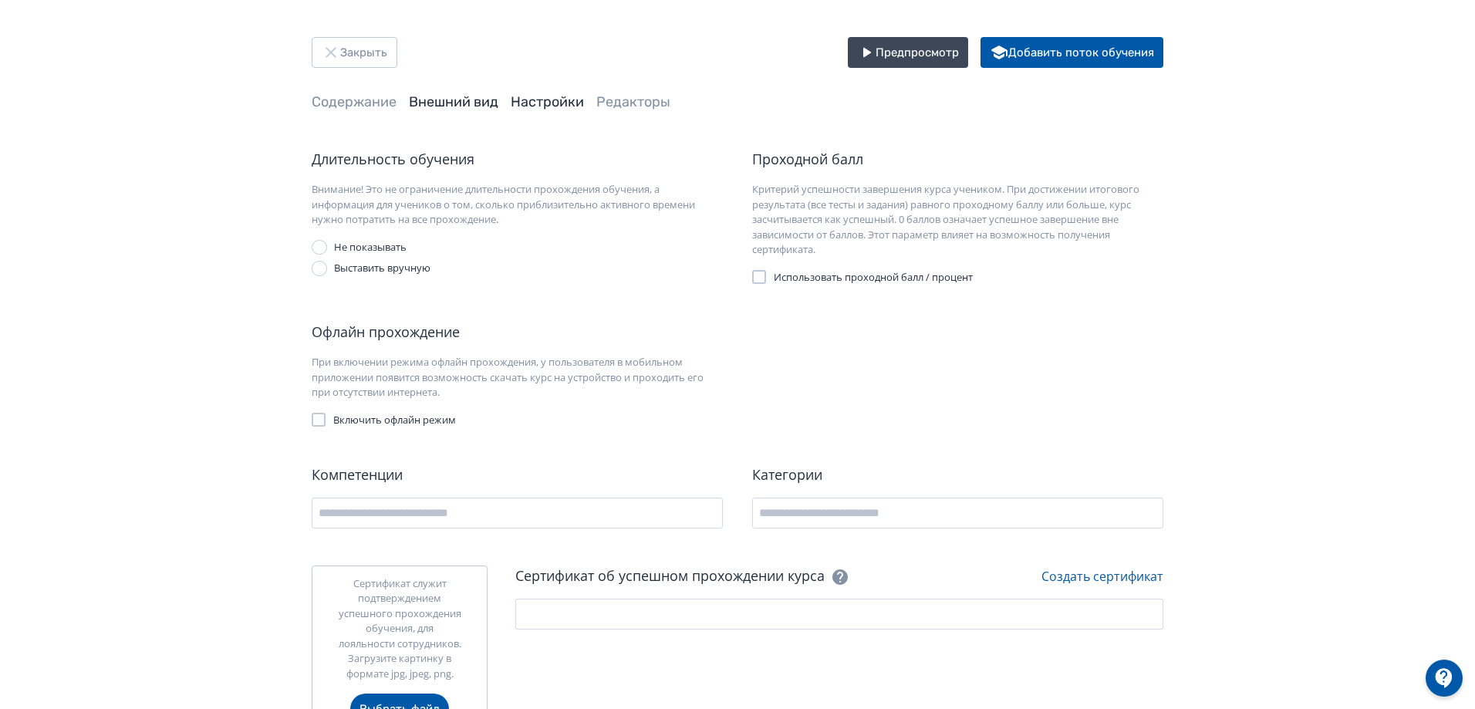
click at [451, 100] on link "Внешний вид" at bounding box center [453, 101] width 89 height 17
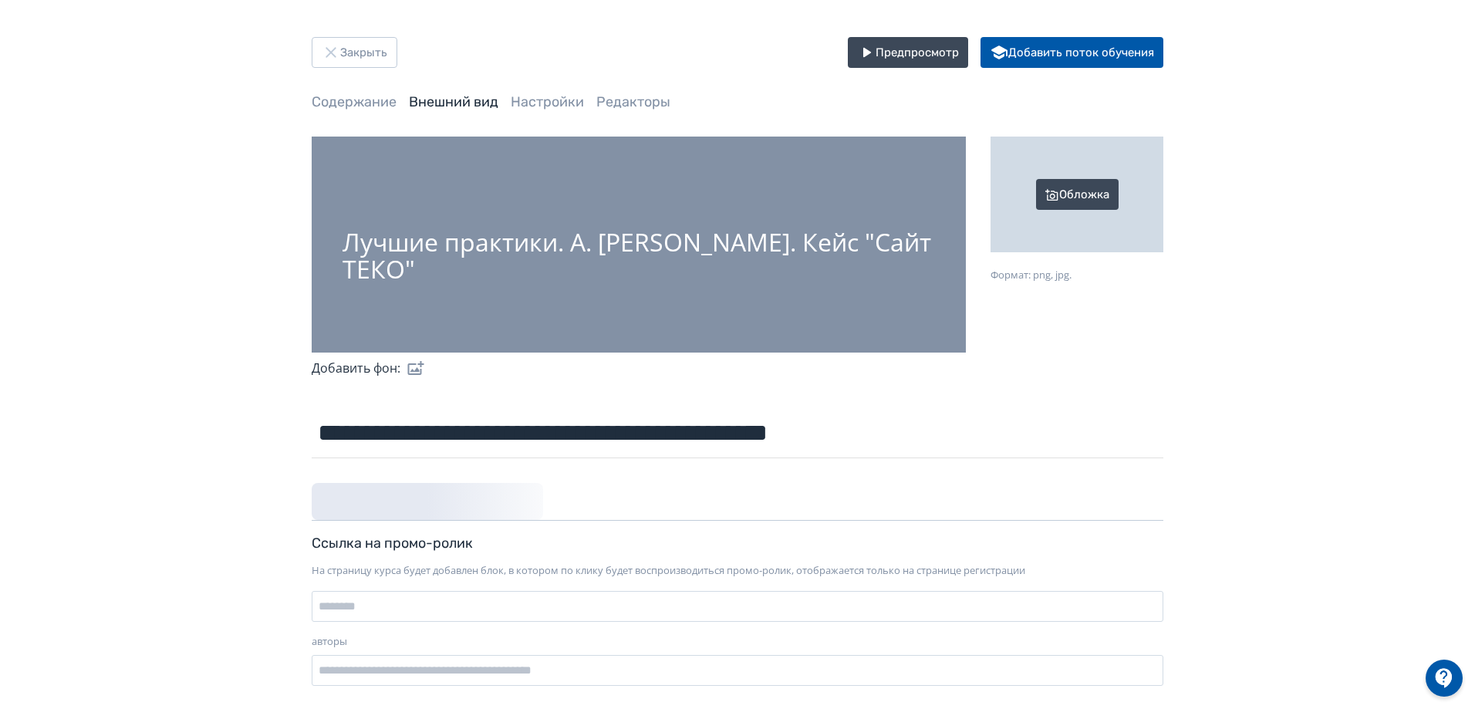
click at [1069, 205] on div "Обложка" at bounding box center [1077, 195] width 173 height 116
click at [0, 0] on input "Обложка Формат: png, jpg." at bounding box center [0, 0] width 0 height 0
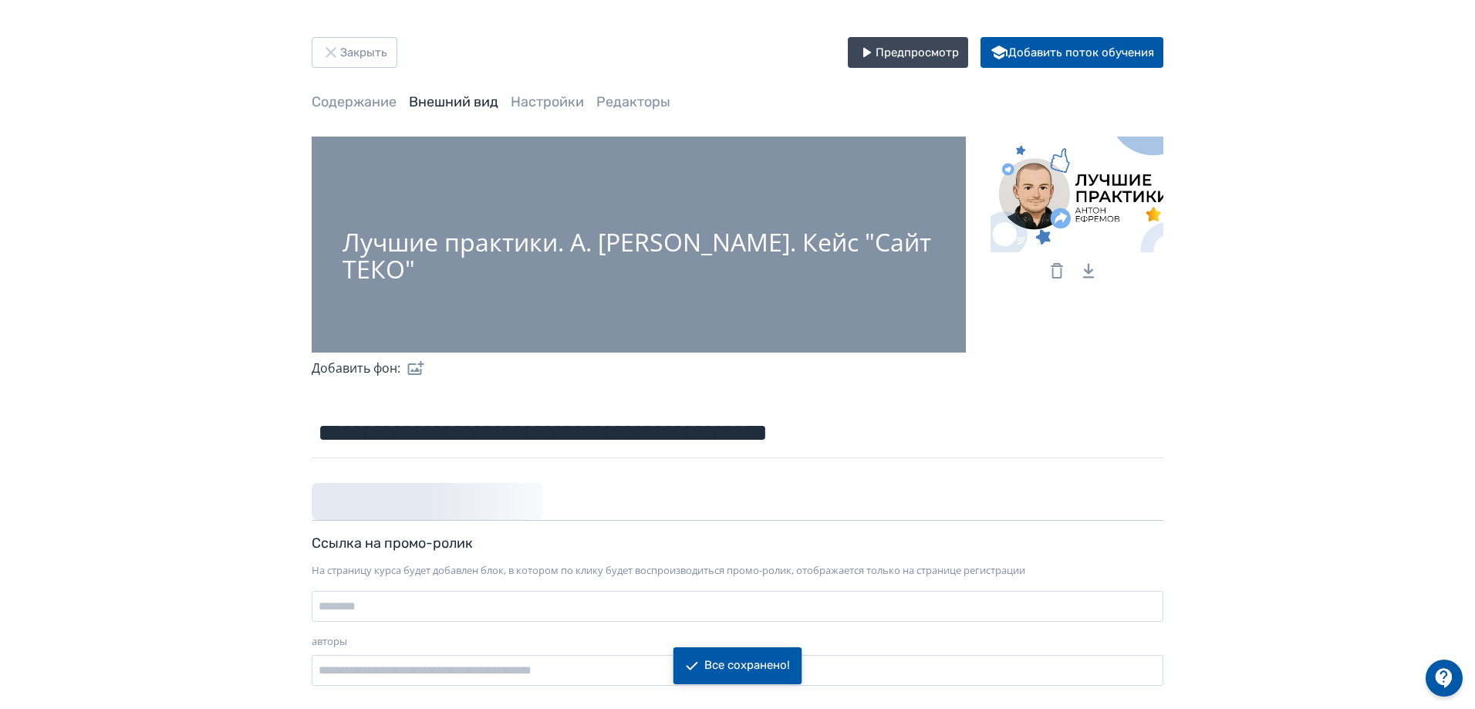
click at [416, 369] on label at bounding box center [412, 368] width 25 height 31
click at [0, 0] on input "file" at bounding box center [0, 0] width 0 height 0
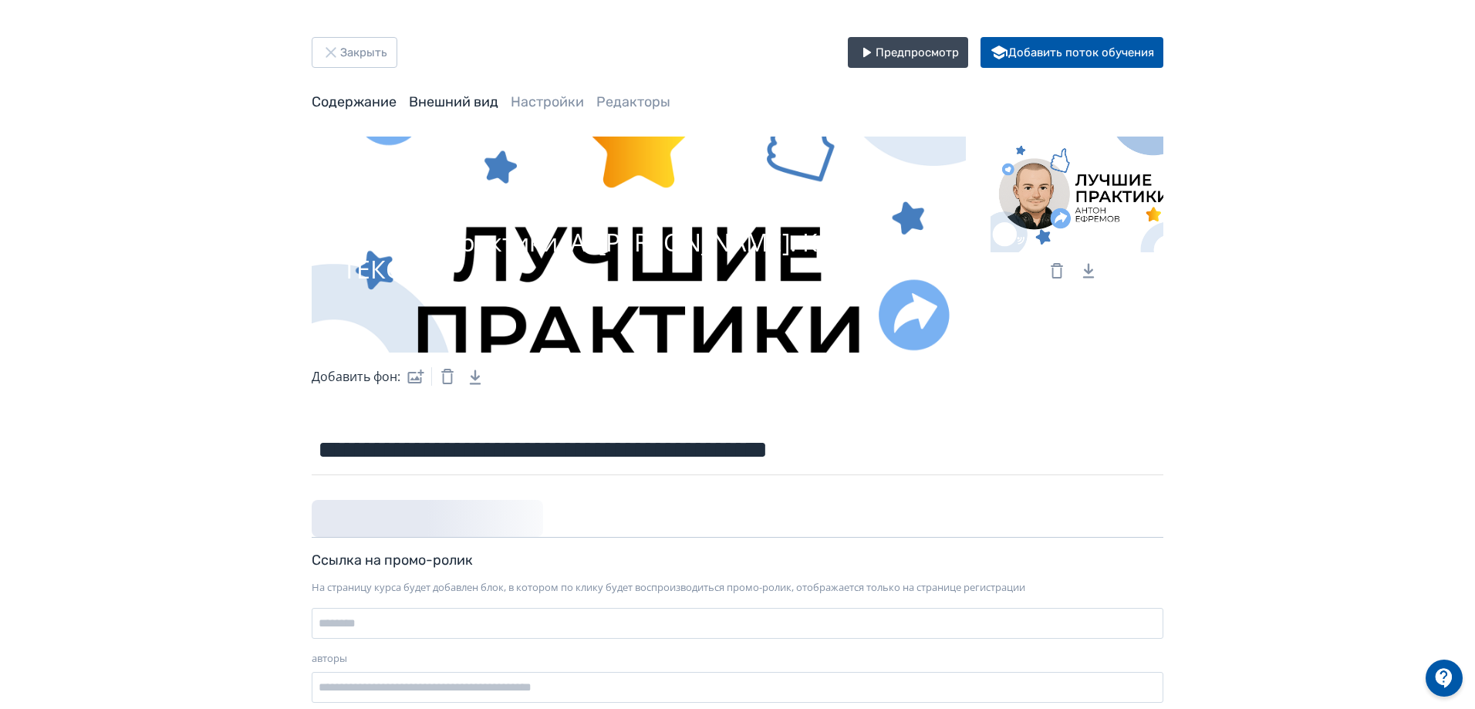
click at [343, 103] on link "Содержание" at bounding box center [354, 101] width 85 height 17
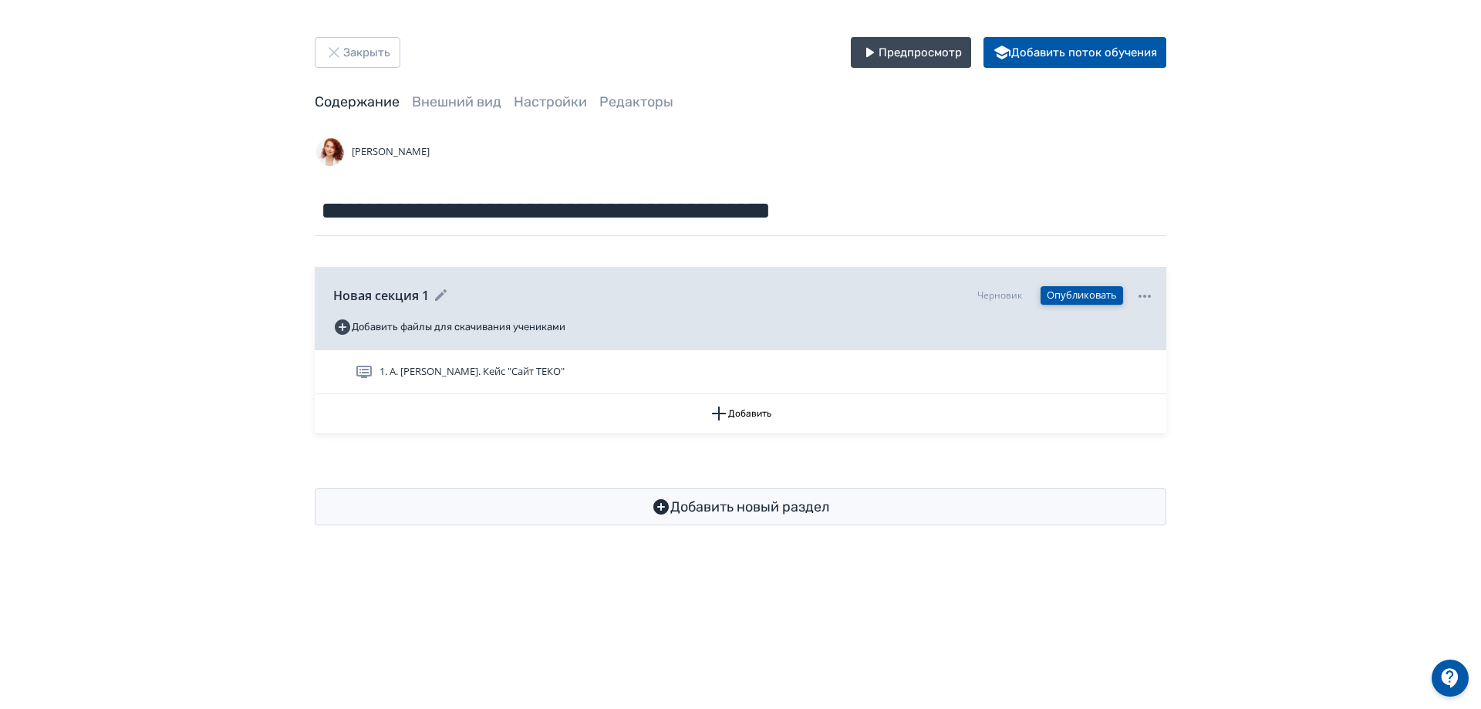
click at [1081, 299] on button "Опубликовать" at bounding box center [1082, 295] width 83 height 19
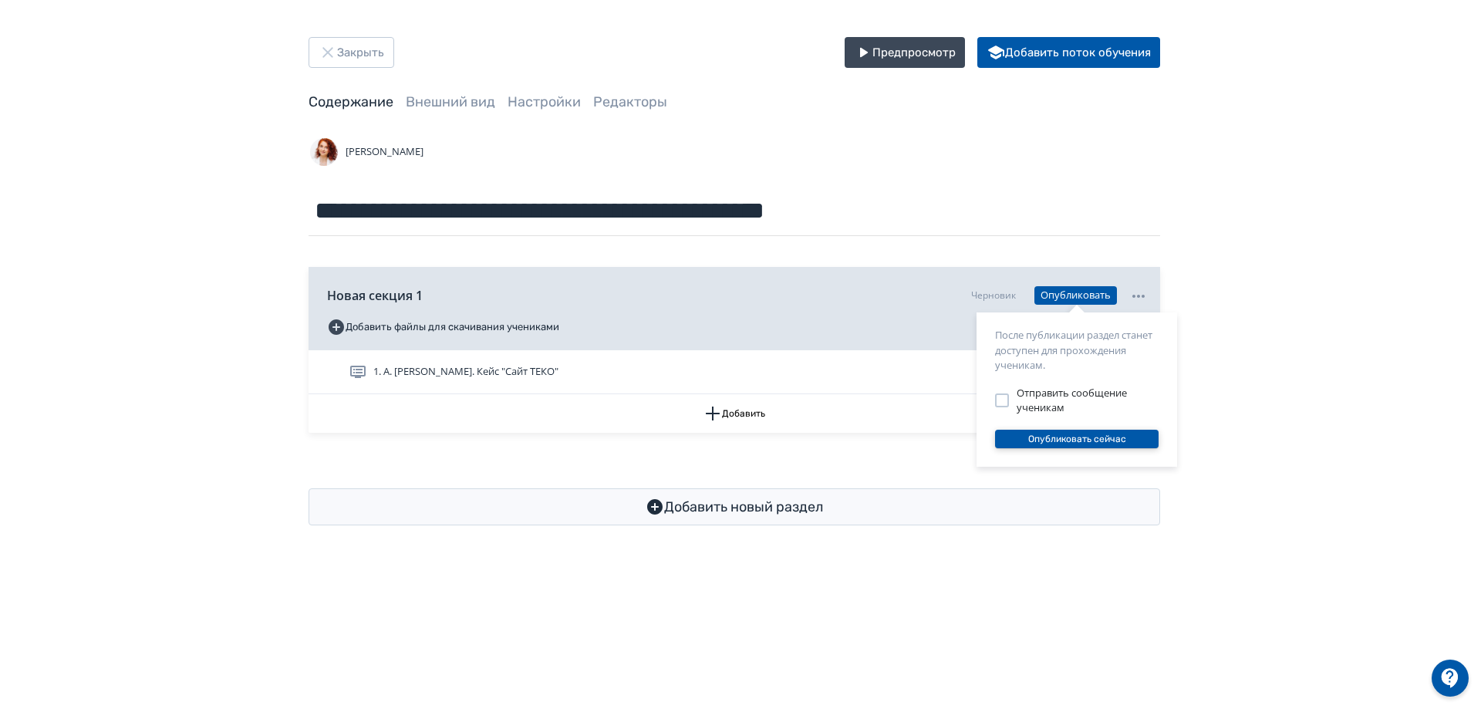
click at [1102, 440] on button "Опубликовать сейчас" at bounding box center [1077, 439] width 164 height 19
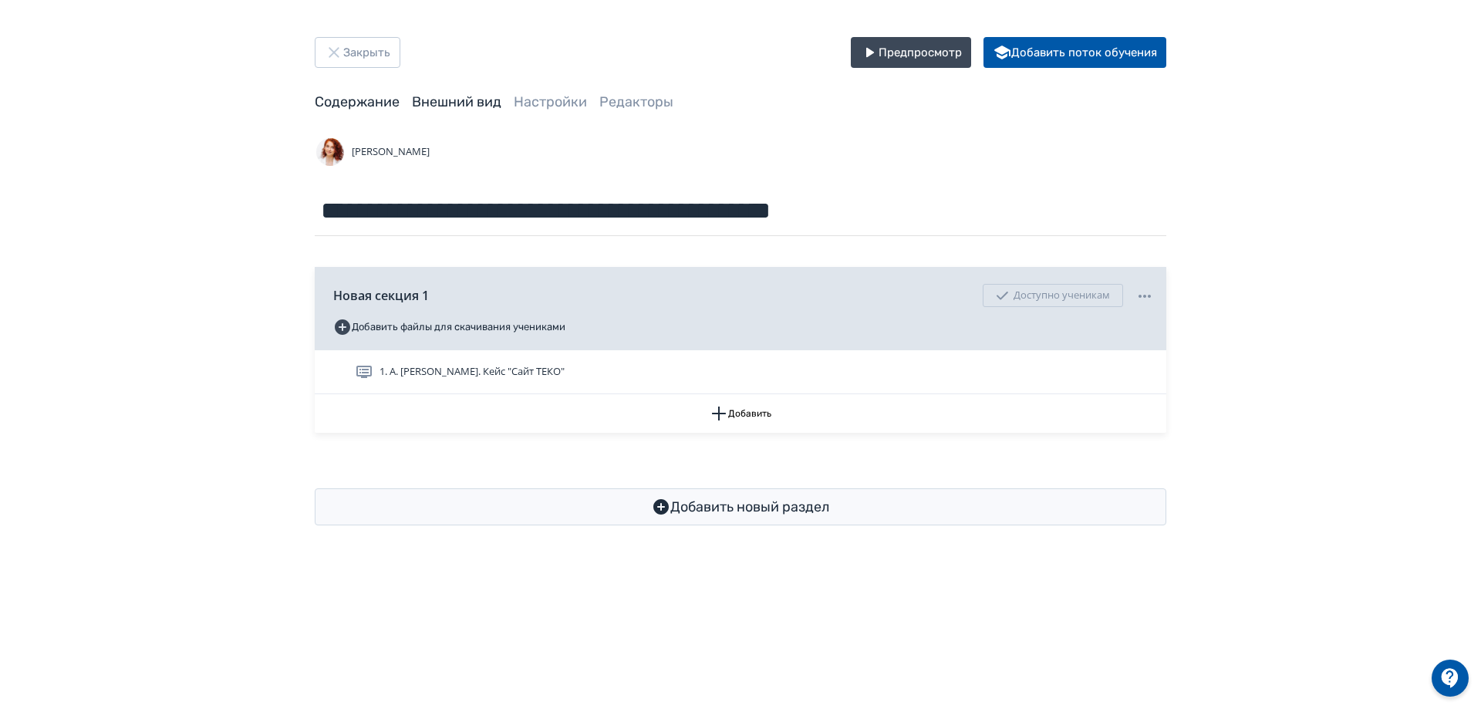
click at [466, 101] on link "Внешний вид" at bounding box center [456, 101] width 89 height 17
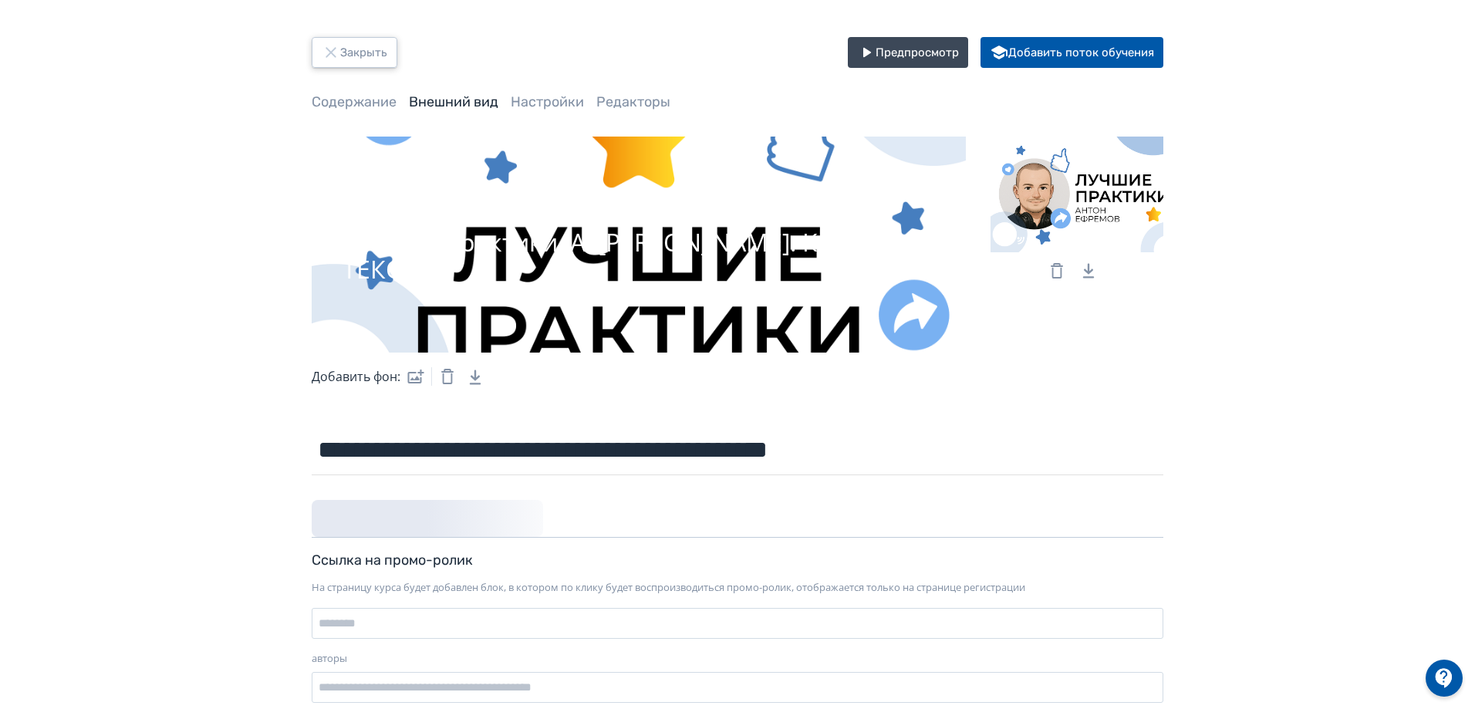
click at [377, 55] on button "Закрыть" at bounding box center [355, 52] width 86 height 31
